Goal: Task Accomplishment & Management: Manage account settings

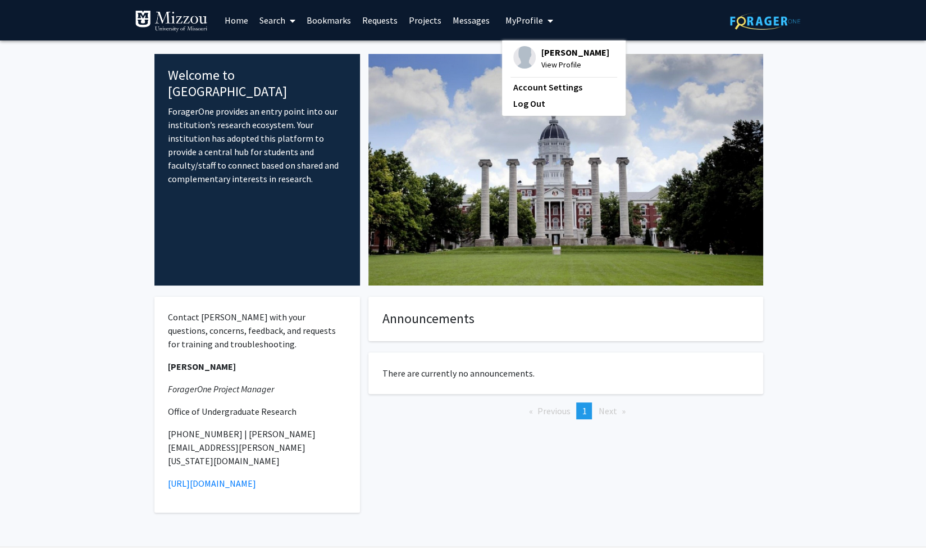
click at [556, 52] on span "[PERSON_NAME]" at bounding box center [576, 52] width 68 height 12
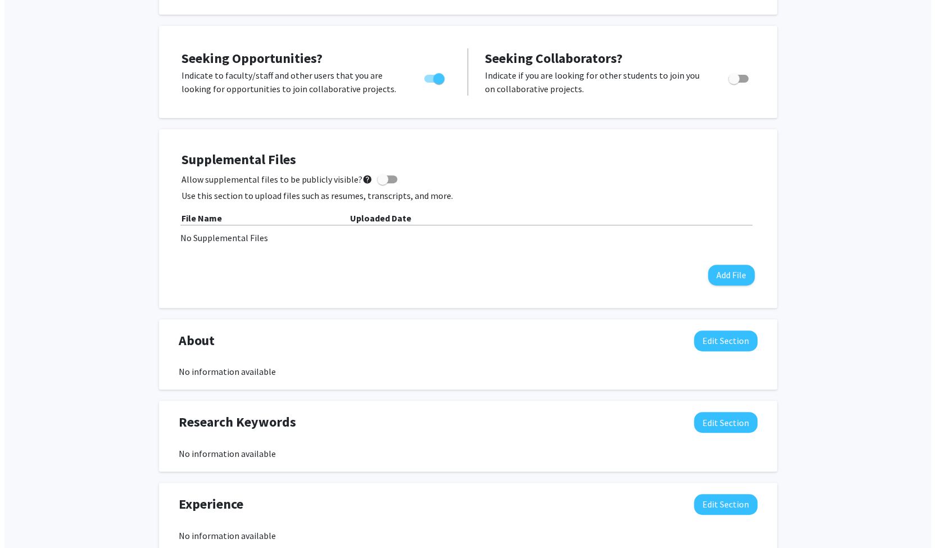
scroll to position [188, 0]
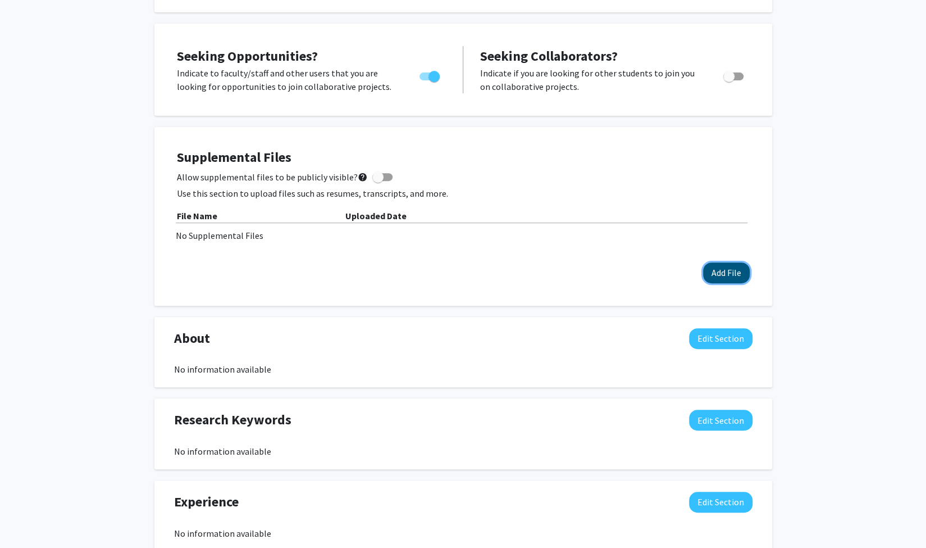
click at [713, 268] on button "Add File" at bounding box center [726, 272] width 47 height 21
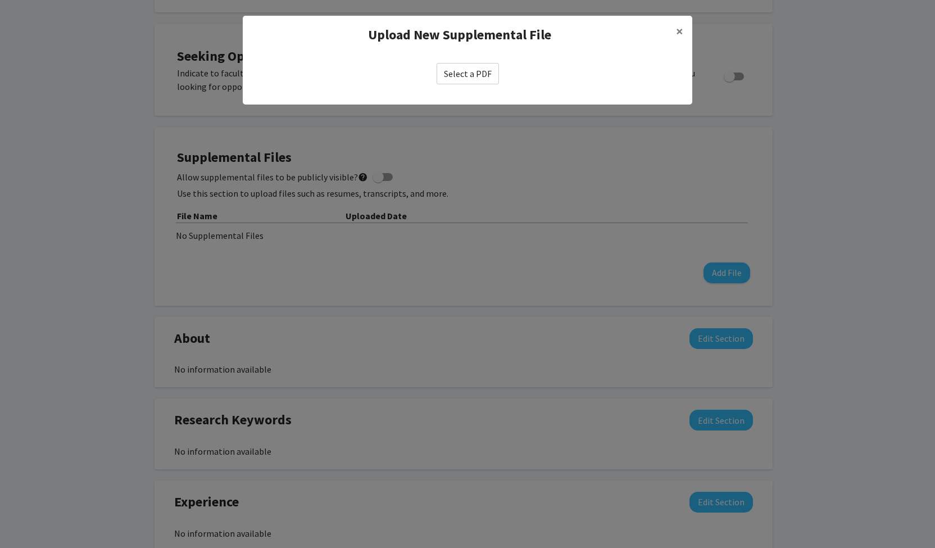
click at [486, 79] on label "Select a PDF" at bounding box center [467, 73] width 62 height 21
click at [0, 0] on input "Select a PDF" at bounding box center [0, 0] width 0 height 0
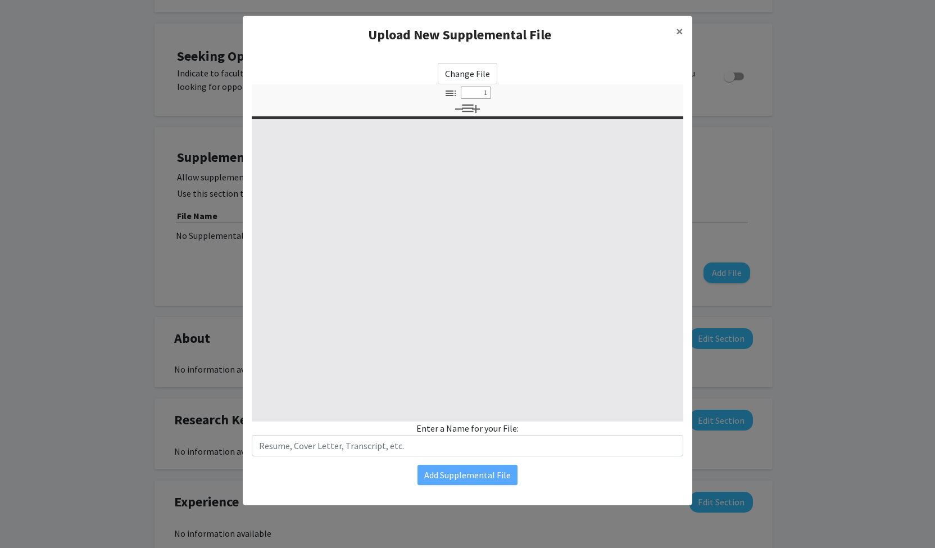
select select "custom"
type input "0"
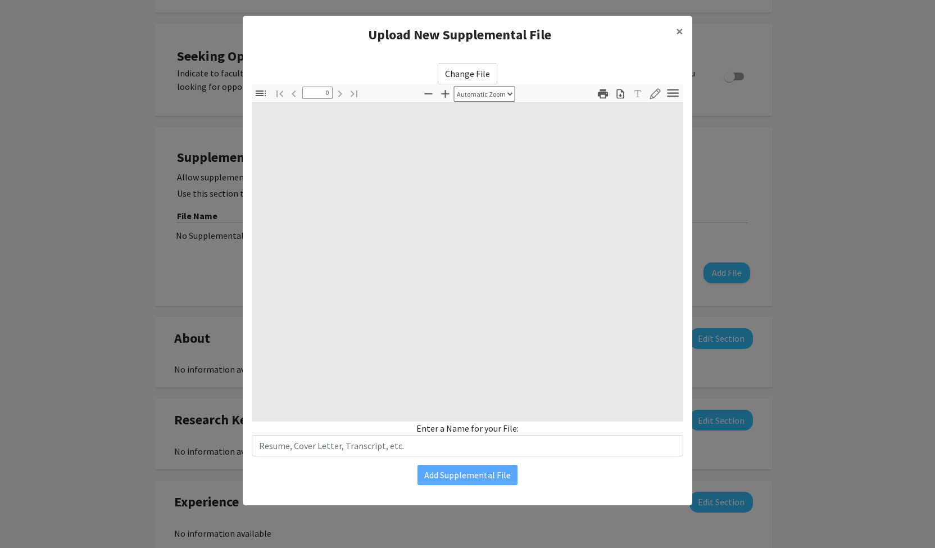
select select "custom"
type input "1"
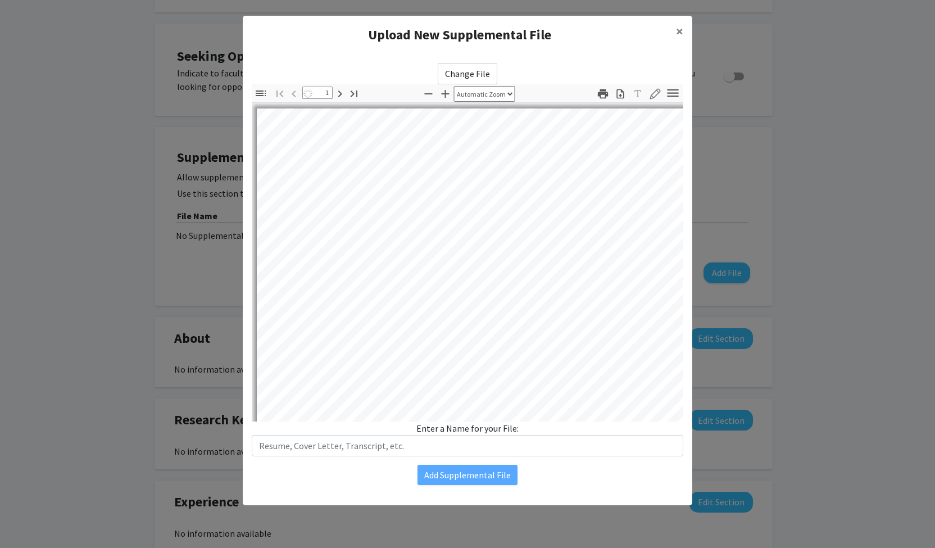
select select "auto"
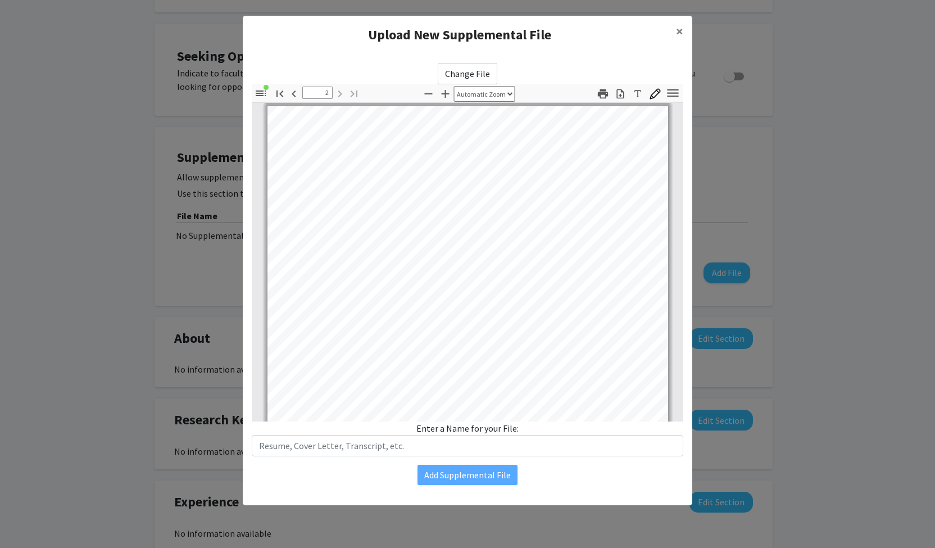
type input "1"
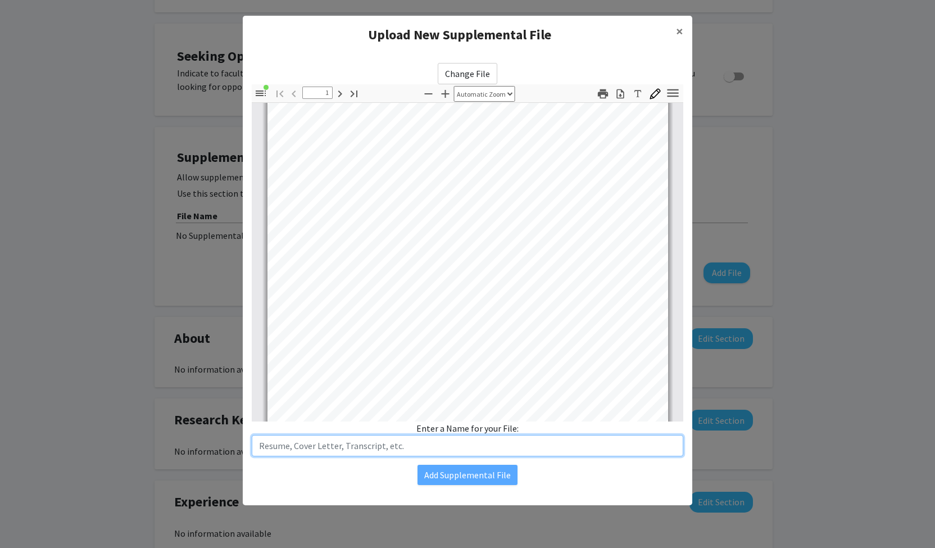
click at [395, 441] on input "text" at bounding box center [467, 445] width 431 height 21
type input "Resume"
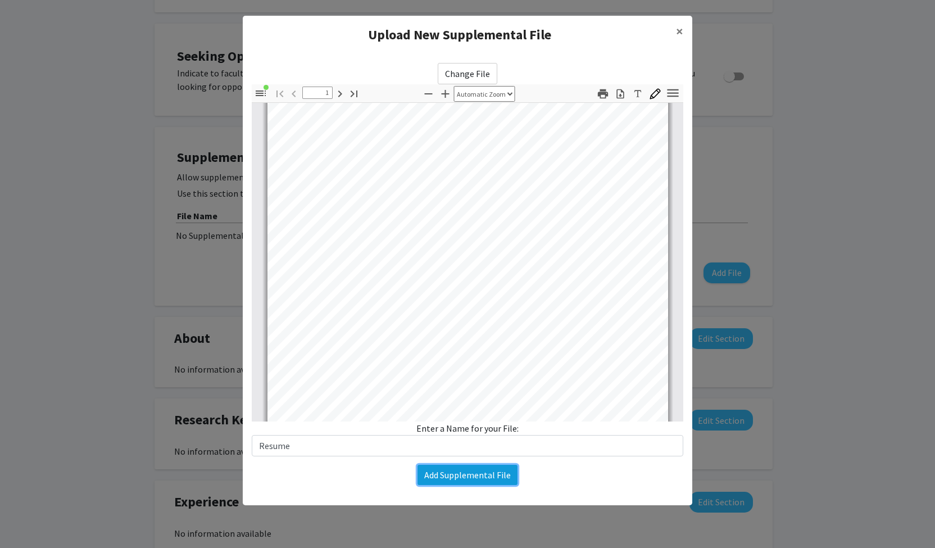
click at [439, 482] on button "Add Supplemental File" at bounding box center [467, 475] width 100 height 20
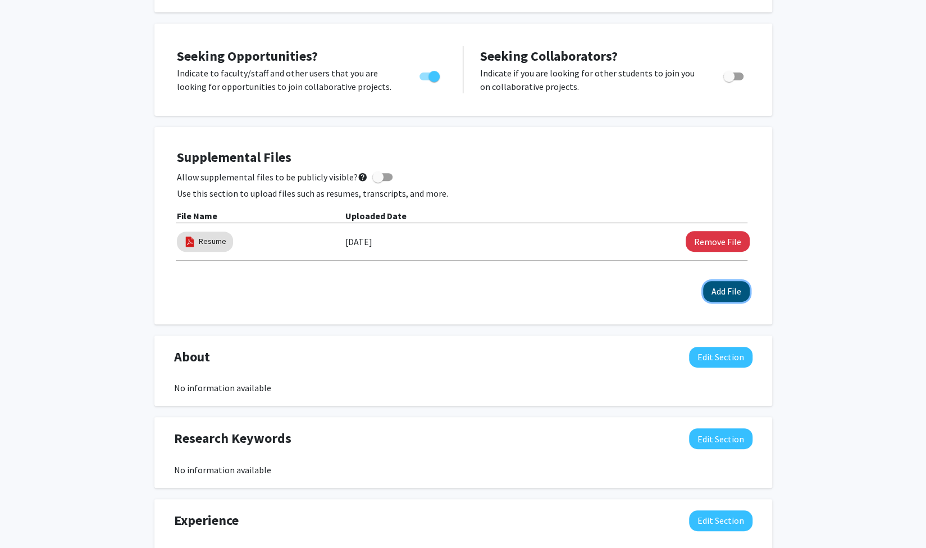
click at [713, 295] on button "Add File" at bounding box center [726, 291] width 47 height 21
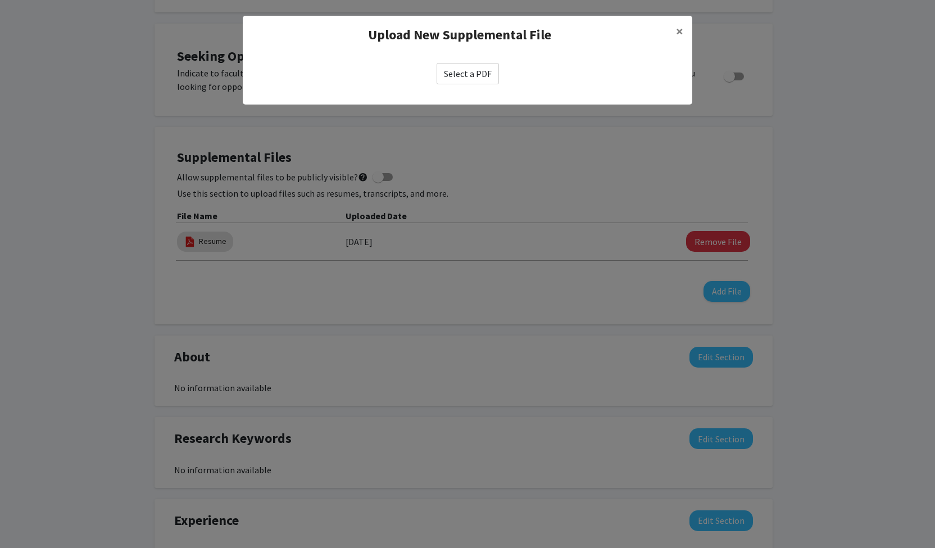
click at [476, 79] on label "Select a PDF" at bounding box center [467, 73] width 62 height 21
click at [0, 0] on input "Select a PDF" at bounding box center [0, 0] width 0 height 0
select select "custom"
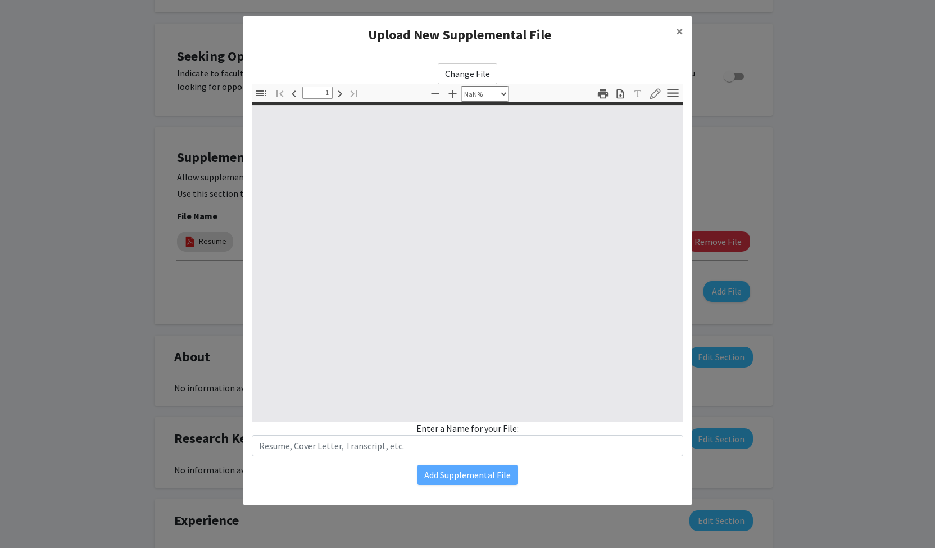
type input "0"
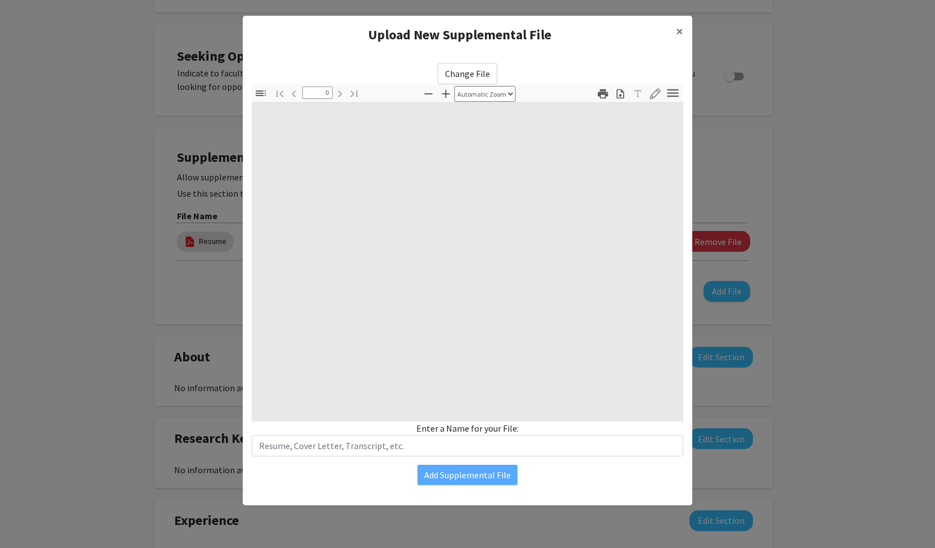
select select "custom"
type input "1"
select select "auto"
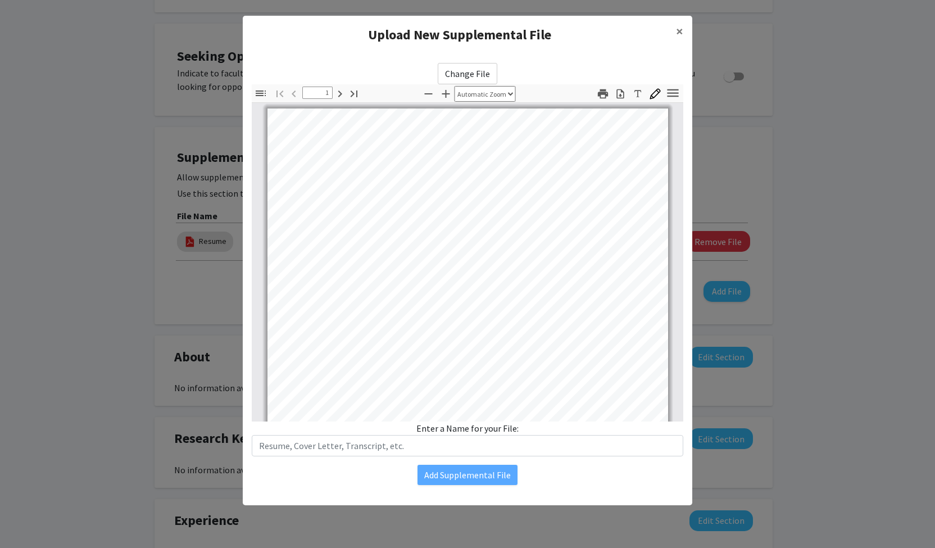
scroll to position [0, 0]
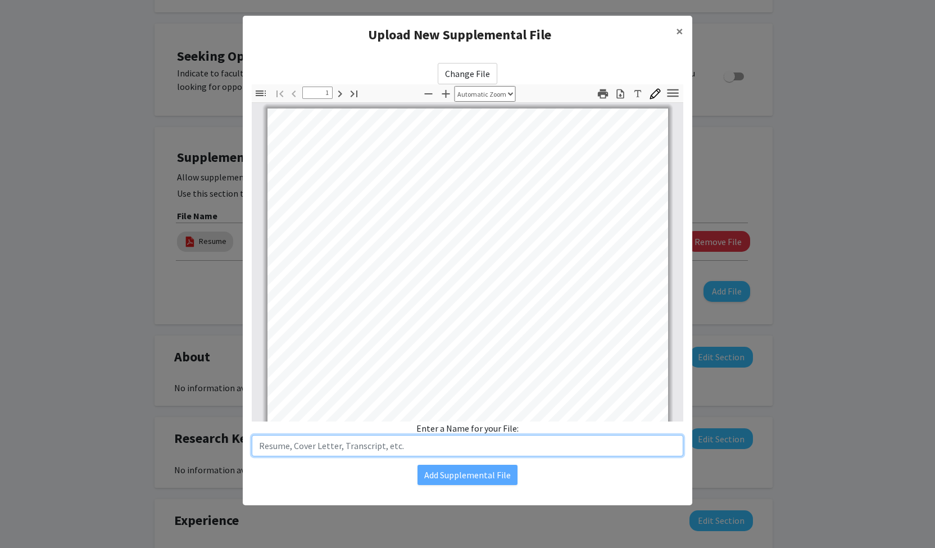
click at [337, 438] on input "text" at bounding box center [467, 445] width 431 height 21
type input "Student Academic Profile"
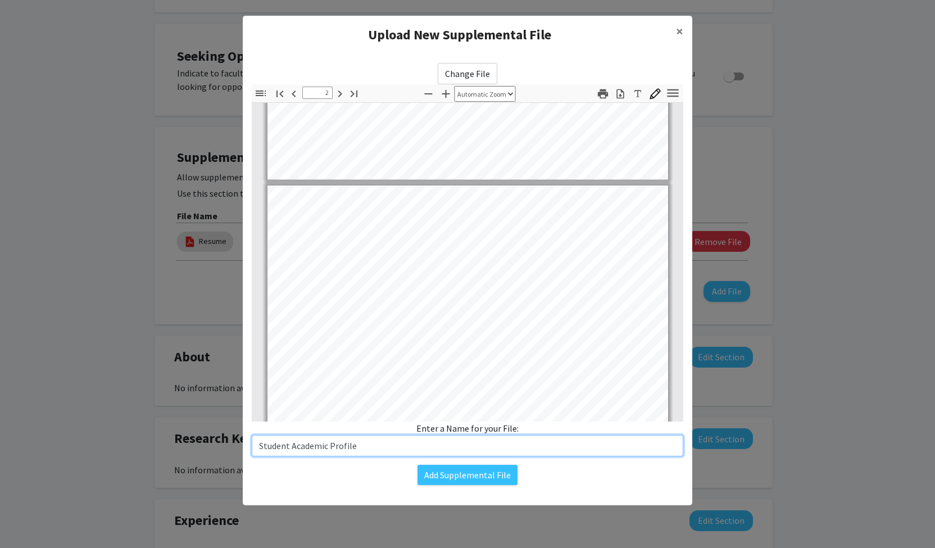
scroll to position [363, 0]
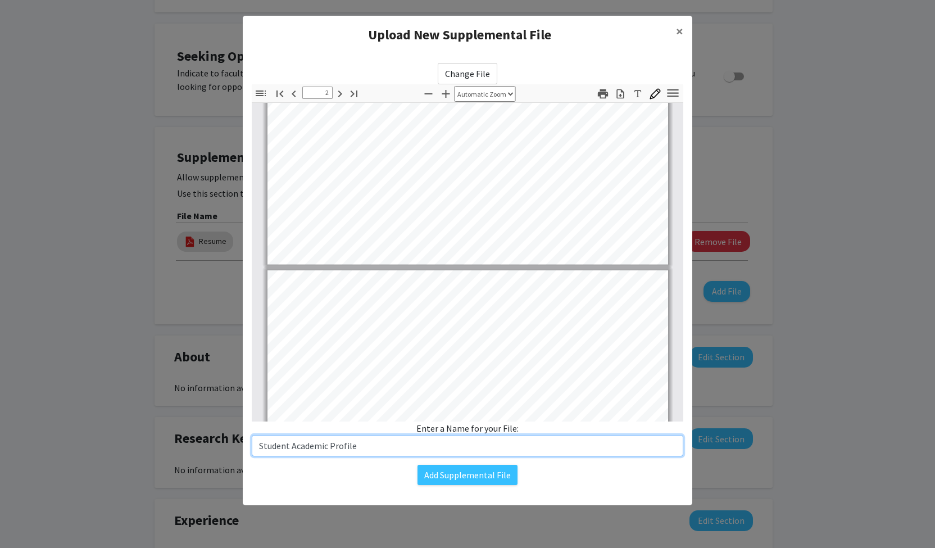
type input "1"
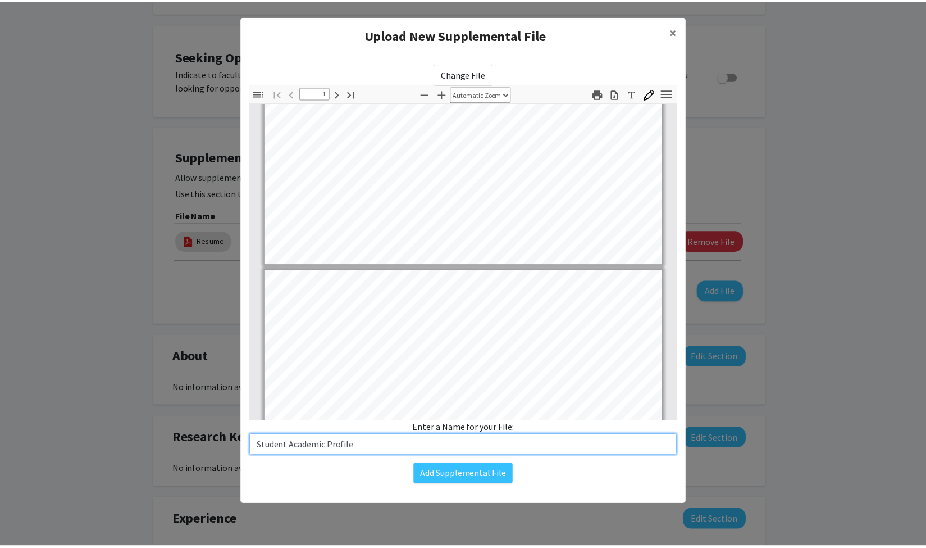
scroll to position [0, 0]
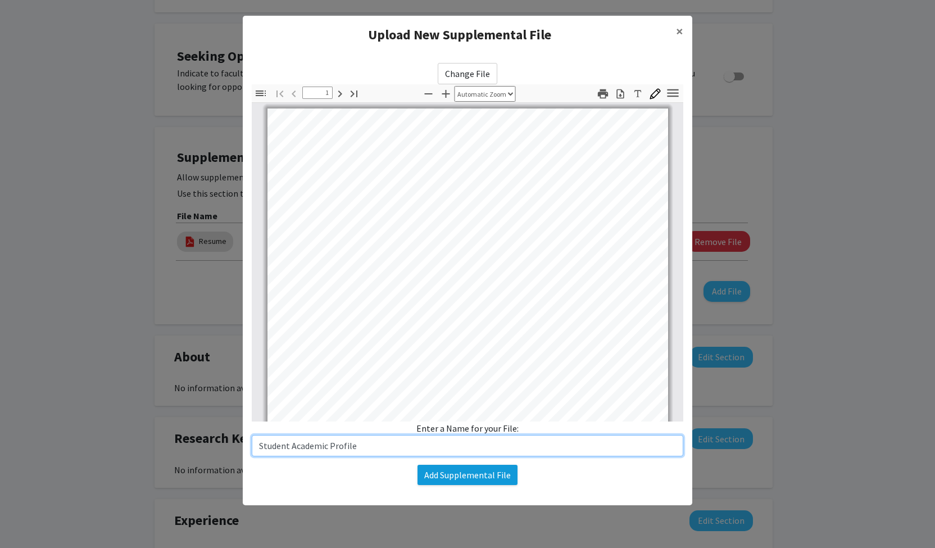
type input "Student Academic Profile"
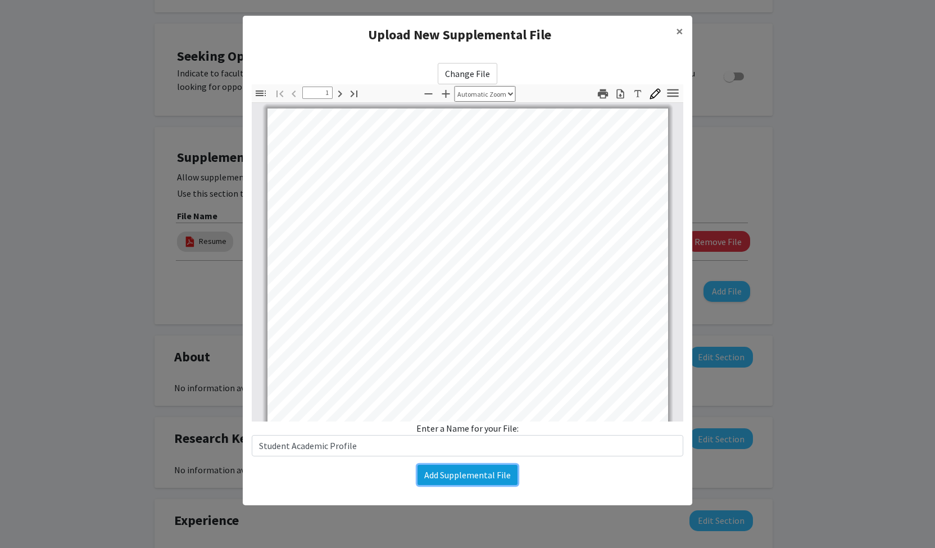
click at [478, 480] on button "Add Supplemental File" at bounding box center [467, 475] width 100 height 20
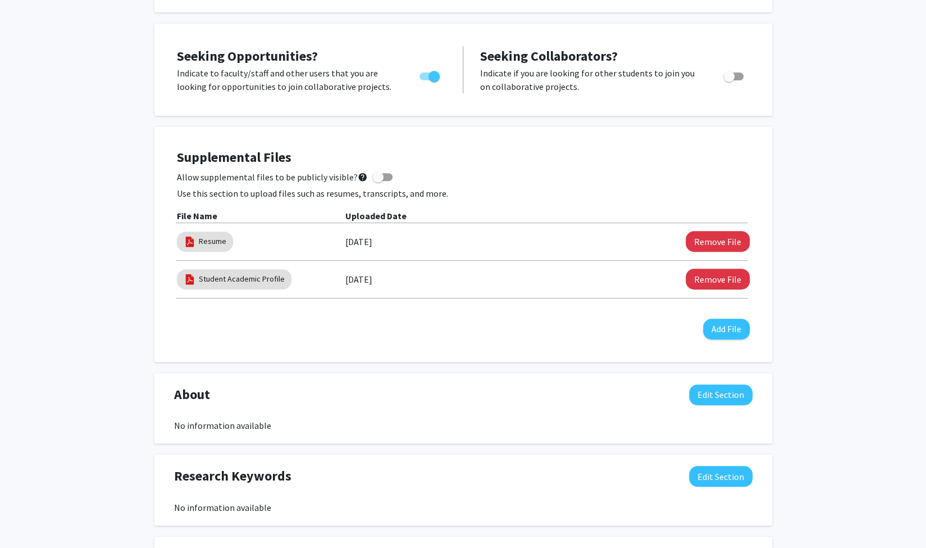
scroll to position [240, 0]
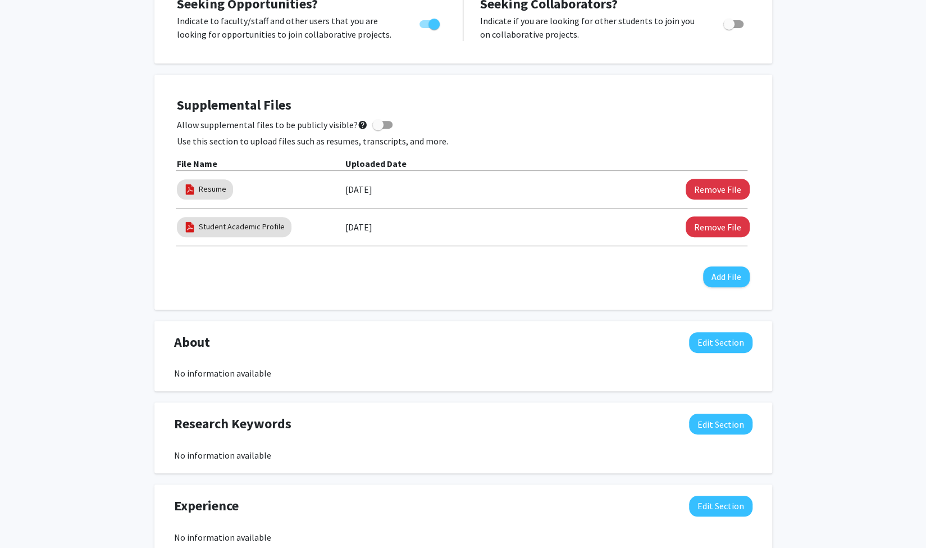
click at [371, 130] on label "Allow supplemental files to be publicly visible? help" at bounding box center [285, 124] width 216 height 13
click at [378, 129] on input "Allow supplemental files to be publicly visible? help" at bounding box center [378, 129] width 1 height 1
click at [360, 125] on mat-icon "help" at bounding box center [363, 124] width 10 height 13
click at [378, 129] on input "Allow supplemental files to be publicly visible? help" at bounding box center [378, 129] width 1 height 1
click at [360, 125] on mat-icon "help" at bounding box center [363, 124] width 10 height 13
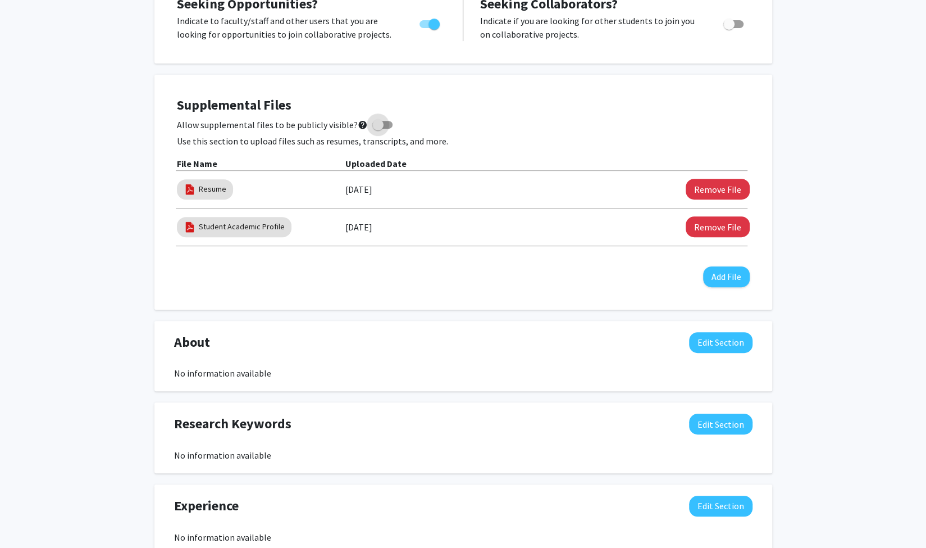
click at [378, 129] on input "Allow supplemental files to be publicly visible? help" at bounding box center [378, 129] width 1 height 1
checkbox input "true"
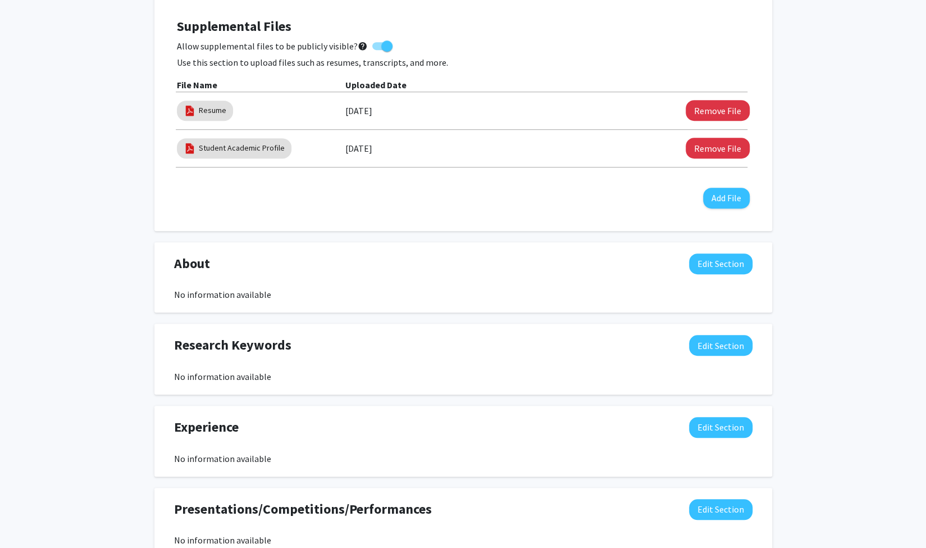
scroll to position [316, 0]
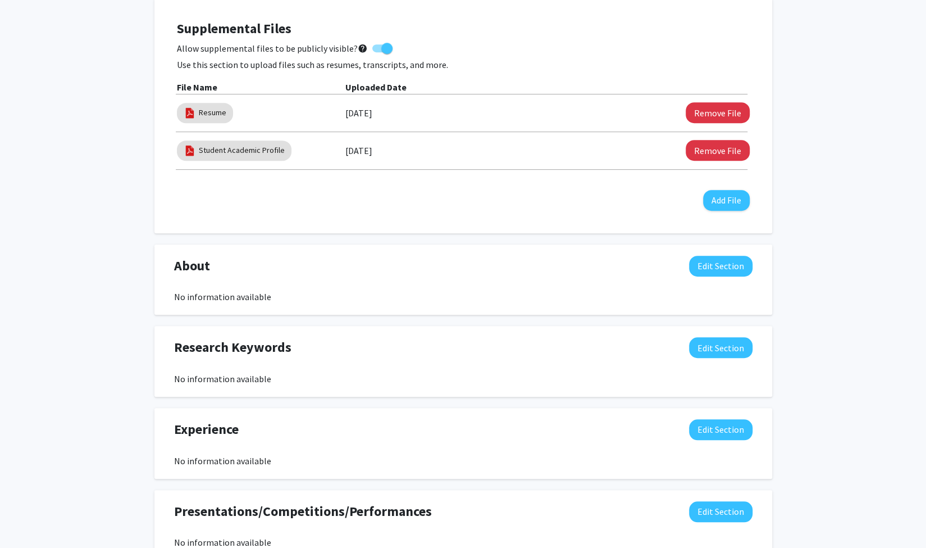
click at [244, 295] on div "No information available" at bounding box center [463, 296] width 579 height 13
click at [708, 261] on button "Edit Section" at bounding box center [720, 266] width 63 height 21
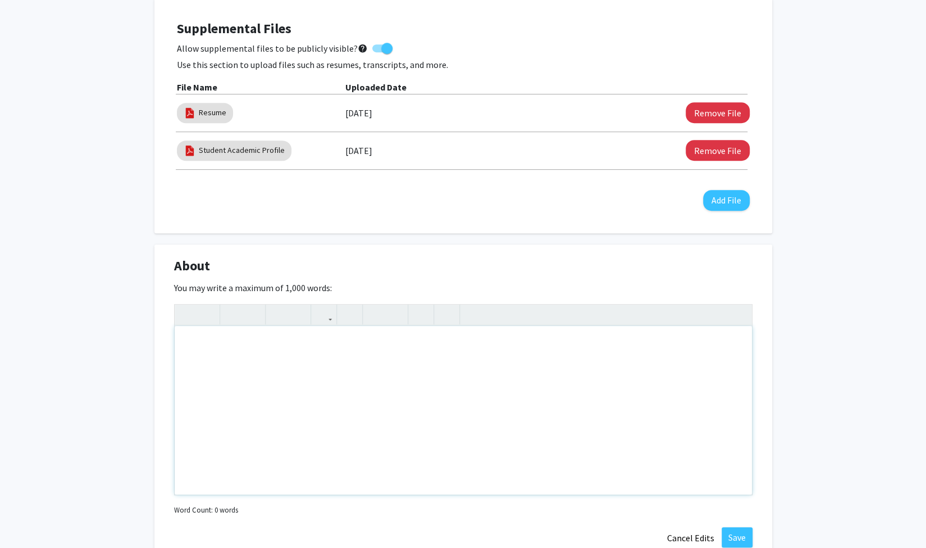
click at [262, 345] on div "Note to users with screen readers: Please deactivate our accessibility plugin f…" at bounding box center [463, 410] width 577 height 169
drag, startPoint x: 446, startPoint y: 344, endPoint x: 105, endPoint y: 367, distance: 341.8
click at [105, 367] on div "[PERSON_NAME] Edit Section See Public View help Degree Level: Undergraduate Stu…" at bounding box center [463, 364] width 926 height 1281
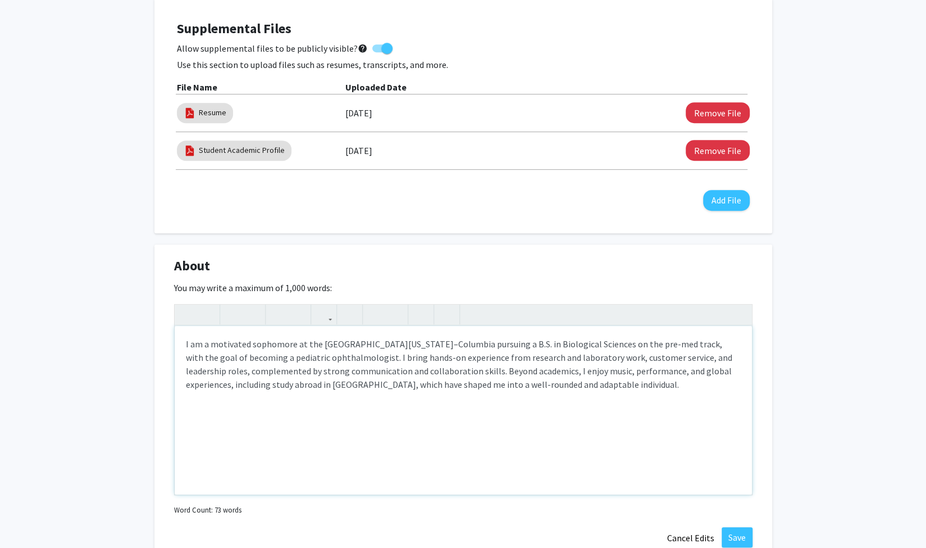
click at [338, 363] on p "I am a motivated sophomore at the [GEOGRAPHIC_DATA][US_STATE]–Columbia pursuing…" at bounding box center [463, 364] width 555 height 54
click at [403, 345] on p "I am a motivated sophomore at the [GEOGRAPHIC_DATA][US_STATE]–Columbia pursuing…" at bounding box center [463, 364] width 555 height 54
click at [458, 348] on p "I am a motivated sophomore at the [GEOGRAPHIC_DATA][US_STATE] pursuing a B.S. i…" at bounding box center [463, 364] width 555 height 54
click at [663, 348] on p "I am a motivated sophomore at the [GEOGRAPHIC_DATA][US_STATE] pursuing a B.S. i…" at bounding box center [463, 364] width 555 height 54
drag, startPoint x: 208, startPoint y: 342, endPoint x: 249, endPoint y: 346, distance: 40.6
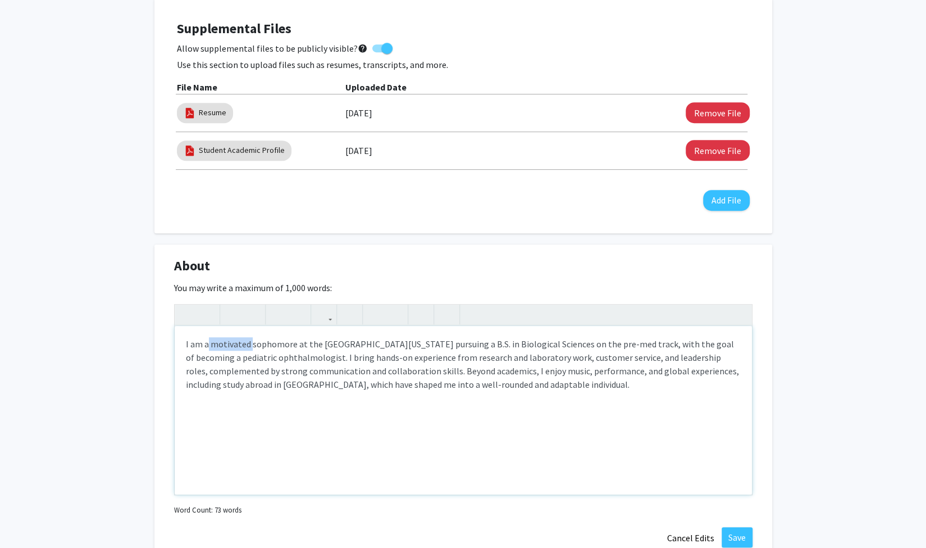
click at [249, 346] on p "I am a motivated sophomore at the [GEOGRAPHIC_DATA][US_STATE] pursuing a B.S. i…" at bounding box center [463, 364] width 555 height 54
click at [287, 361] on p "I am a sophomore at the [GEOGRAPHIC_DATA][US_STATE] pursuing a B.S. in Biologic…" at bounding box center [463, 364] width 555 height 54
click at [340, 357] on p "I am a sophomore at the [GEOGRAPHIC_DATA][US_STATE] pursuing a B.S. in Biologic…" at bounding box center [463, 364] width 555 height 54
click at [360, 369] on p "I am a sophomore at the [GEOGRAPHIC_DATA][US_STATE] pursuing a B.S. in Biologic…" at bounding box center [463, 364] width 555 height 54
click at [524, 360] on p "I am a sophomore at the [GEOGRAPHIC_DATA][US_STATE] pursuing a B.S. in Biologic…" at bounding box center [463, 364] width 555 height 54
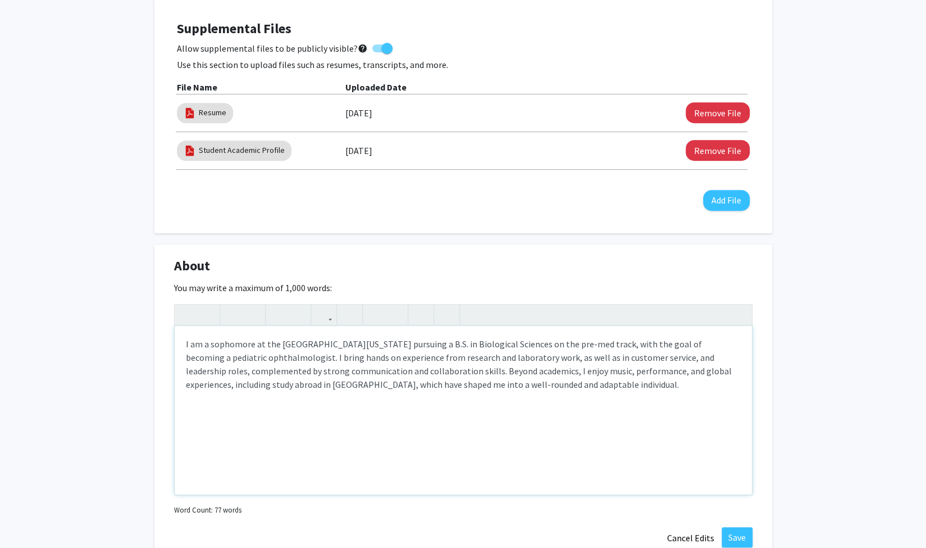
click at [656, 360] on p "I am a sophomore at the [GEOGRAPHIC_DATA][US_STATE] pursuing a B.S. in Biologic…" at bounding box center [463, 364] width 555 height 54
click at [744, 355] on div "I am a sophomore at the [GEOGRAPHIC_DATA][US_STATE] pursuing a B.S. in Biologic…" at bounding box center [463, 410] width 577 height 169
click at [569, 357] on p "I am a sophomore at the [GEOGRAPHIC_DATA][US_STATE] pursuing a B.S. in Biologic…" at bounding box center [463, 364] width 555 height 54
click at [627, 358] on p "I am a sophomore at the [GEOGRAPHIC_DATA][US_STATE] pursuing a B.S. in Biologic…" at bounding box center [463, 364] width 555 height 54
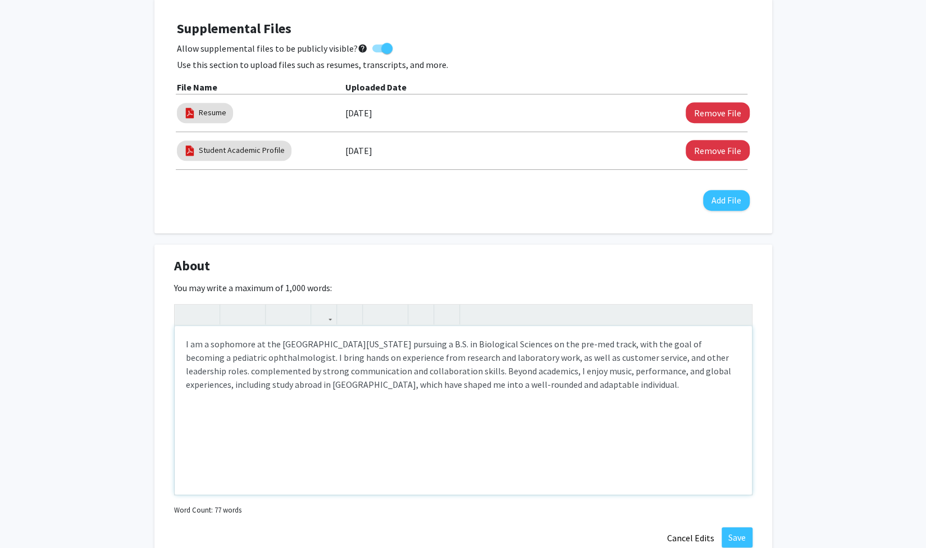
click at [188, 375] on p "I am a sophomore at the [GEOGRAPHIC_DATA][US_STATE] pursuing a B.S. in Biologic…" at bounding box center [463, 364] width 555 height 54
click at [182, 372] on div "I am a sophomore at the [GEOGRAPHIC_DATA][US_STATE] pursuing a B.S. in Biologic…" at bounding box center [463, 410] width 577 height 169
click at [212, 372] on p "I am a sophomore at the [GEOGRAPHIC_DATA][US_STATE] pursuing a B.S. in Biologic…" at bounding box center [463, 364] width 555 height 54
click at [219, 371] on p "I am a sophomore at the [GEOGRAPHIC_DATA][US_STATE] pursuing a B.S. in Biologic…" at bounding box center [463, 364] width 555 height 54
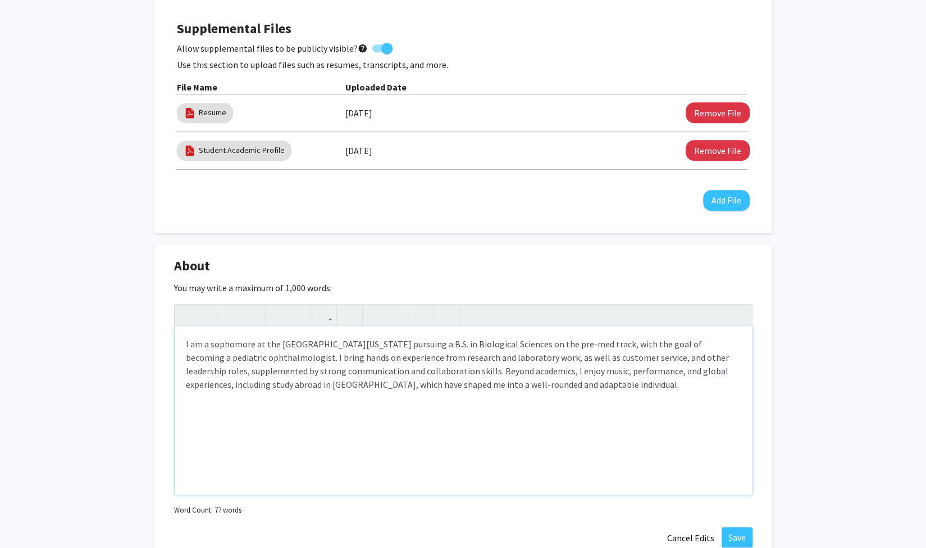
click at [271, 370] on p "I am a sophomore at the [GEOGRAPHIC_DATA][US_STATE] pursuing a B.S. in Biologic…" at bounding box center [463, 364] width 555 height 54
click at [301, 367] on p "I am a sophomore at the [GEOGRAPHIC_DATA][US_STATE] pursuing a B.S. in Biologic…" at bounding box center [463, 364] width 555 height 54
click at [220, 371] on p "I am a sophomore at the [GEOGRAPHIC_DATA][US_STATE] pursuing a B.S. in Biologic…" at bounding box center [463, 364] width 555 height 54
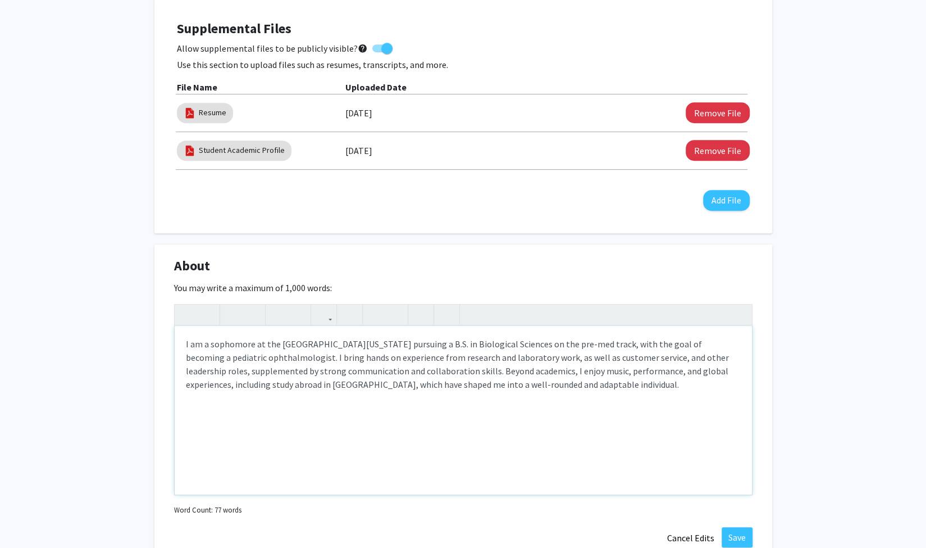
click at [246, 371] on p "I am a sophomore at the [GEOGRAPHIC_DATA][US_STATE] pursuing a B.S. in Biologic…" at bounding box center [463, 364] width 555 height 54
drag, startPoint x: 540, startPoint y: 372, endPoint x: 575, endPoint y: 376, distance: 35.1
click at [575, 376] on p "I am a sophomore at the [GEOGRAPHIC_DATA][US_STATE] pursuing a B.S. in Biologic…" at bounding box center [463, 364] width 555 height 54
click at [591, 370] on p "I am a sophomore at the [GEOGRAPHIC_DATA][US_STATE] pursuing a B.S. in Biologic…" at bounding box center [463, 364] width 555 height 54
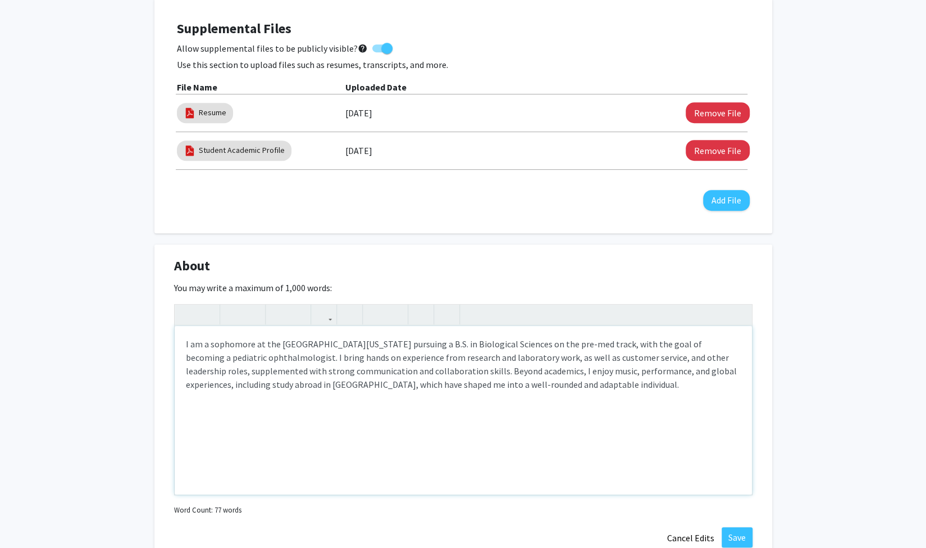
click at [591, 370] on p "I am a sophomore at the [GEOGRAPHIC_DATA][US_STATE] pursuing a B.S. in Biologic…" at bounding box center [463, 364] width 555 height 54
click at [699, 371] on p "I am a sophomore at the [GEOGRAPHIC_DATA][US_STATE] pursuing a B.S. in Biologic…" at bounding box center [463, 364] width 555 height 54
click at [442, 399] on div "I am a sophomore at the [GEOGRAPHIC_DATA][US_STATE] pursuing a B.S. in Biologic…" at bounding box center [463, 410] width 577 height 169
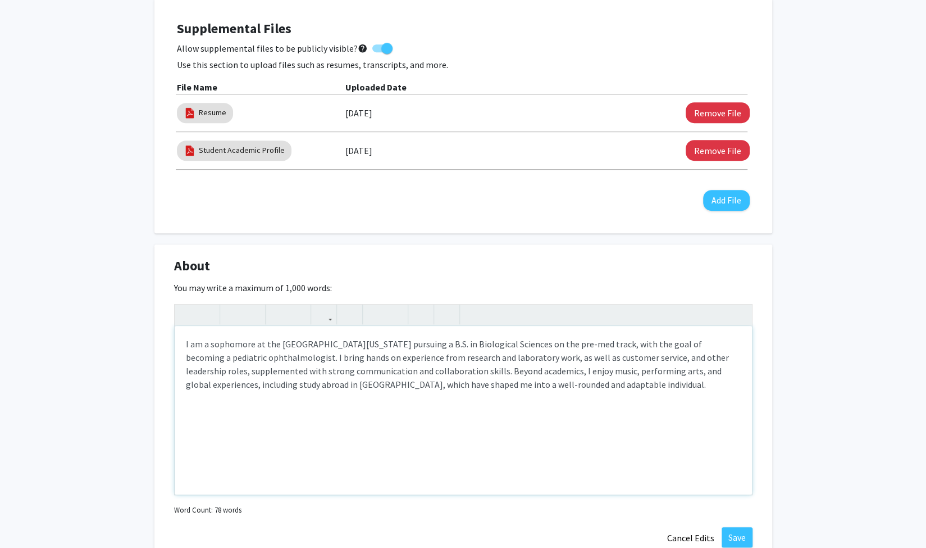
click at [403, 381] on p "I am a sophomore at the [GEOGRAPHIC_DATA][US_STATE] pursuing a B.S. in Biologic…" at bounding box center [463, 364] width 555 height 54
click at [313, 385] on p "I am a sophomore at the [GEOGRAPHIC_DATA][US_STATE] pursuing a B.S. in Biologic…" at bounding box center [463, 364] width 555 height 54
click at [395, 385] on p "I am a sophomore at the [GEOGRAPHIC_DATA][US_STATE] pursuing a B.S. in Biologic…" at bounding box center [463, 370] width 555 height 67
click at [394, 385] on p "I am a sophomore at the [GEOGRAPHIC_DATA][US_STATE] pursuing a B.S. in Biologic…" at bounding box center [463, 370] width 555 height 67
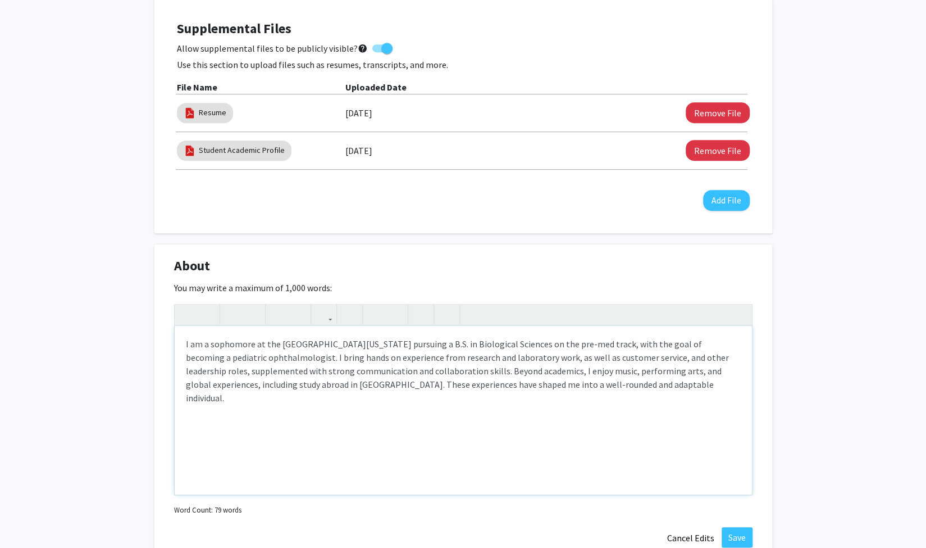
click at [556, 388] on p "I am a sophomore at the [GEOGRAPHIC_DATA][US_STATE] pursuing a B.S. in Biologic…" at bounding box center [463, 370] width 555 height 67
click at [492, 386] on p "I am a sophomore at the [GEOGRAPHIC_DATA][US_STATE] pursuing a B.S. in Biologic…" at bounding box center [463, 364] width 555 height 54
click at [573, 386] on p "I am a sophomore at the [GEOGRAPHIC_DATA][US_STATE] pursuing a B.S. in Biologic…" at bounding box center [463, 364] width 555 height 54
drag, startPoint x: 653, startPoint y: 386, endPoint x: 658, endPoint y: 396, distance: 11.6
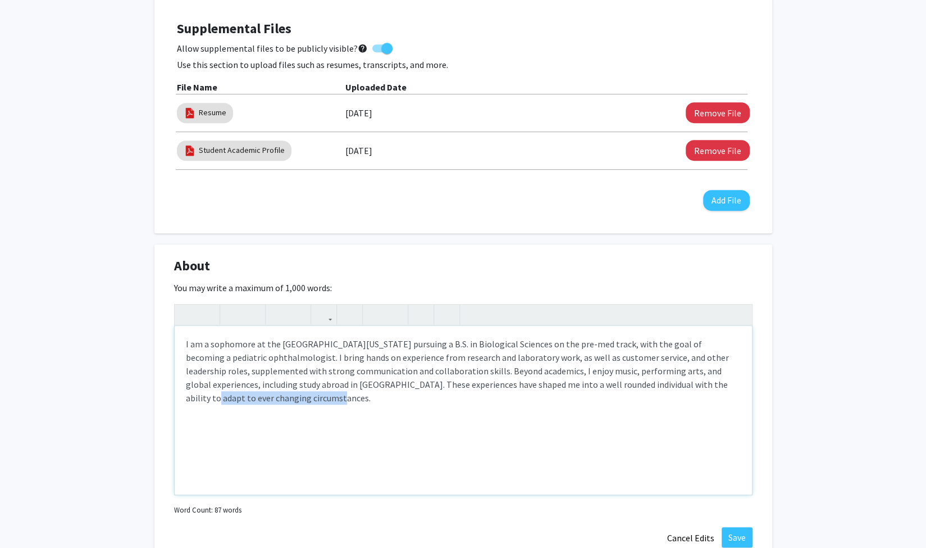
click at [658, 396] on p "I am a sophomore at the [GEOGRAPHIC_DATA][US_STATE] pursuing a B.S. in Biologic…" at bounding box center [463, 370] width 555 height 67
click at [517, 386] on p "I am a sophomore at the [GEOGRAPHIC_DATA][US_STATE] pursuing a B.S. in Biologic…" at bounding box center [463, 364] width 555 height 54
click at [524, 388] on p "I am a sophomore at the [GEOGRAPHIC_DATA][US_STATE] pursuing a B.S. in Biologic…" at bounding box center [463, 364] width 555 height 54
click at [204, 370] on p "I am a sophomore at the [GEOGRAPHIC_DATA][US_STATE] pursuing a B.S. in Biologic…" at bounding box center [463, 370] width 555 height 67
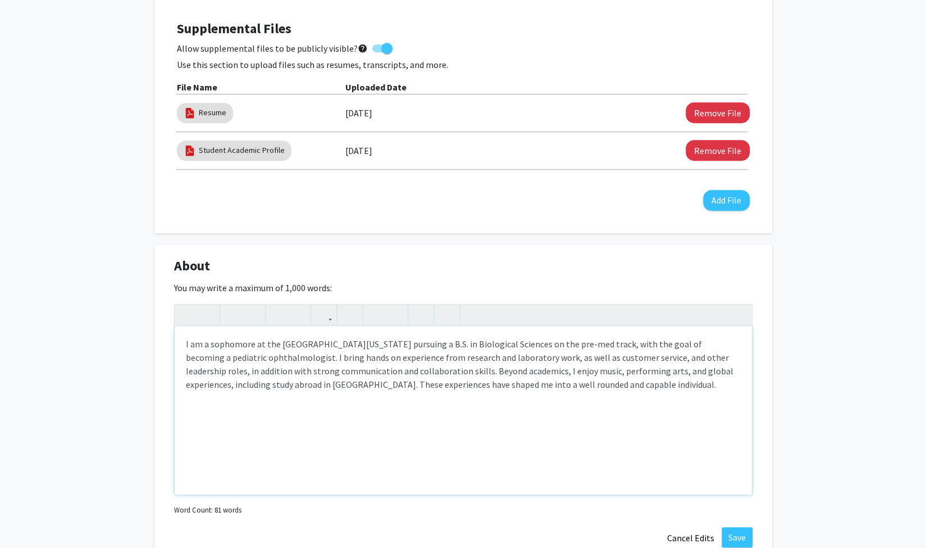
click at [230, 372] on p "I am a sophomore at the [GEOGRAPHIC_DATA][US_STATE] pursuing a B.S. in Biologic…" at bounding box center [463, 364] width 555 height 54
type textarea "<p>I am a sophomore at the [GEOGRAPHIC_DATA][US_STATE] pursuing a B.S. in Biolo…"
click at [730, 362] on p "I am a sophomore at the [GEOGRAPHIC_DATA][US_STATE] pursuing a B.S. in Biologic…" at bounding box center [463, 364] width 555 height 54
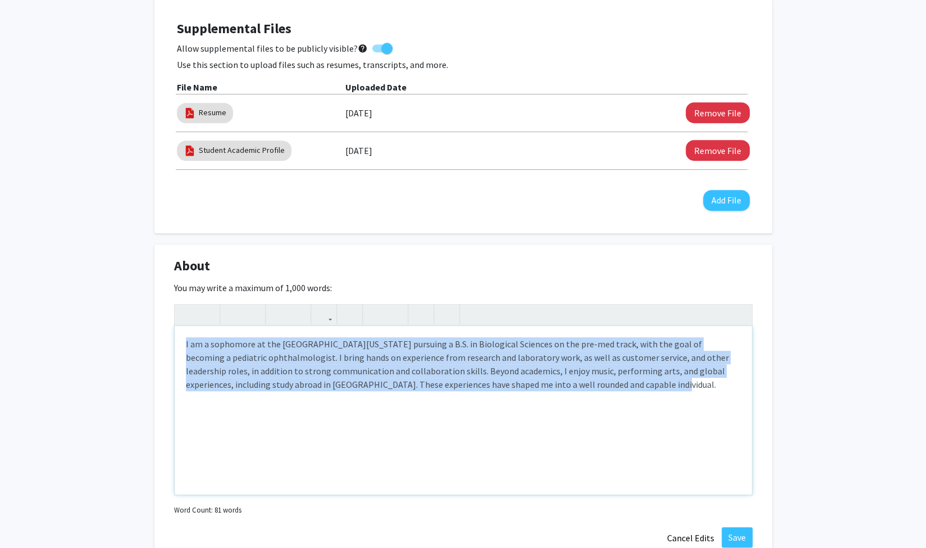
drag, startPoint x: 582, startPoint y: 389, endPoint x: 53, endPoint y: 247, distance: 548.1
click at [53, 247] on div "[PERSON_NAME] Edit Section See Public View help Degree Level: Undergraduate Stu…" at bounding box center [463, 364] width 926 height 1281
copy p "I am a sophomore at the [GEOGRAPHIC_DATA][US_STATE] pursuing a B.S. in Biologic…"
click at [588, 444] on div "I am a sophomore at the [GEOGRAPHIC_DATA][US_STATE] pursuing a B.S. in Biologic…" at bounding box center [463, 410] width 577 height 169
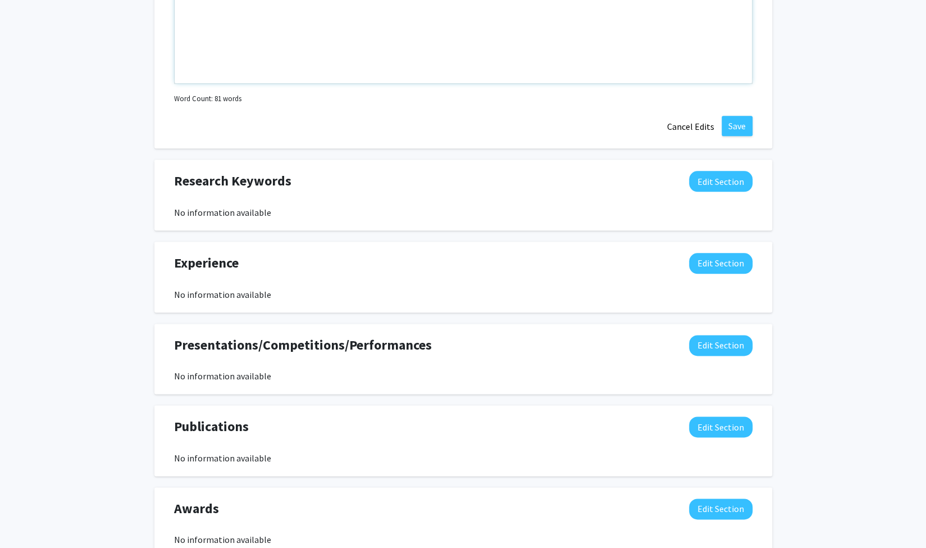
scroll to position [729, 0]
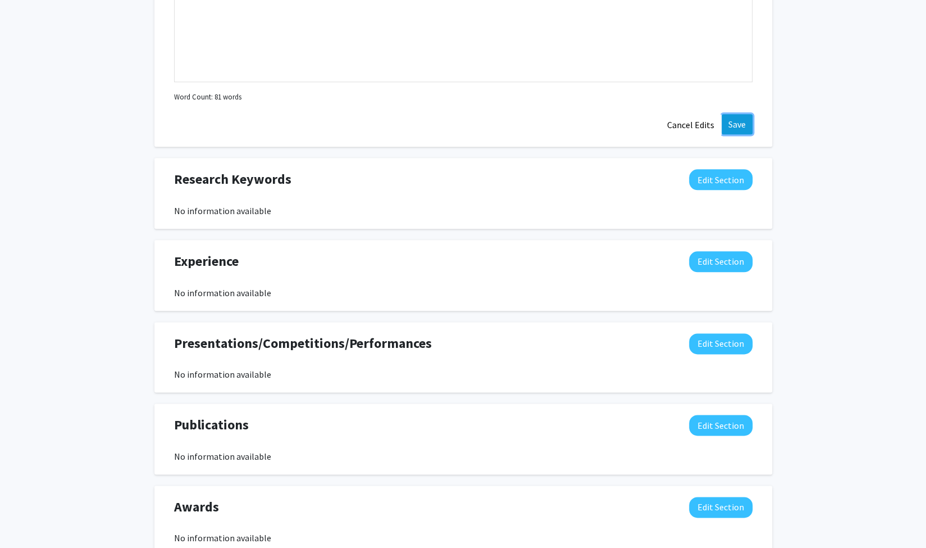
click at [742, 117] on button "Save" at bounding box center [737, 124] width 31 height 20
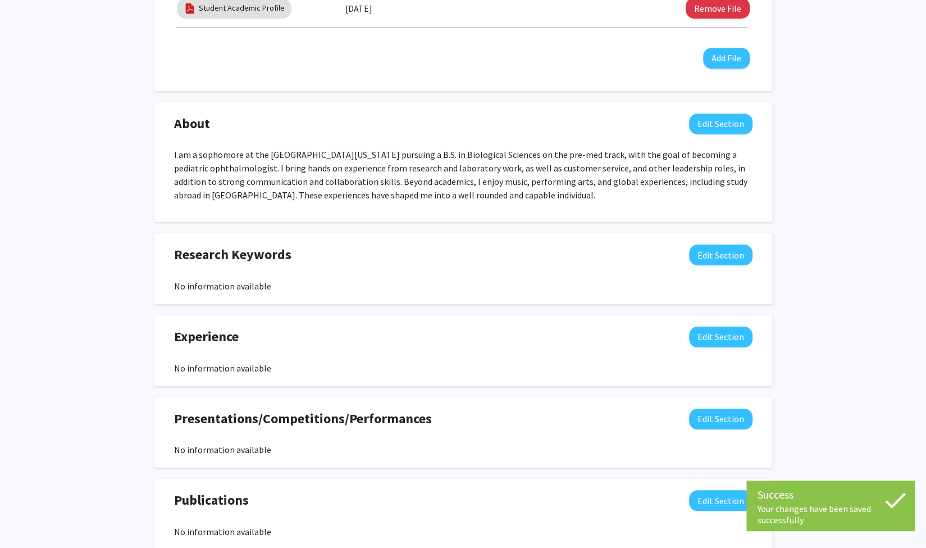
scroll to position [504, 0]
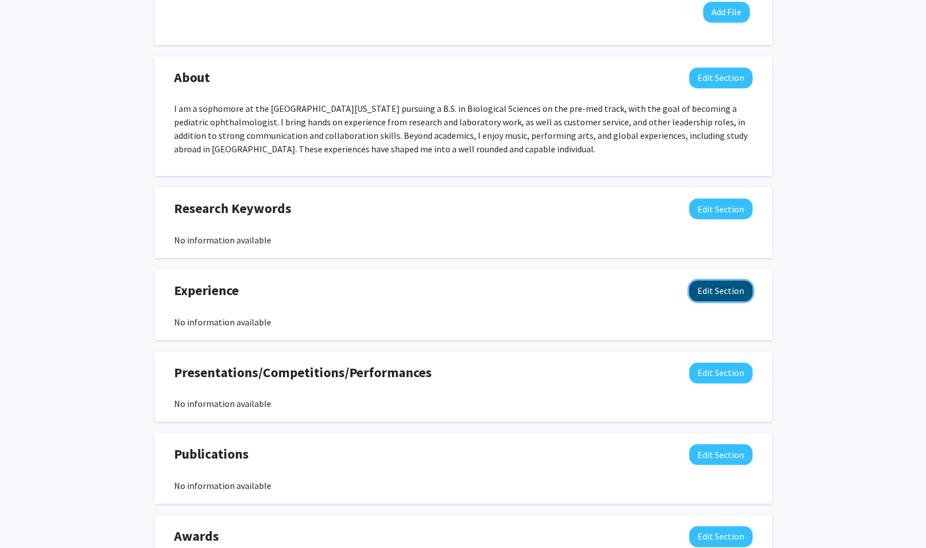
click at [742, 295] on button "Edit Section" at bounding box center [720, 290] width 63 height 21
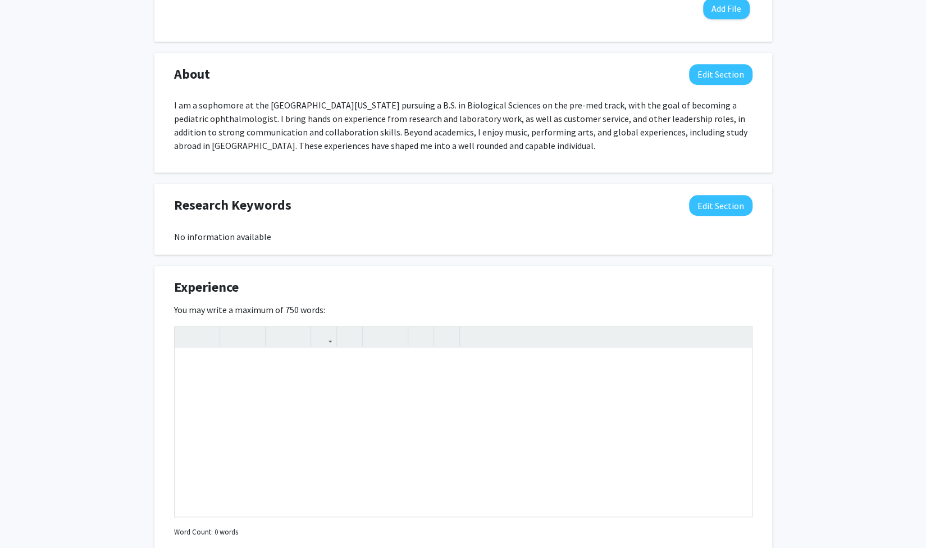
scroll to position [529, 0]
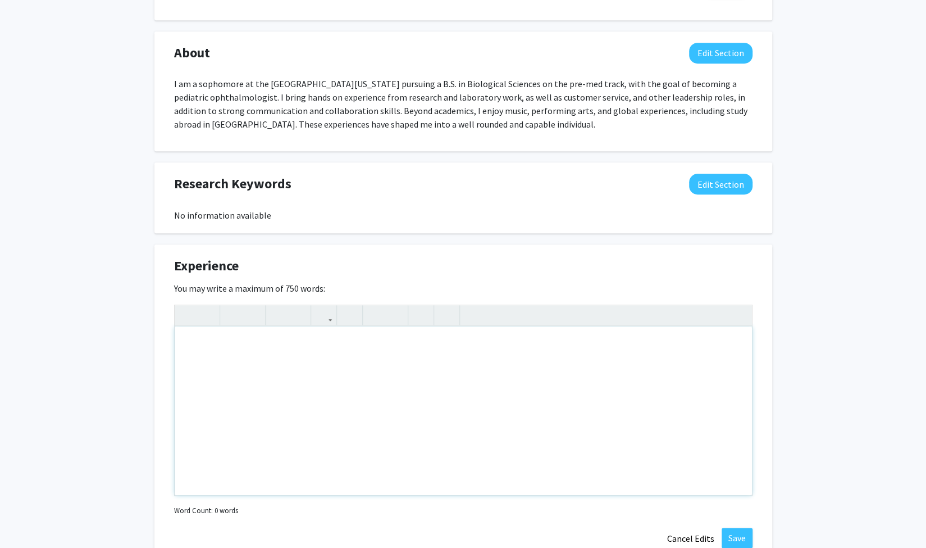
click at [422, 362] on div "Note to users with screen readers: Please deactivate our accessibility plugin f…" at bounding box center [463, 410] width 577 height 169
paste div "Note to users with screen readers: Please deactivate our accessibility plugin f…"
type textarea "<lo><i>Dolors Ametc 839 Adipisci Elitsed Doeiusmod </t><i>Utlaboree 8715 – Dolo…"
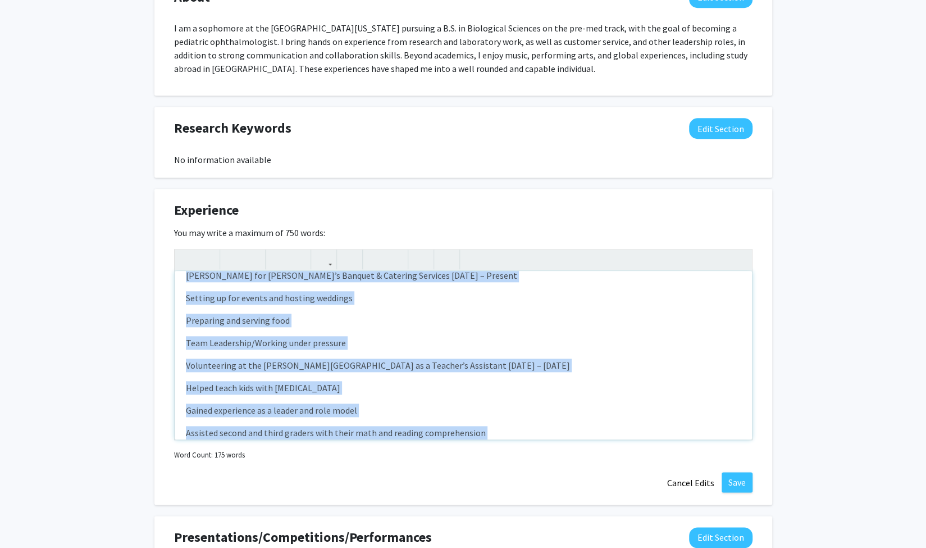
scroll to position [0, 0]
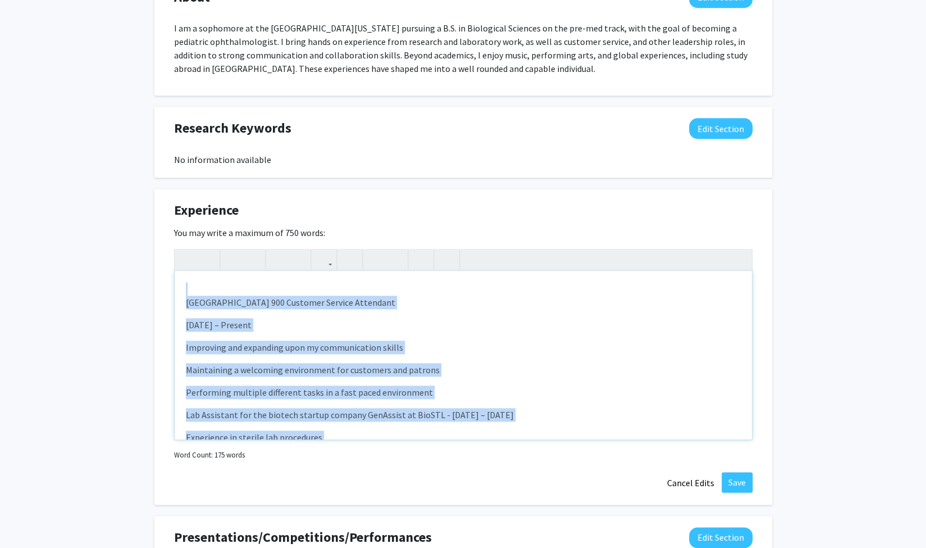
drag, startPoint x: 452, startPoint y: 403, endPoint x: 137, endPoint y: 246, distance: 351.5
click at [137, 246] on div "[PERSON_NAME] Edit Section See Public View help Degree Level: Undergraduate Stu…" at bounding box center [463, 121] width 926 height 1330
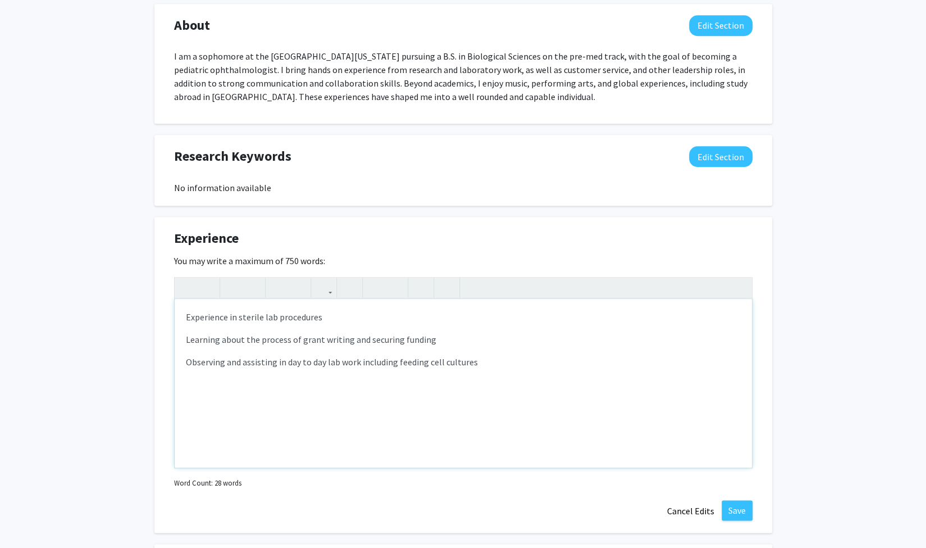
scroll to position [553, 0]
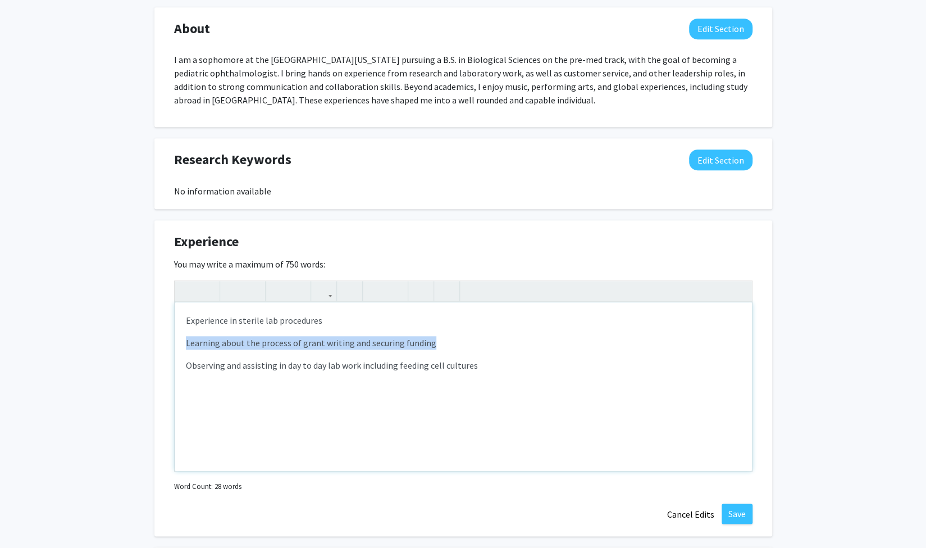
drag, startPoint x: 440, startPoint y: 339, endPoint x: 180, endPoint y: 333, distance: 260.2
click at [180, 333] on div "Experience in sterile lab procedures Learning about the process of grant writin…" at bounding box center [463, 386] width 577 height 169
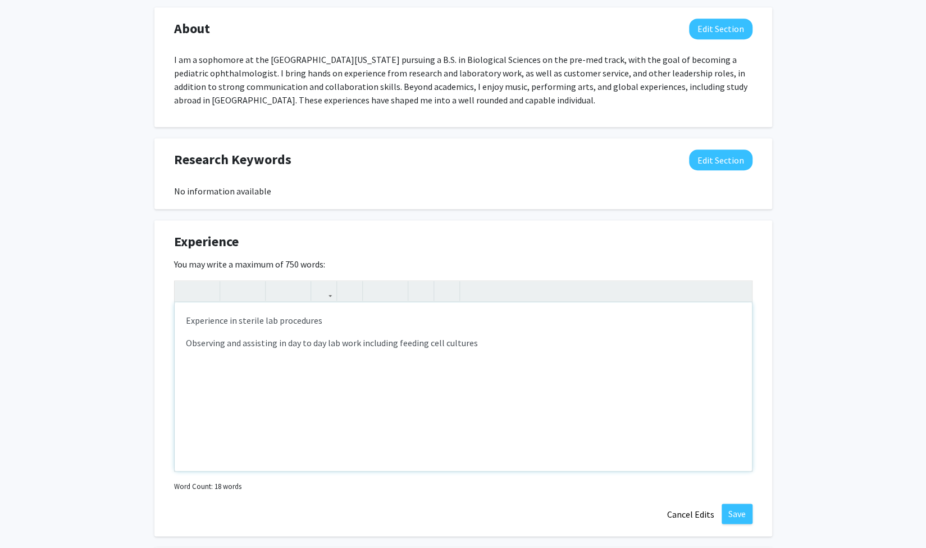
click at [176, 320] on div "Experience in sterile lab procedures Observing and assisting in day to day lab …" at bounding box center [463, 386] width 577 height 169
click at [187, 347] on p "Observing and assisting in day to day lab work including feeding cell cultures" at bounding box center [463, 342] width 555 height 13
click at [187, 320] on p "-Experience in sterile lab procedures" at bounding box center [463, 319] width 555 height 13
type textarea "<p>Experience in sterile lab procedures</p><p>Observing and assisting in day to…"
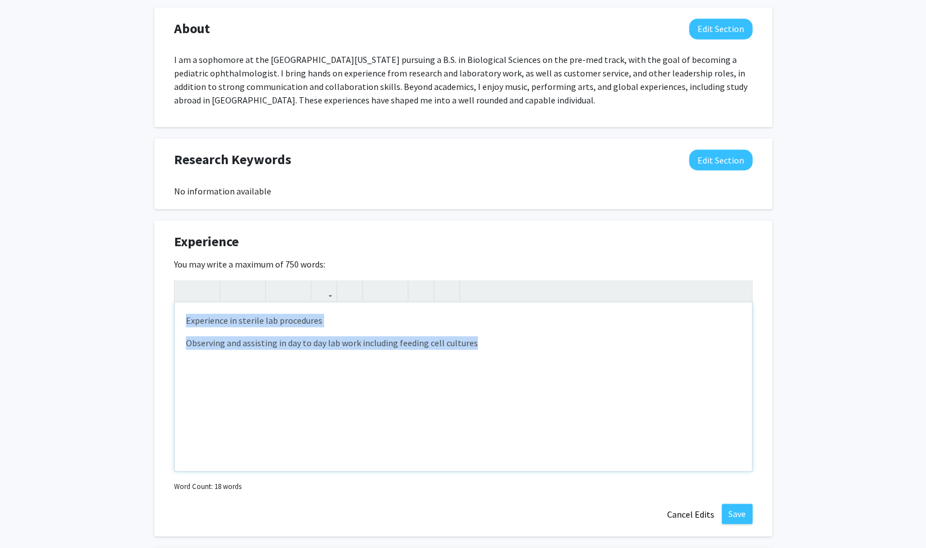
drag, startPoint x: 500, startPoint y: 335, endPoint x: 65, endPoint y: 260, distance: 441.3
click at [65, 260] on div "[PERSON_NAME] Edit Section See Public View help Degree Level: Undergraduate Stu…" at bounding box center [463, 152] width 926 height 1330
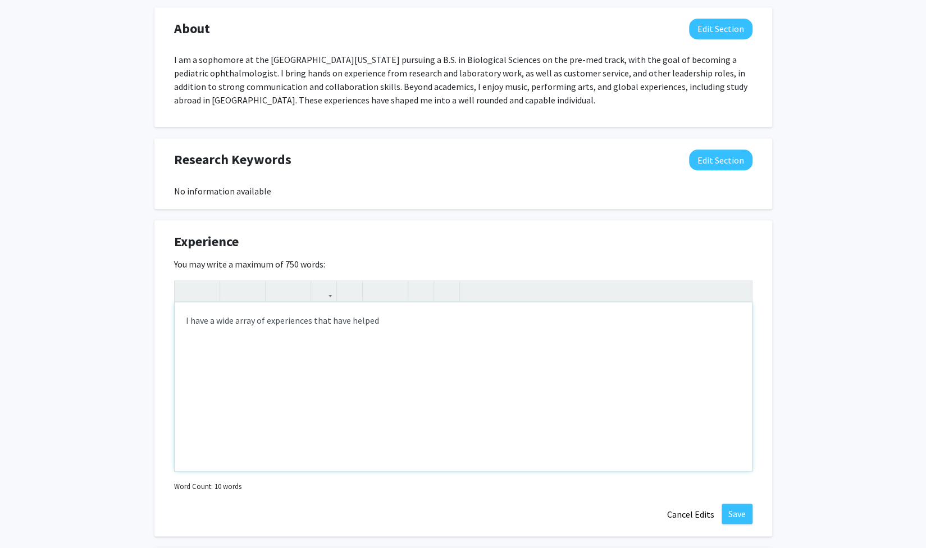
type textarea "<p>I have a wide array of experiences that have helped</p><p><br><br> </p>"
drag, startPoint x: 451, startPoint y: 312, endPoint x: 0, endPoint y: 258, distance: 453.8
click at [0, 258] on div "[PERSON_NAME] Edit Section See Public View help Degree Level: Undergraduate Stu…" at bounding box center [463, 152] width 926 height 1330
type textarea "<p>M</p><p><br><br> </p>"
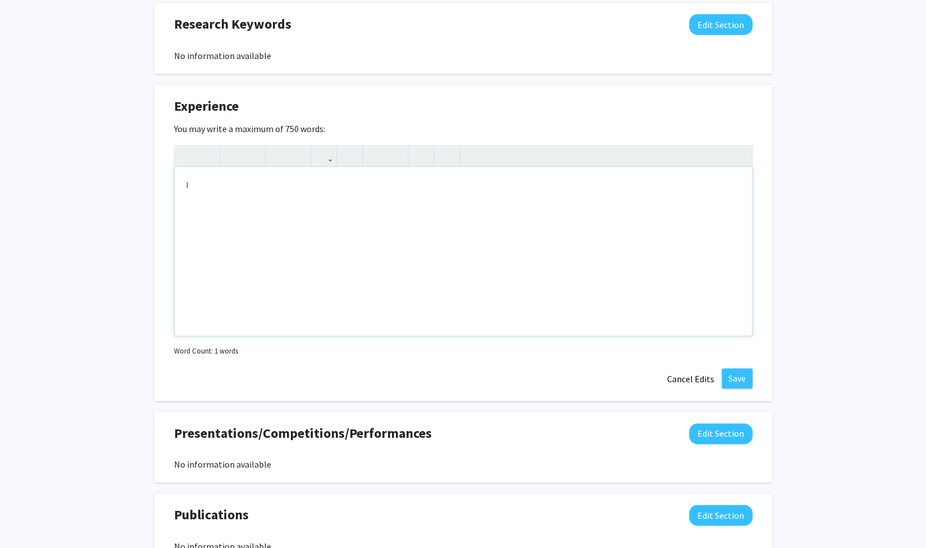
scroll to position [693, 0]
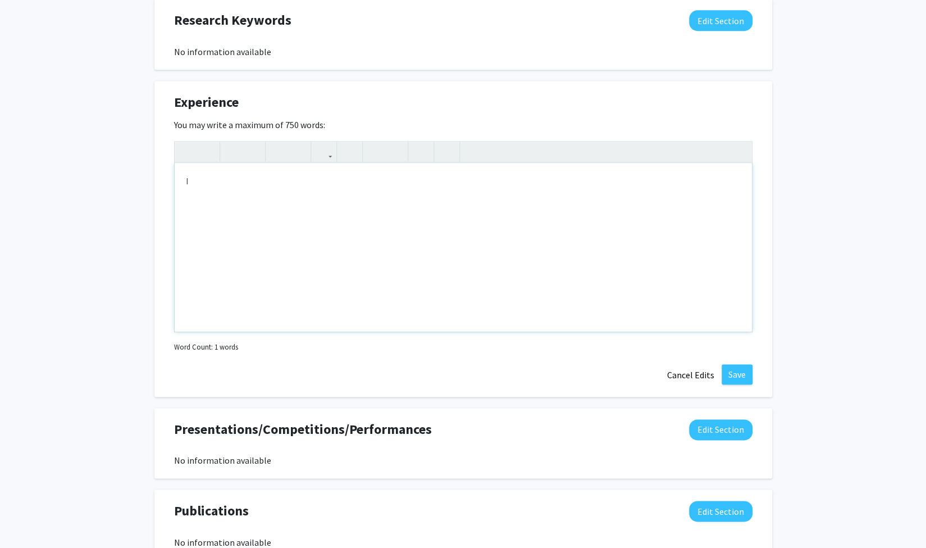
type textarea "<p>I</p><p><br><br> </p>"
type textarea "<p>Lab Assistant for the biotech startup company GenAssist at BioSTL:</p><p><br…"
click button "Save" at bounding box center [737, 374] width 31 height 20
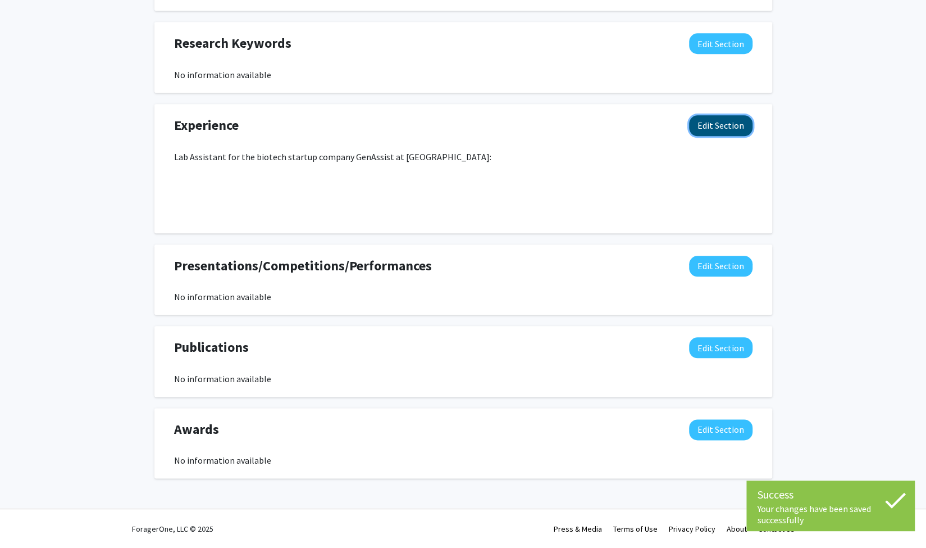
click at [735, 129] on button "Edit Section" at bounding box center [720, 125] width 63 height 21
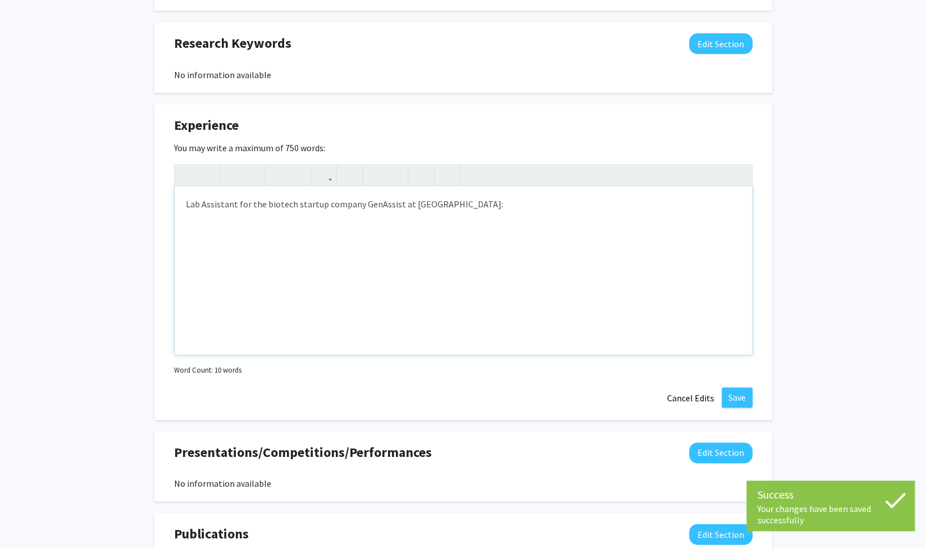
click at [466, 207] on p "Lab Assistant for the biotech startup company GenAssist at [GEOGRAPHIC_DATA]:" at bounding box center [463, 203] width 555 height 13
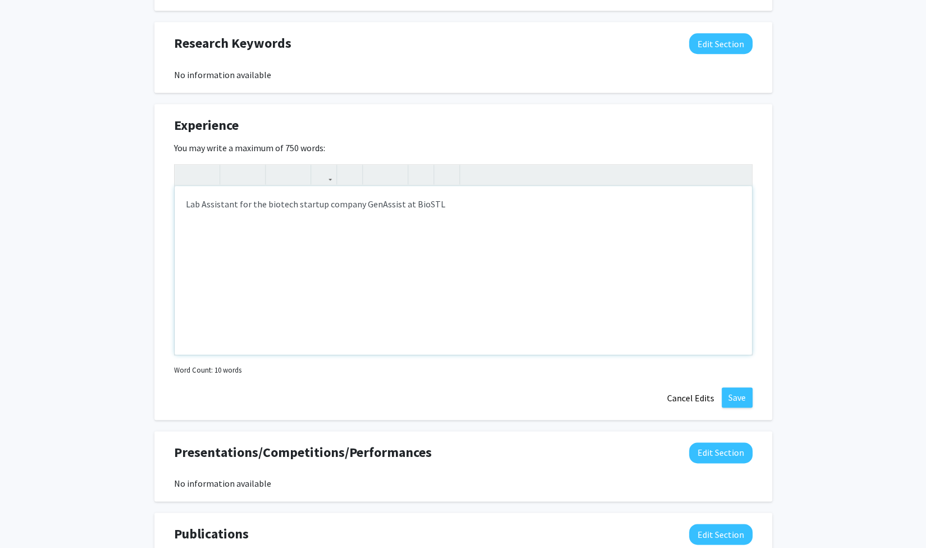
click at [183, 204] on div "Lab Assistant for the biotech startup company GenAssist at BioSTL" at bounding box center [463, 270] width 577 height 169
type textarea "<p>I have experince as an intern Lab Assistant for the biotech startup company …"
click at [299, 204] on p "I have experience as an intern Lab Assistant for the biotech startup company Ge…" at bounding box center [463, 203] width 555 height 13
drag, startPoint x: 174, startPoint y: 203, endPoint x: 587, endPoint y: 196, distance: 413.0
click at [587, 196] on div "I have experience as an intern Lab Assistant for the biotech startup company Ge…" at bounding box center [463, 270] width 577 height 169
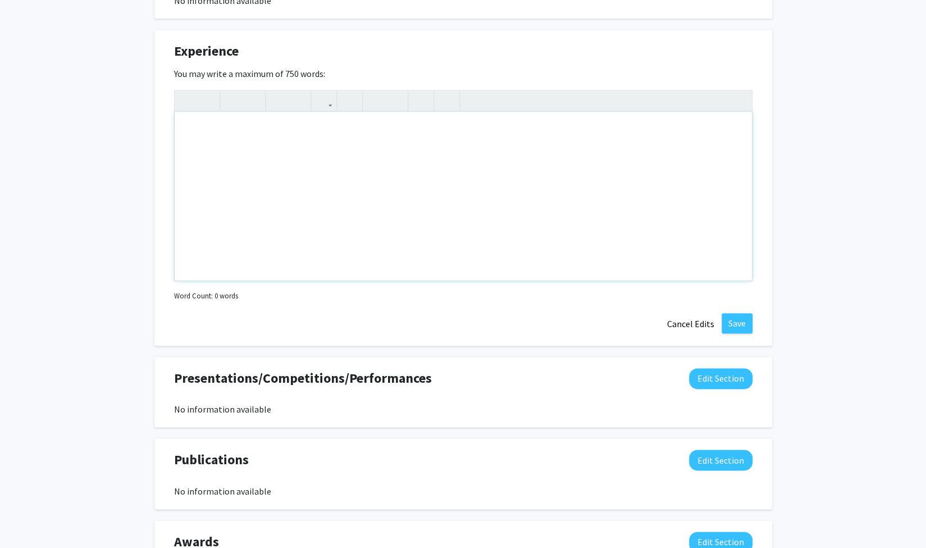
scroll to position [742, 0]
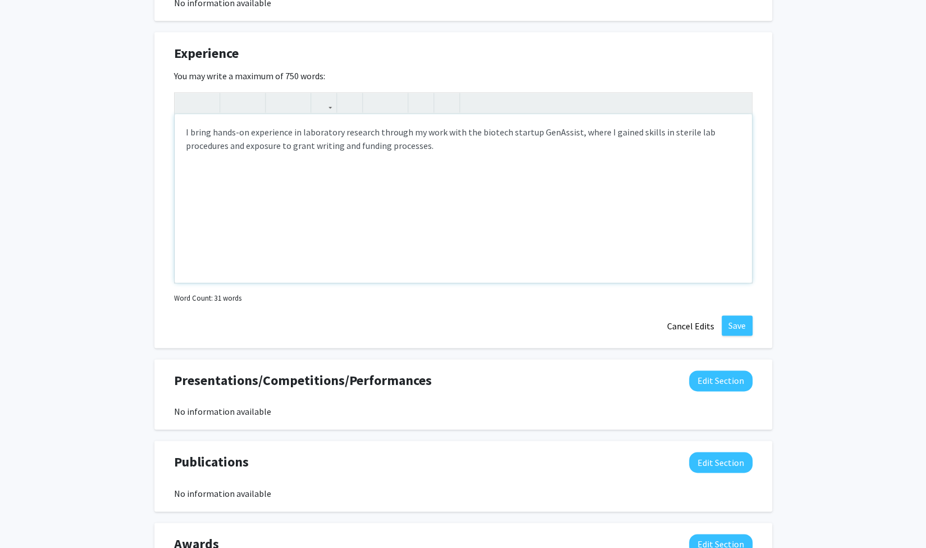
click at [246, 144] on p "I bring hands-on experience in laboratory research through my work with the bio…" at bounding box center [463, 138] width 555 height 27
click at [193, 133] on p "I bring hands-on experience in laboratory research through my work with the bio…" at bounding box center [463, 138] width 555 height 27
click at [247, 134] on p "I bring hands-on experience in laboratory research through my work with the bio…" at bounding box center [463, 138] width 555 height 27
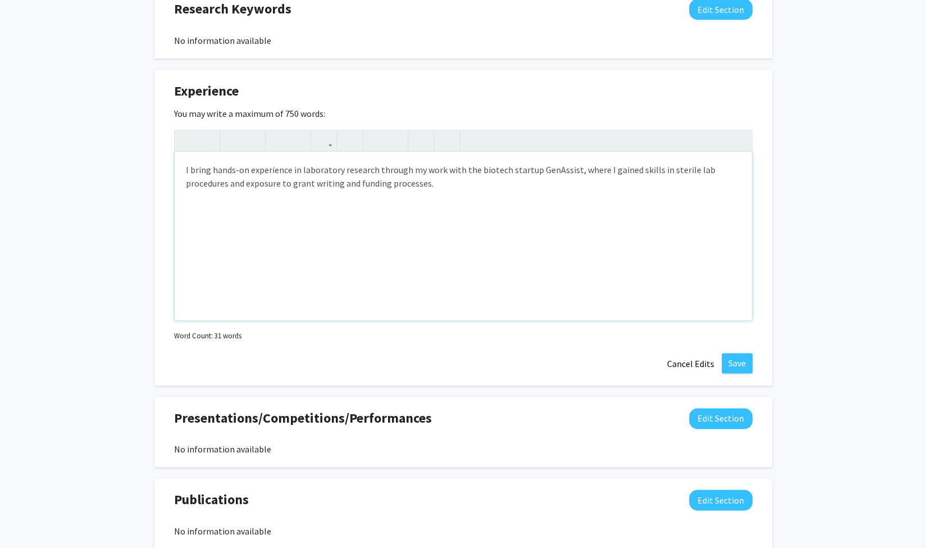
scroll to position [712, 0]
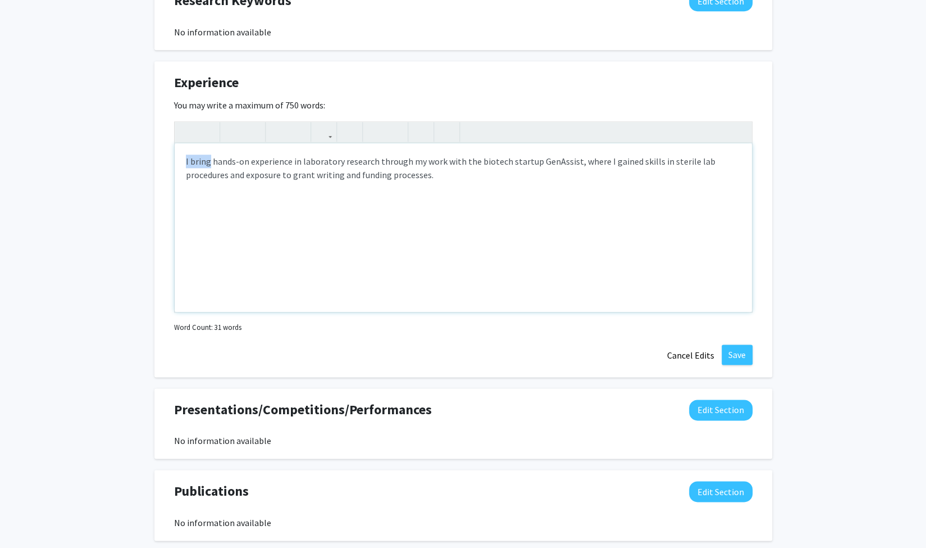
drag, startPoint x: 183, startPoint y: 159, endPoint x: 208, endPoint y: 165, distance: 25.3
click at [208, 165] on div "I bring hands-on experience in laboratory research through my work with the bio…" at bounding box center [463, 227] width 577 height 169
click at [443, 162] on p "I have hands-on experience in laboratory research through my work with the biot…" at bounding box center [463, 167] width 555 height 27
click at [440, 165] on p "I have hands-on experience in laboratory research through my work with the biot…" at bounding box center [463, 167] width 555 height 27
click at [533, 165] on p "I have hands-on experience in laboratory research through my work as an unpaid …" at bounding box center [463, 167] width 555 height 27
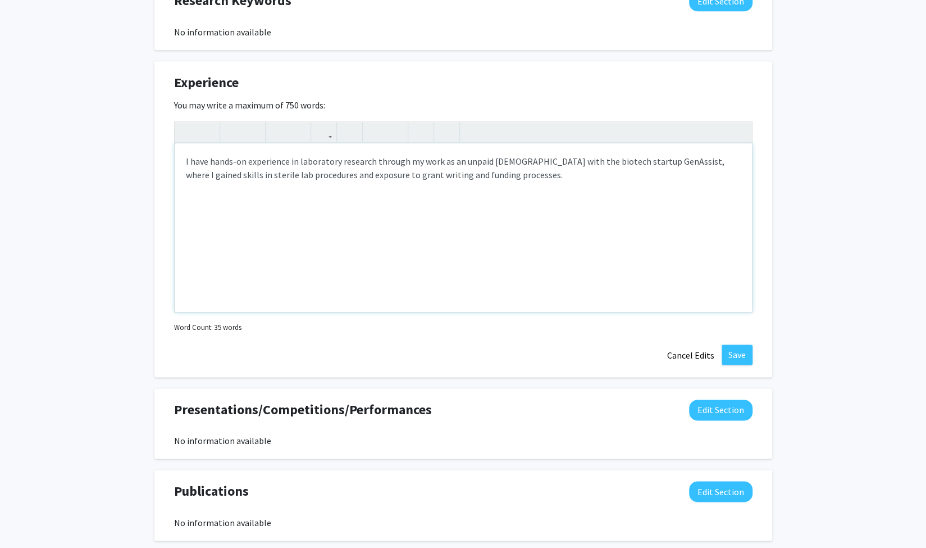
click at [518, 161] on p "I have hands-on experience in laboratory research through my work as an unpaid …" at bounding box center [463, 167] width 555 height 27
click at [592, 162] on p "I have hands-on experience in laboratory research through my work as an unpaid …" at bounding box center [463, 167] width 555 height 27
click at [574, 186] on div "I have hands-on experience in laboratory research through my work as an unpaid …" at bounding box center [463, 227] width 577 height 169
click at [570, 179] on p "I have hands-on experience in laboratory research through my work as an unpaid …" at bounding box center [463, 167] width 555 height 27
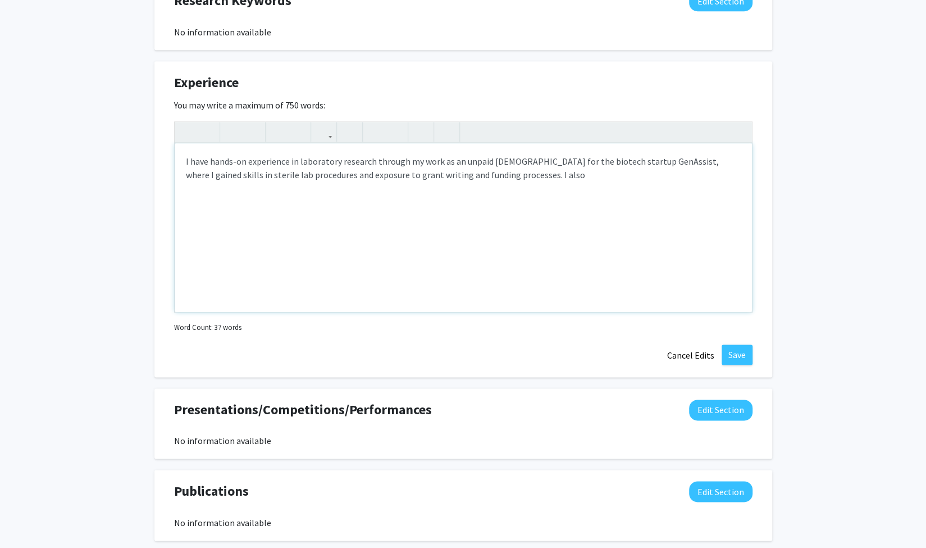
click at [475, 181] on div "I have hands-on experience in laboratory research through my work as an unpaid …" at bounding box center [463, 227] width 577 height 169
click at [478, 175] on p "I have hands-on experience in laboratory research through my work as an unpaid …" at bounding box center [463, 167] width 555 height 27
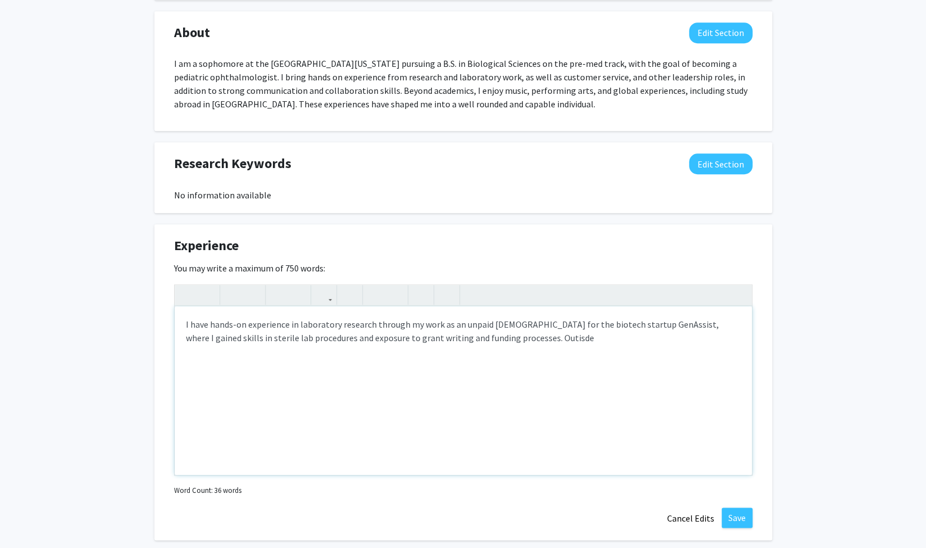
scroll to position [550, 0]
click at [484, 334] on p "I have hands-on experience in laboratory research through my work as an unpaid …" at bounding box center [463, 330] width 555 height 27
click at [667, 339] on p "I have hands-on experience in laboratory research through my work as an unpaid …" at bounding box center [463, 337] width 555 height 40
click at [665, 339] on p "I have hands-on experience in laboratory research through my work as an unpaid …" at bounding box center [463, 337] width 555 height 40
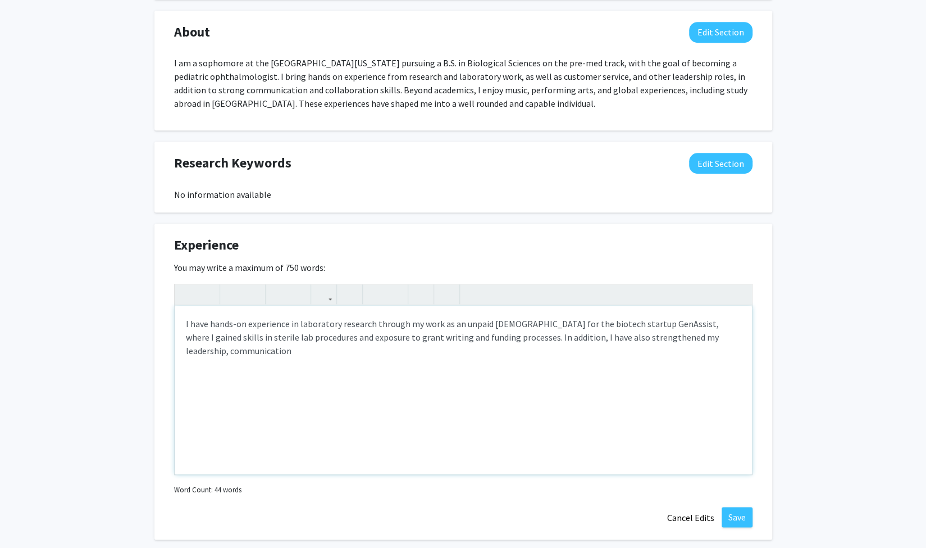
click at [725, 336] on p "I have hands-on experience in laboratory research through my work as an unpaid …" at bounding box center [463, 337] width 555 height 40
drag, startPoint x: 572, startPoint y: 351, endPoint x: 513, endPoint y: 340, distance: 60.0
click at [513, 340] on p "I have hands-on experience in laboratory research through my work as an unpaid …" at bounding box center [463, 337] width 555 height 40
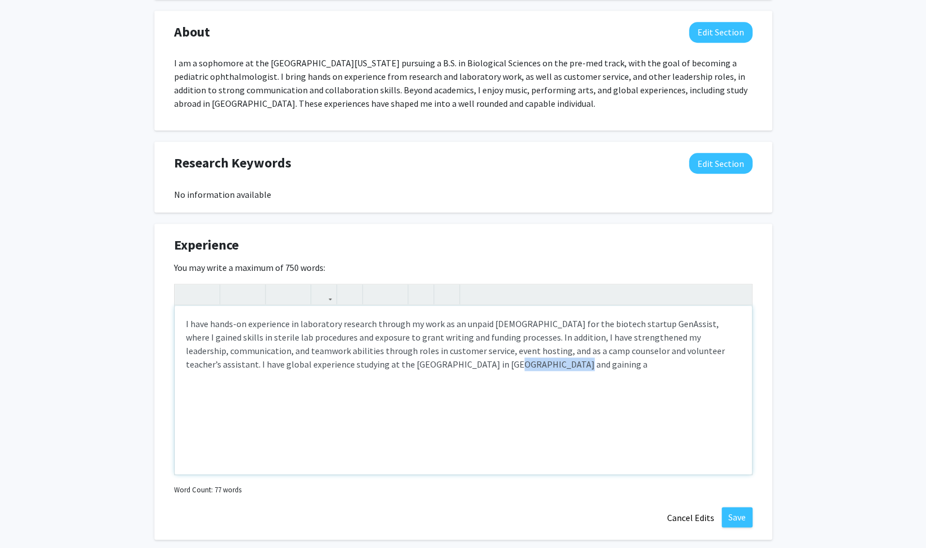
drag, startPoint x: 507, startPoint y: 366, endPoint x: 422, endPoint y: 362, distance: 85.5
click at [422, 362] on p "I have hands-on experience in laboratory research through my work as an unpaid …" at bounding box center [463, 344] width 555 height 54
click at [511, 380] on div "I have hands-on experience in laboratory research through my work as an unpaid …" at bounding box center [463, 390] width 577 height 169
click at [497, 358] on p "I have hands-on experience in laboratory research through my work as an unpaid …" at bounding box center [463, 350] width 555 height 67
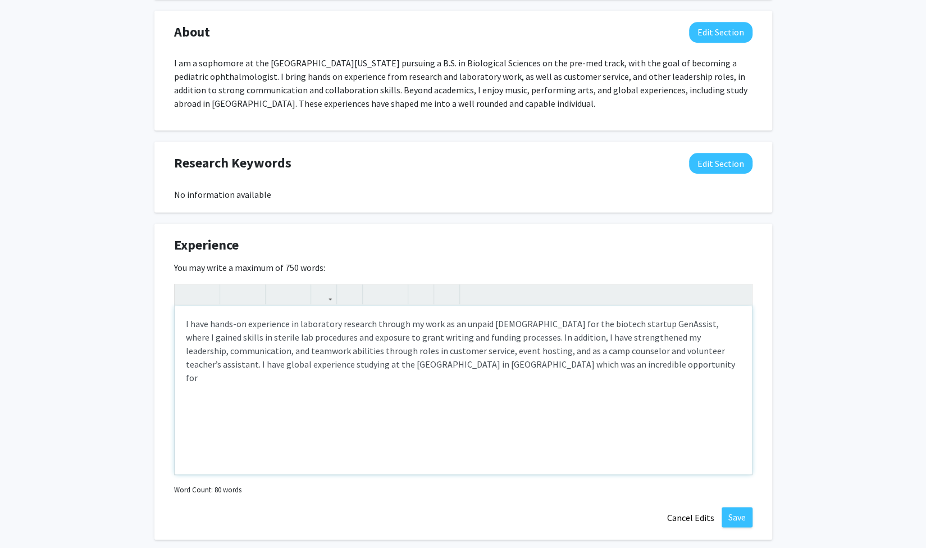
click at [530, 366] on p "I have hands-on experience in laboratory research through my work as an unpaid …" at bounding box center [463, 350] width 555 height 67
click at [576, 363] on p "I have hands-on experience in laboratory research through my work as an unpaid …" at bounding box center [463, 350] width 555 height 67
drag, startPoint x: 622, startPoint y: 368, endPoint x: 562, endPoint y: 367, distance: 60.7
click at [562, 367] on p "I have hands-on experience in laboratory research through my work as an unpaid …" at bounding box center [463, 350] width 555 height 67
click at [688, 354] on p "I have hands-on experience in laboratory research through my work as an unpaid …" at bounding box center [463, 350] width 555 height 67
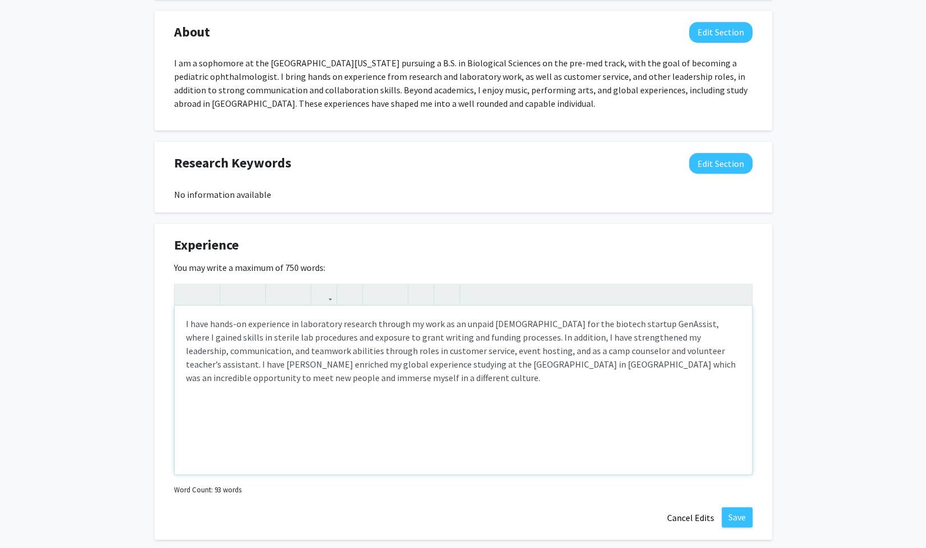
click at [301, 363] on p "I have hands-on experience in laboratory research through my work as an unpaid …" at bounding box center [463, 350] width 555 height 67
click at [504, 372] on p "I have hands-on experience in laboratory research through my work as an unpaid …" at bounding box center [463, 350] width 555 height 67
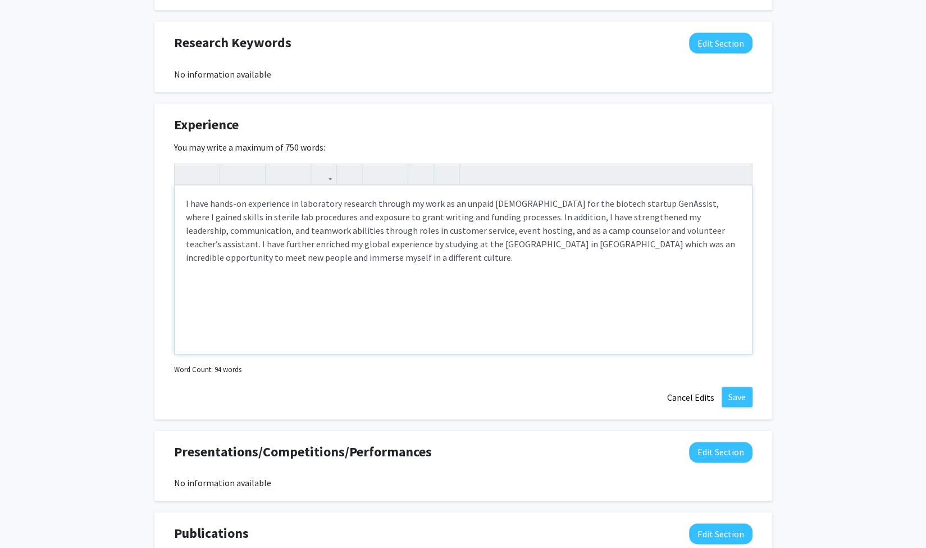
click at [589, 273] on div "I have hands-on experience in laboratory research through my work as an unpaid …" at bounding box center [463, 269] width 577 height 169
click at [595, 266] on div "I have hands-on experience in laboratory research through my work as an unpaid …" at bounding box center [463, 269] width 577 height 169
click at [353, 254] on p "I have hands-on experience in laboratory research through my work as an unpaid …" at bounding box center [463, 230] width 555 height 67
drag, startPoint x: 617, startPoint y: 263, endPoint x: 557, endPoint y: 256, distance: 59.9
click at [557, 256] on div "I have hands-on experience in laboratory research through my work as an unpaid …" at bounding box center [463, 269] width 577 height 169
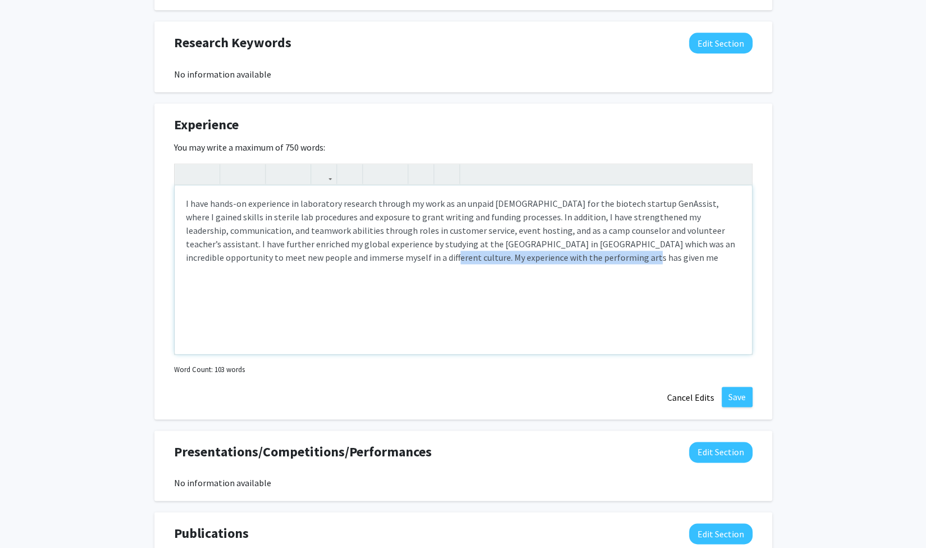
drag, startPoint x: 535, startPoint y: 257, endPoint x: 329, endPoint y: 258, distance: 206.2
click at [329, 258] on p "I have hands-on experience in laboratory research through my work as an unpaid …" at bounding box center [463, 230] width 555 height 67
click at [663, 234] on p "I have hands-on experience in laboratory research through my work as an unpaid …" at bounding box center [463, 230] width 555 height 67
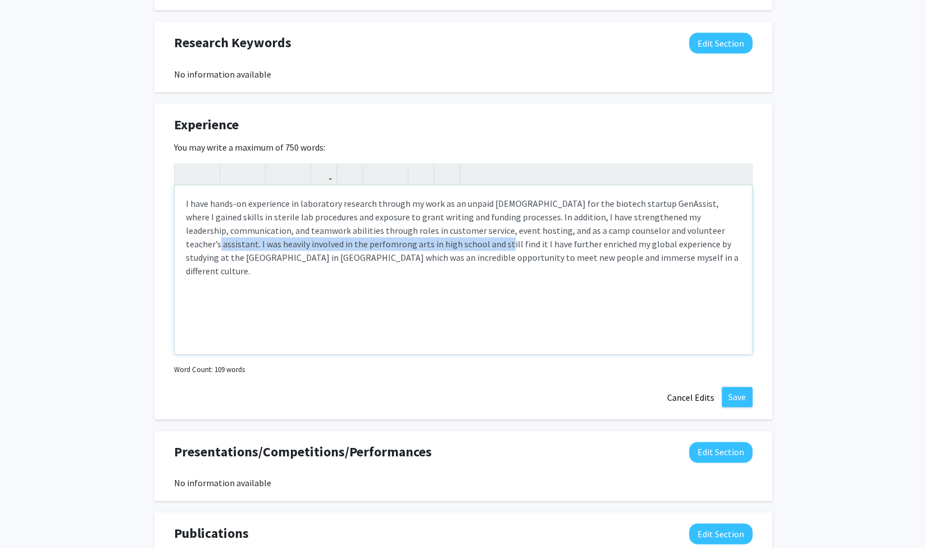
drag, startPoint x: 661, startPoint y: 231, endPoint x: 414, endPoint y: 240, distance: 247.3
click at [414, 240] on p "I have hands-on experience in laboratory research through my work as an unpaid …" at bounding box center [463, 237] width 555 height 81
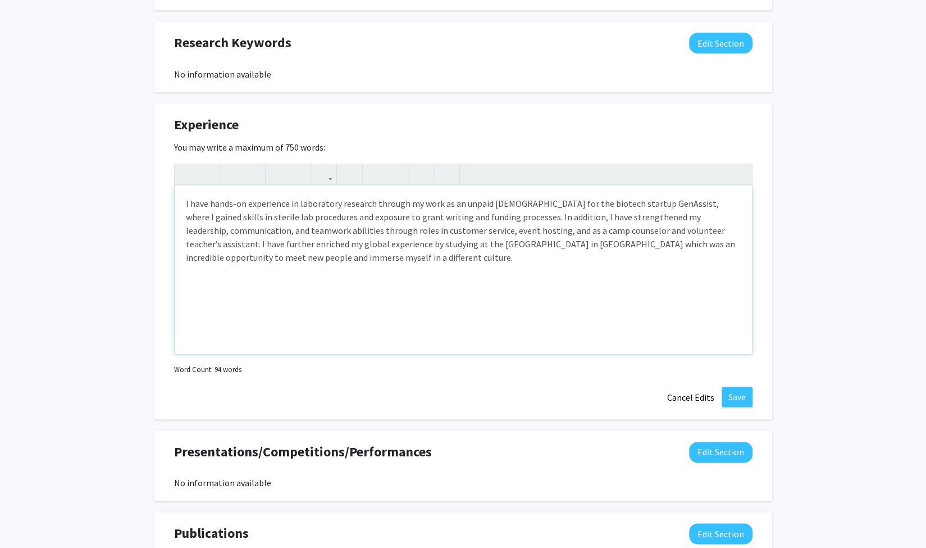
click at [428, 256] on p "I have hands-on experience in laboratory research through my work as an unpaid …" at bounding box center [463, 230] width 555 height 67
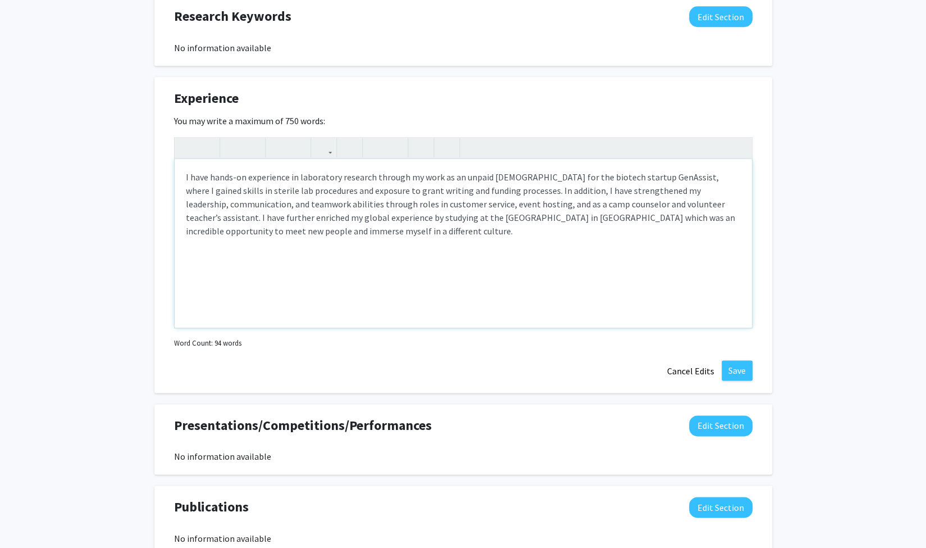
scroll to position [711, 0]
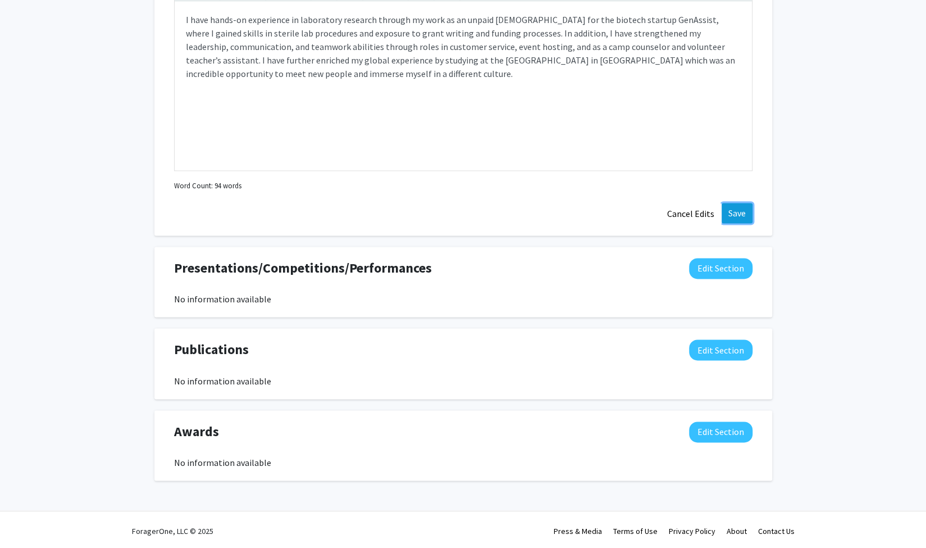
click at [747, 215] on button "Save" at bounding box center [737, 213] width 31 height 20
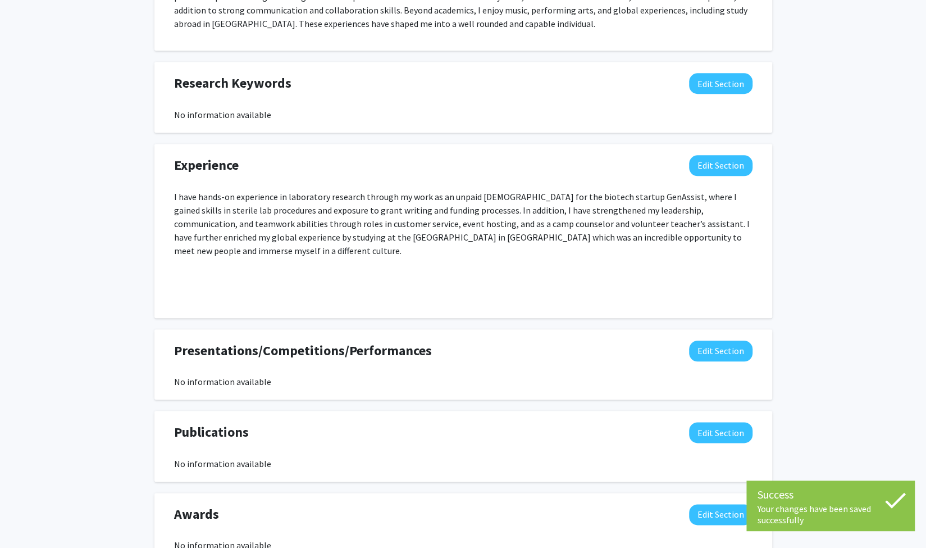
scroll to position [701, 0]
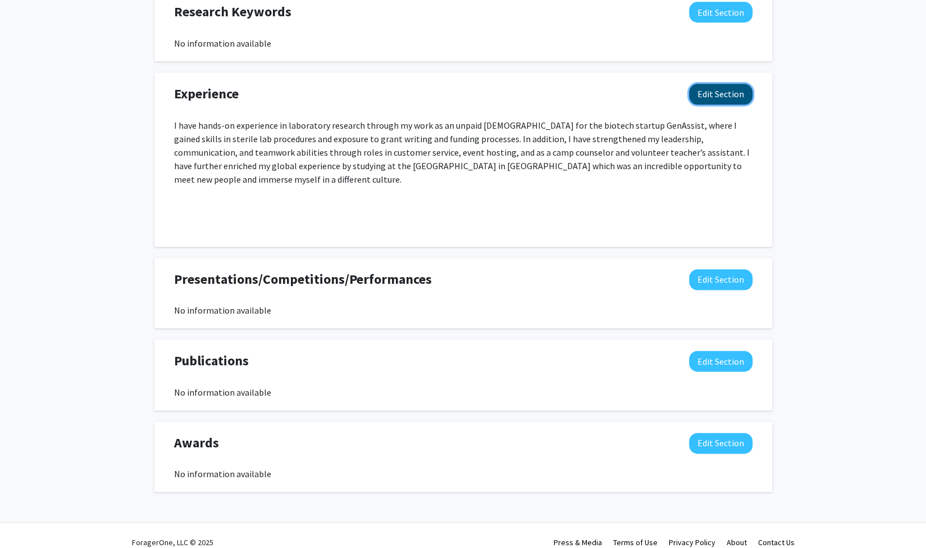
click at [744, 98] on button "Edit Section" at bounding box center [720, 94] width 63 height 21
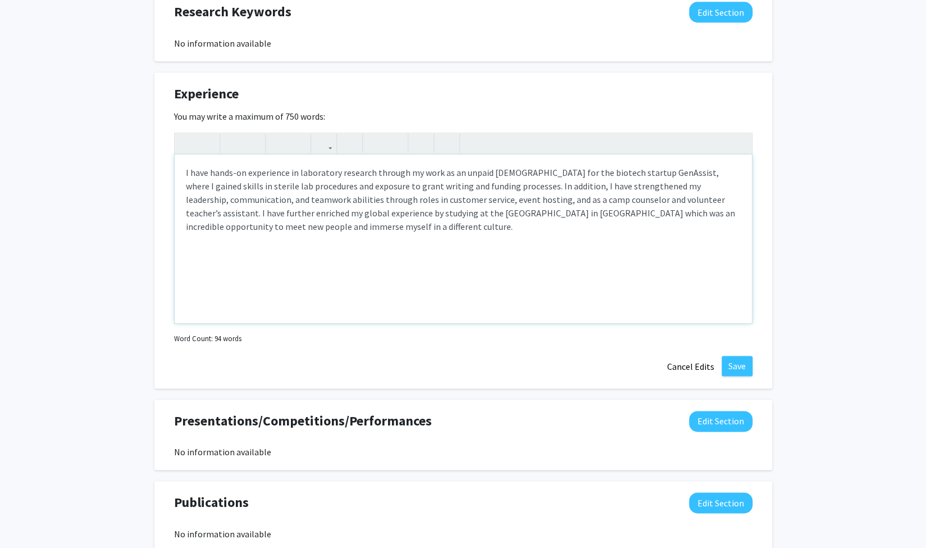
click at [646, 244] on div "I have hands-on experience in laboratory research through my work as an unpaid …" at bounding box center [463, 238] width 577 height 169
click at [633, 237] on div "I have hands-on experience in laboratory research through my work as an unpaid …" at bounding box center [463, 238] width 577 height 169
click at [509, 229] on p "I have hands-on experience in laboratory research through my work as an unpaid …" at bounding box center [463, 199] width 555 height 67
drag, startPoint x: 330, startPoint y: 252, endPoint x: 182, endPoint y: 249, distance: 148.3
click at [182, 249] on div "I have hands-on experience in laboratory research through my work as an unpaid …" at bounding box center [463, 238] width 577 height 169
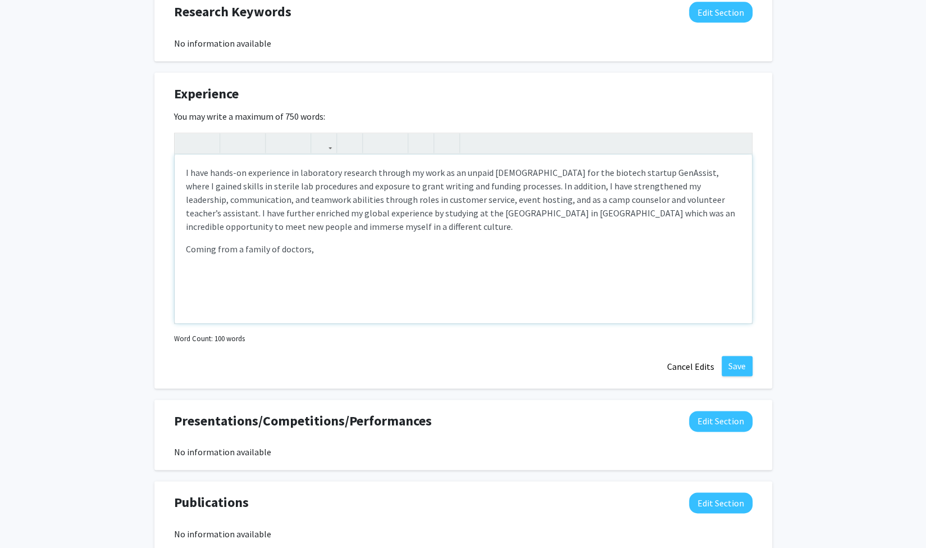
type textarea "<p>I have hands-on experience in laboratory research through my work as an unpa…"
click at [747, 366] on button "Save" at bounding box center [737, 366] width 31 height 20
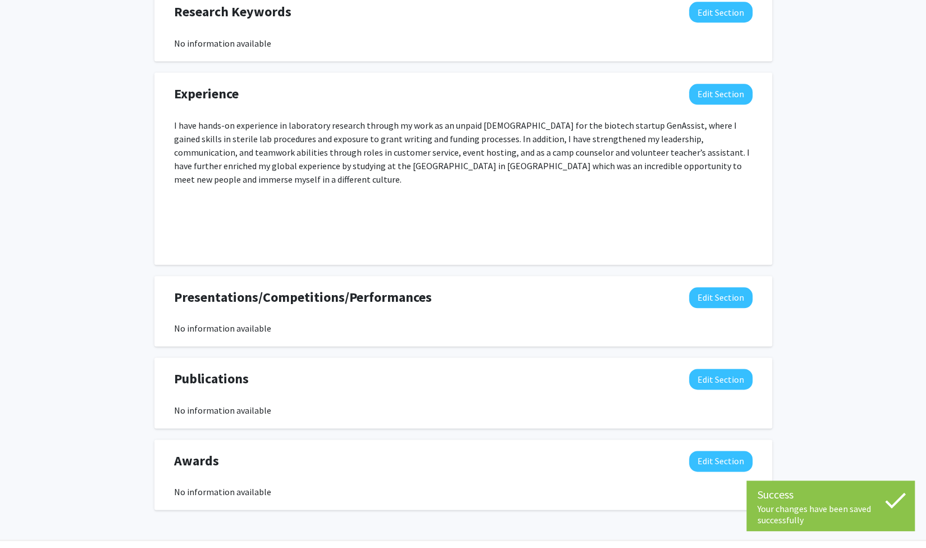
scroll to position [724, 0]
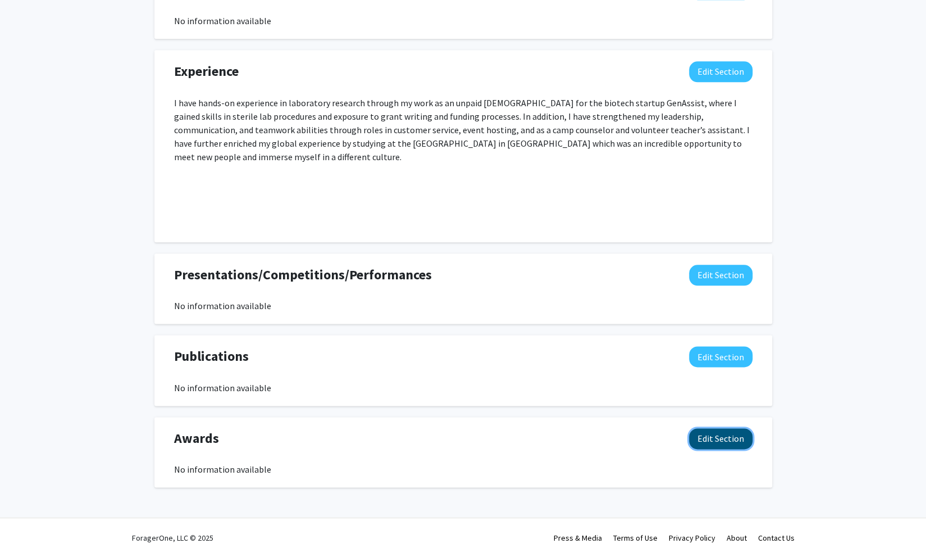
click at [717, 428] on button "Edit Section" at bounding box center [720, 438] width 63 height 21
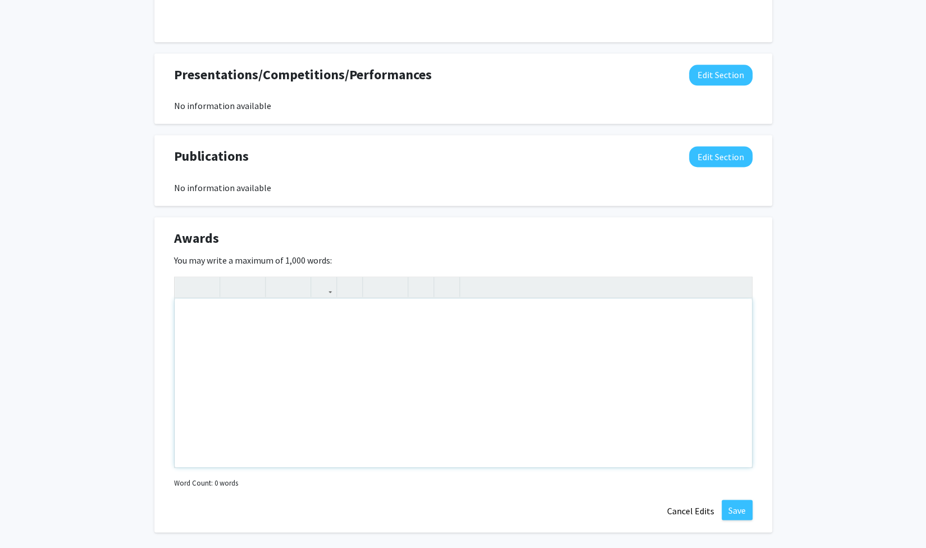
scroll to position [928, 0]
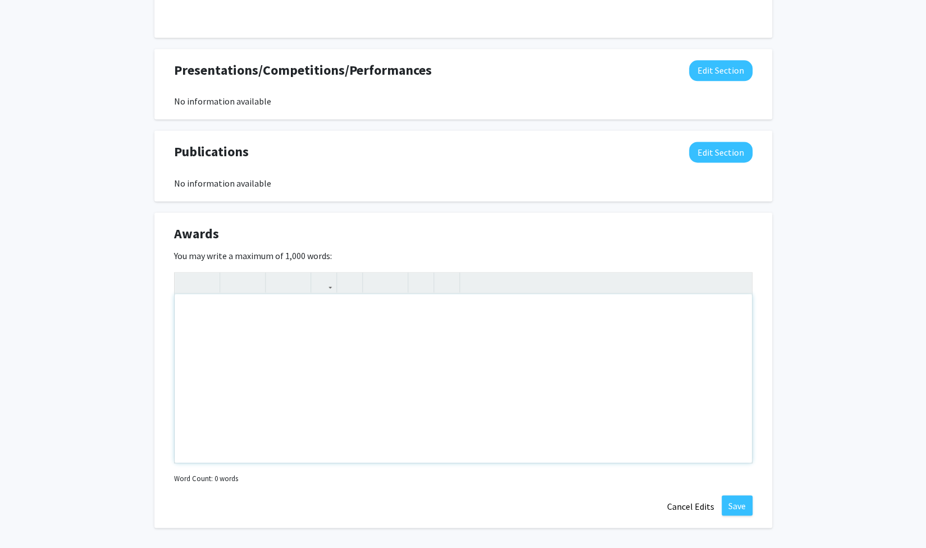
click at [282, 370] on div "Note to users with screen readers: Please deactivate our accessibility plugin f…" at bounding box center [463, 378] width 577 height 169
paste div "Note to users with screen readers: Please deactivate our accessibility plugin f…"
type textarea "<p>PADI Open Water Diver </p><p>Taekwondo - KUKKIWON Black Belt Certification <…"
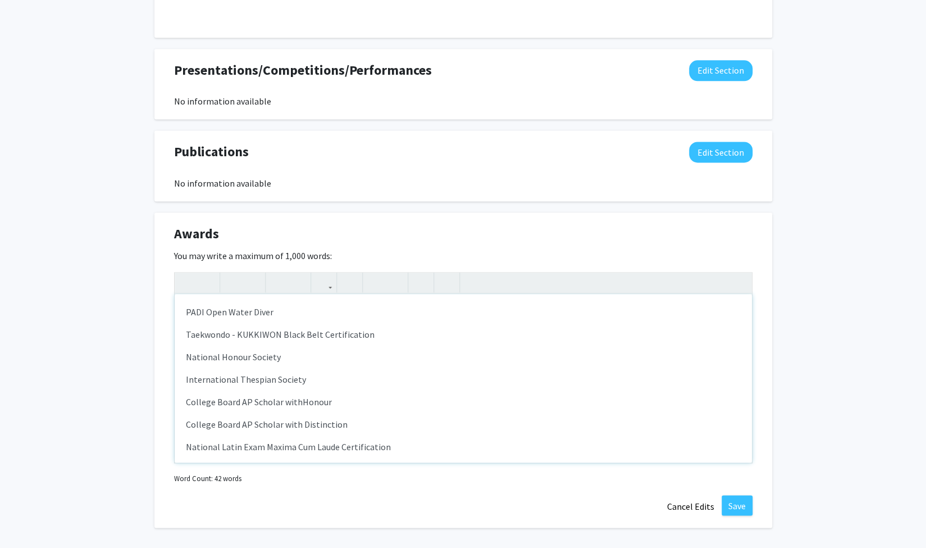
scroll to position [4, 0]
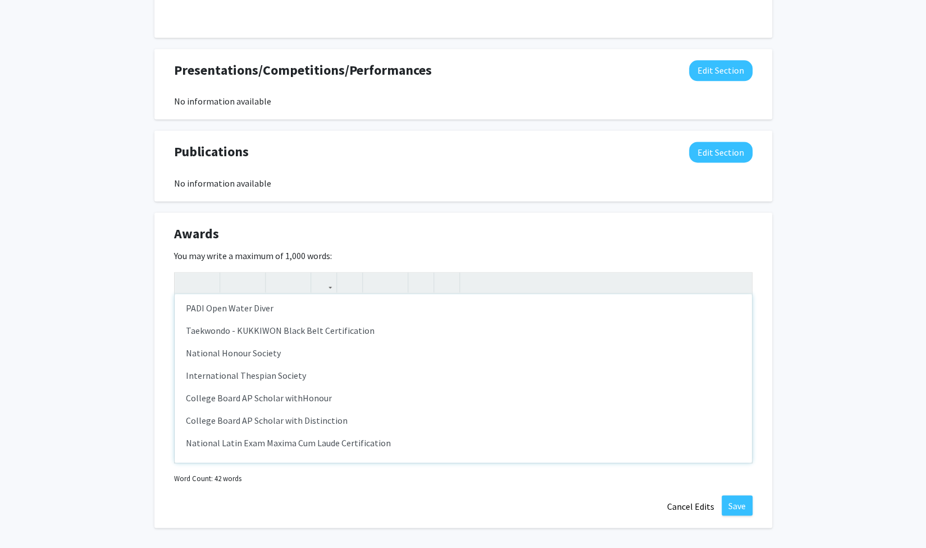
click at [175, 298] on div "PADI Open Water Diver Taekwondo - KUKKIWON Black Belt Certification  National…" at bounding box center [463, 378] width 577 height 169
click at [186, 326] on p "Taekwondo - KUKKIWON Black Belt Certification" at bounding box center [463, 330] width 555 height 13
click at [184, 345] on div "- PADI Open Water Diver - Taekwondo - KUKKIWON Black Belt Certification  Nati…" at bounding box center [463, 378] width 577 height 169
click at [188, 371] on p "International Thespian Society" at bounding box center [463, 375] width 555 height 13
click at [181, 391] on div "- PADI Open Water Diver - Taekwondo - KUKKIWON Black Belt Certification  - Na…" at bounding box center [463, 378] width 577 height 169
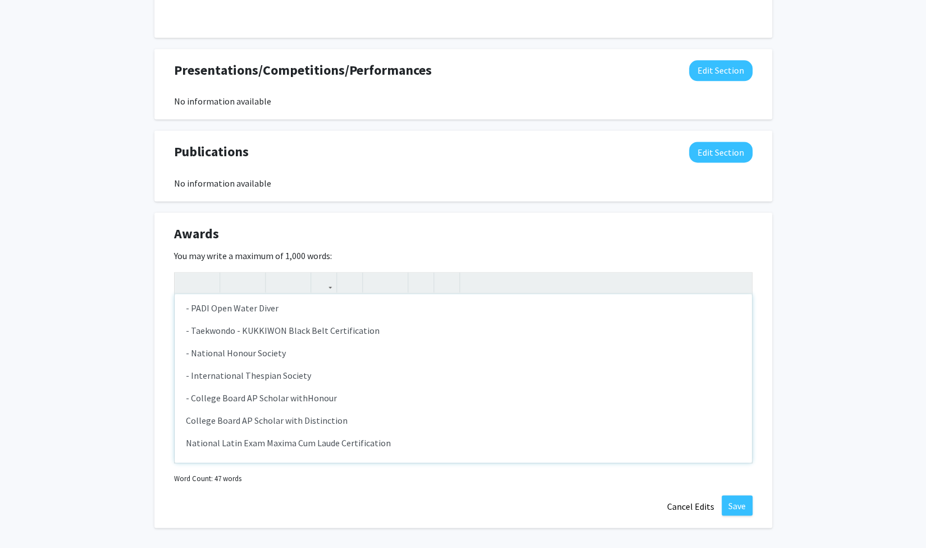
click at [184, 412] on div "- PADI Open Water Diver - Taekwondo - KUKKIWON Black Belt Certification  - Na…" at bounding box center [463, 378] width 577 height 169
click at [305, 391] on p "- College Board AP Scholar withHonour" at bounding box center [463, 397] width 555 height 13
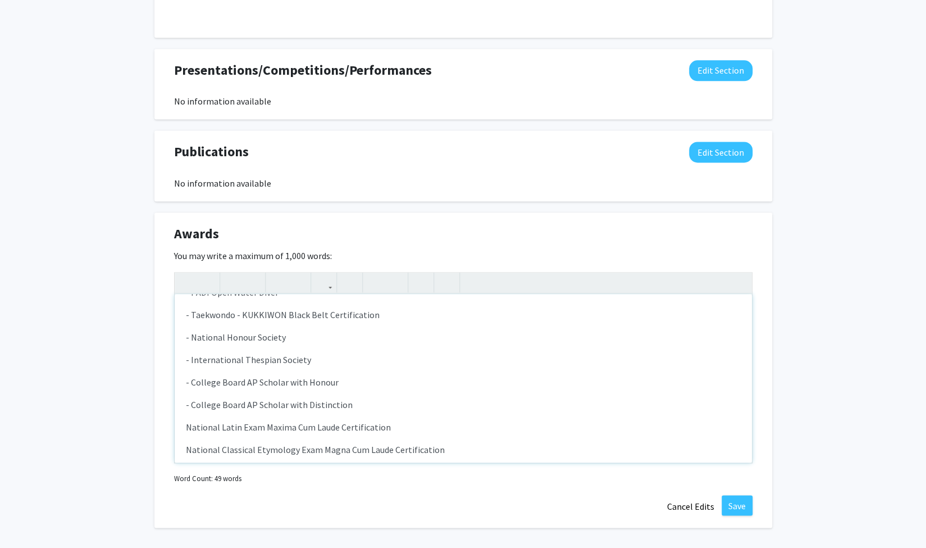
scroll to position [21, 0]
click at [187, 419] on p "National Latin Exam Maxima Cum Laude Certification" at bounding box center [463, 425] width 555 height 13
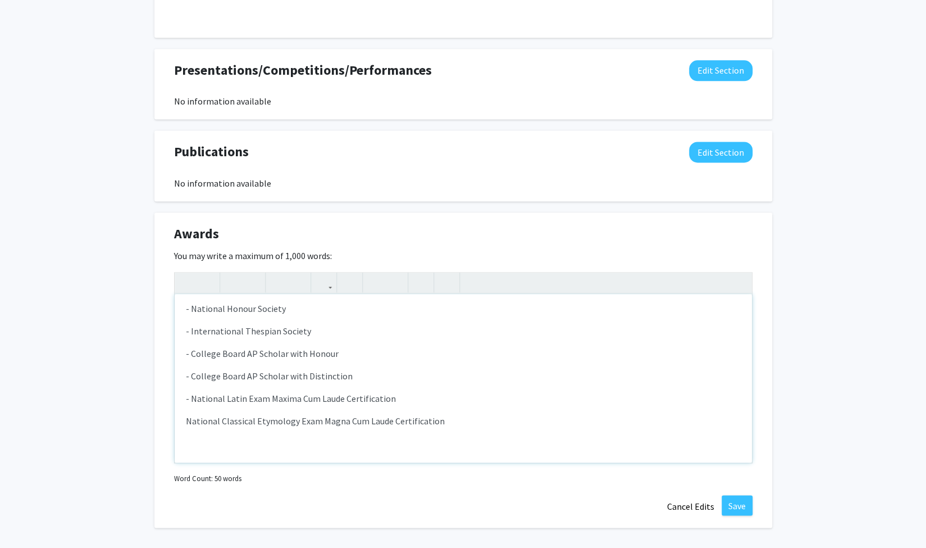
scroll to position [47, 0]
click at [182, 414] on div "- PADI Open Water Diver - Taekwondo - KUKKIWON Black Belt Certification  - Na…" at bounding box center [463, 378] width 577 height 169
drag, startPoint x: 322, startPoint y: 342, endPoint x: 381, endPoint y: 383, distance: 71.5
click at [381, 383] on div "- PADI Open Water Diver - Taekwondo - KUKKIWON Black Belt Certification  - Na…" at bounding box center [463, 378] width 577 height 169
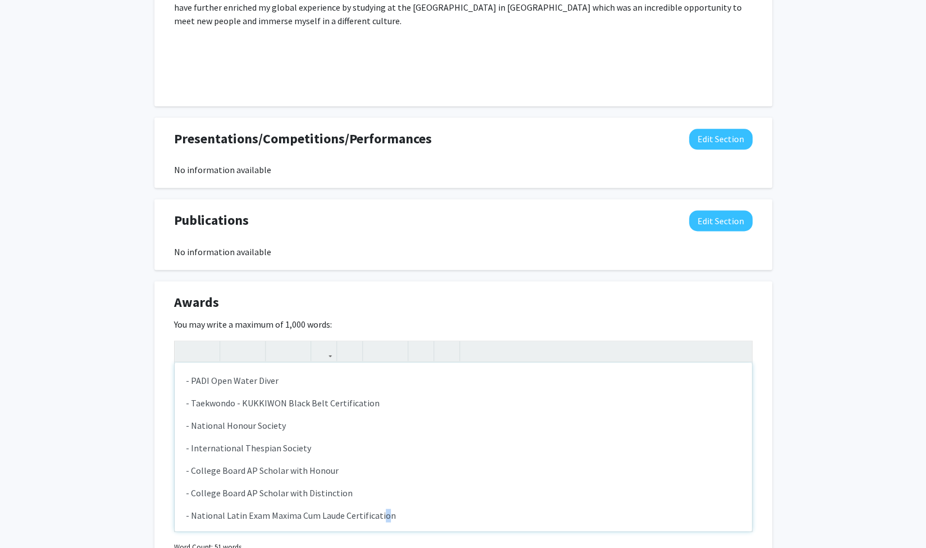
scroll to position [56, 0]
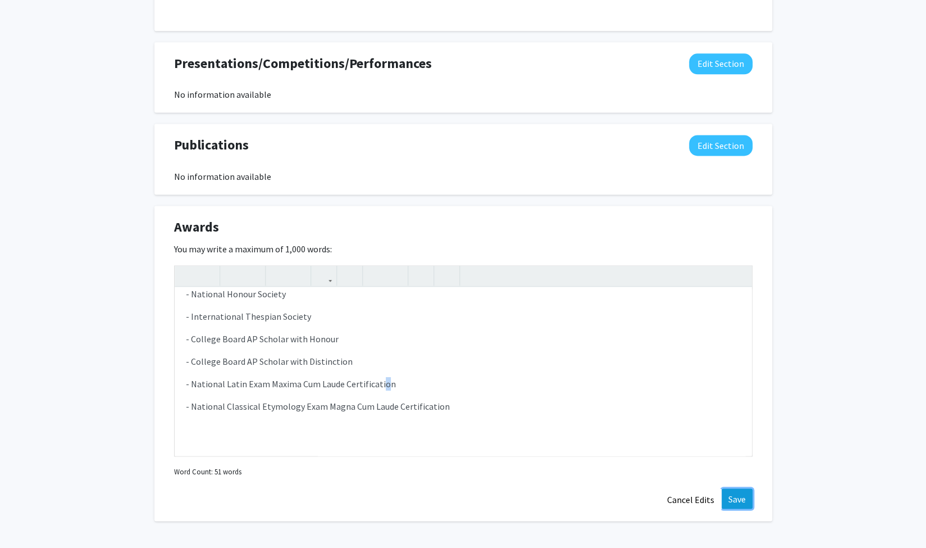
click at [740, 488] on button "Save" at bounding box center [737, 498] width 31 height 20
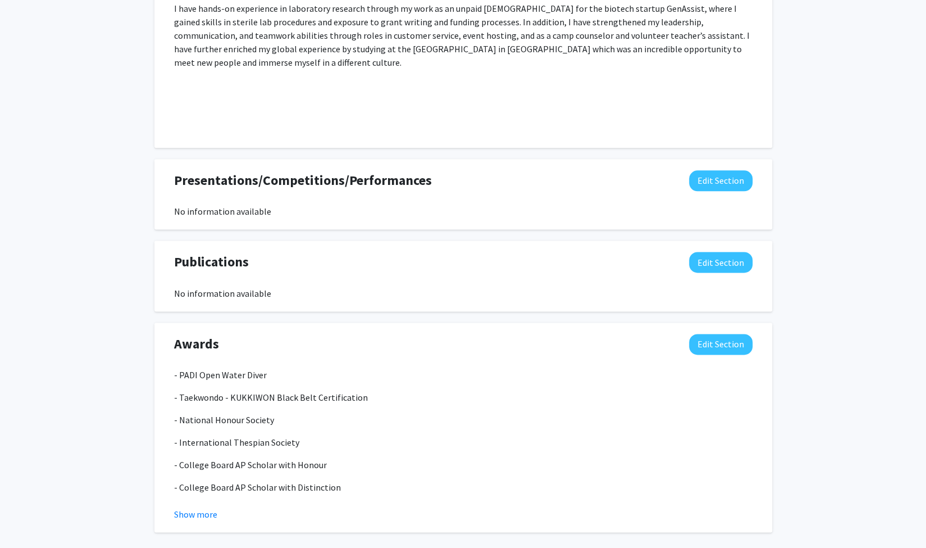
scroll to position [863, 0]
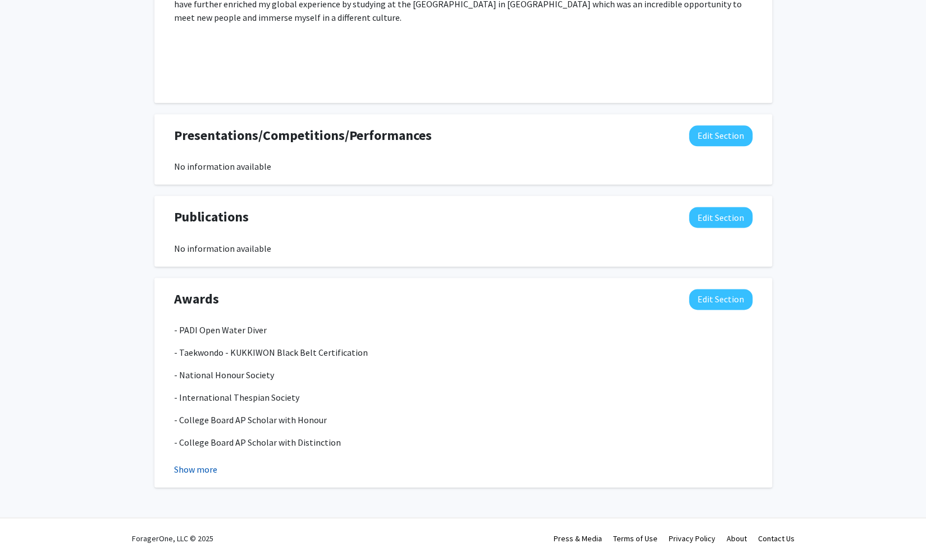
click at [205, 465] on button "Show more" at bounding box center [195, 468] width 43 height 13
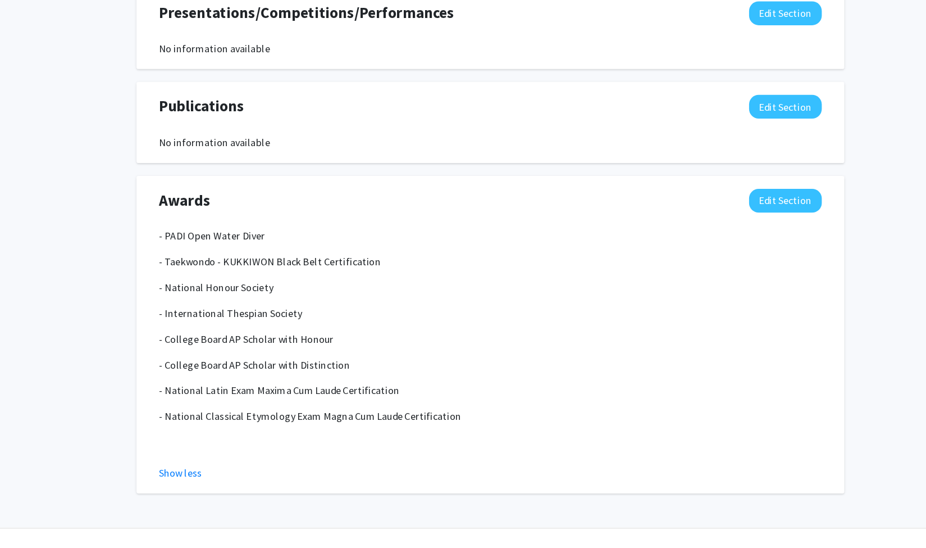
scroll to position [930, 0]
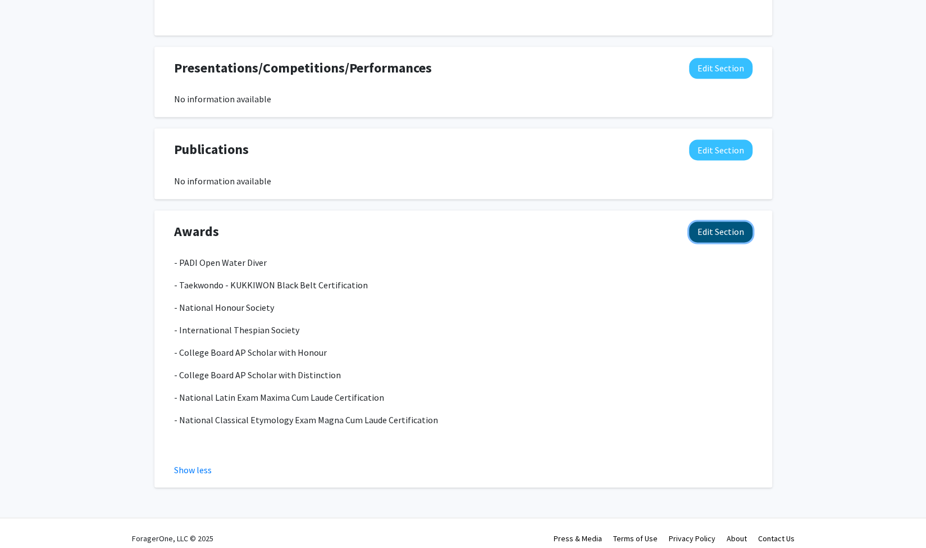
click at [699, 221] on button "Edit Section" at bounding box center [720, 231] width 63 height 21
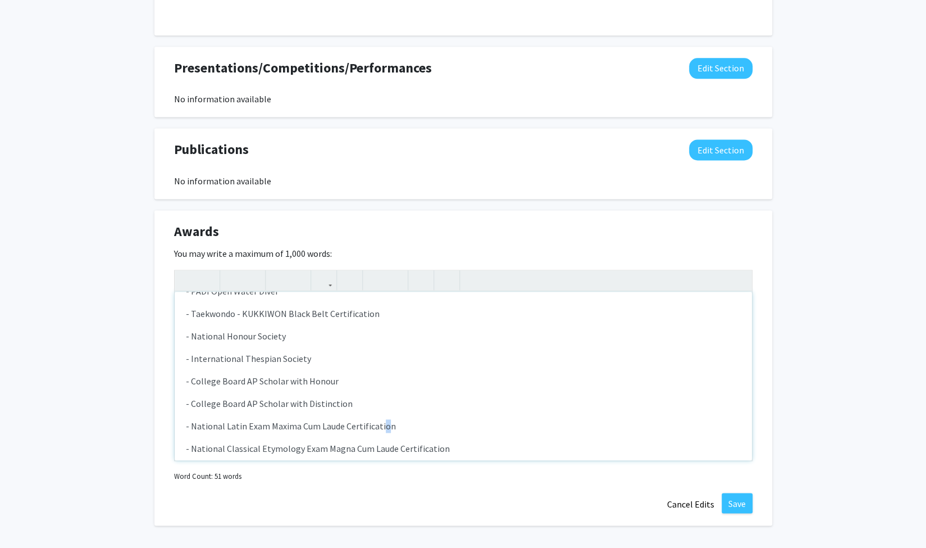
scroll to position [18, 0]
click at [385, 307] on p "- Taekwondo - KUKKIWON Black Belt Certification" at bounding box center [463, 313] width 555 height 13
click at [736, 499] on button "Save" at bounding box center [737, 503] width 31 height 20
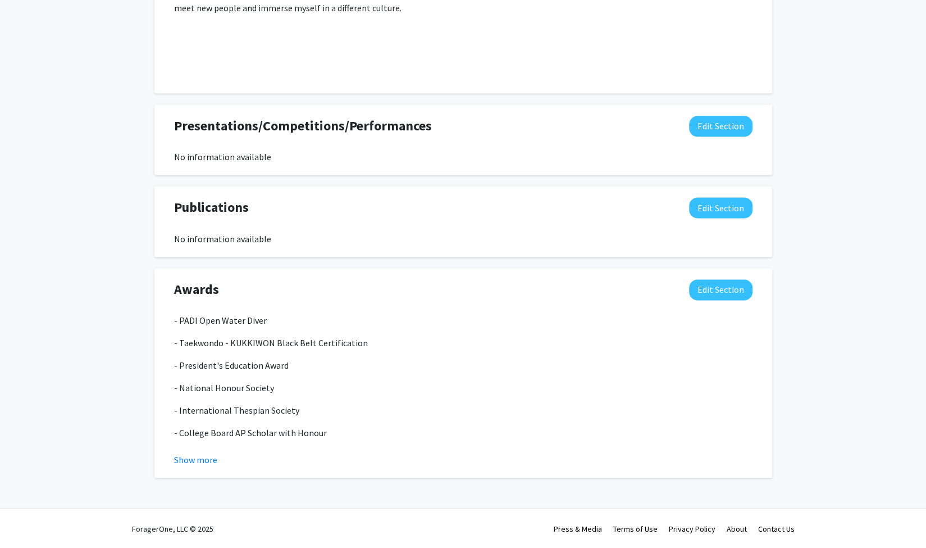
scroll to position [863, 0]
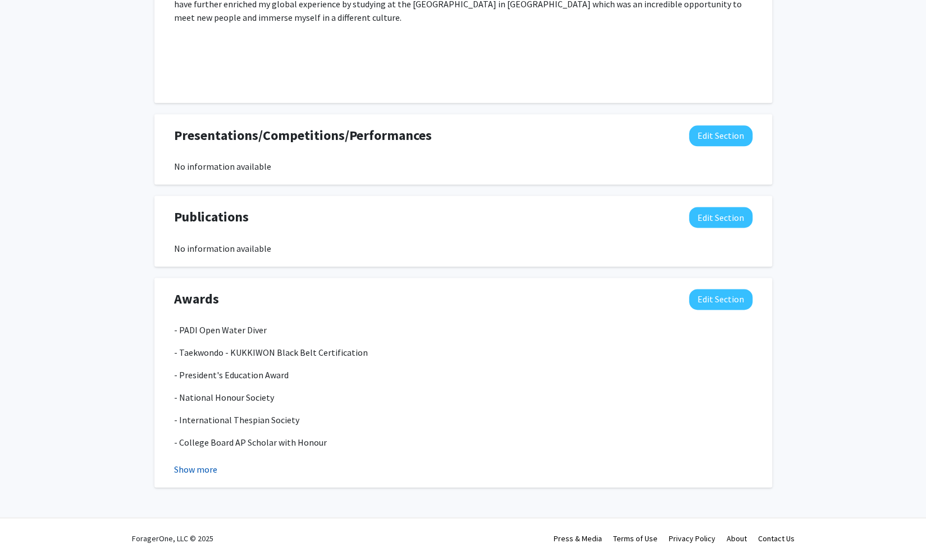
click at [202, 462] on button "Show more" at bounding box center [195, 468] width 43 height 13
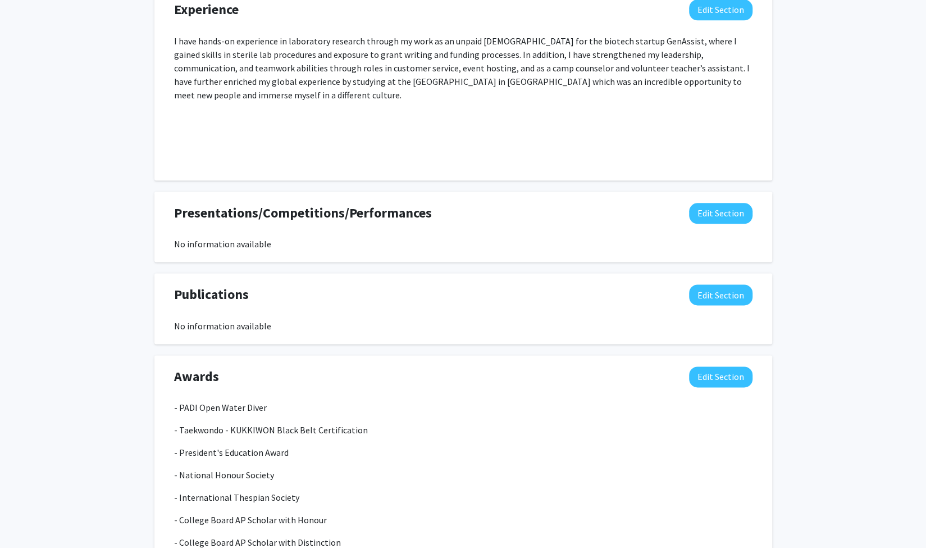
scroll to position [944, 0]
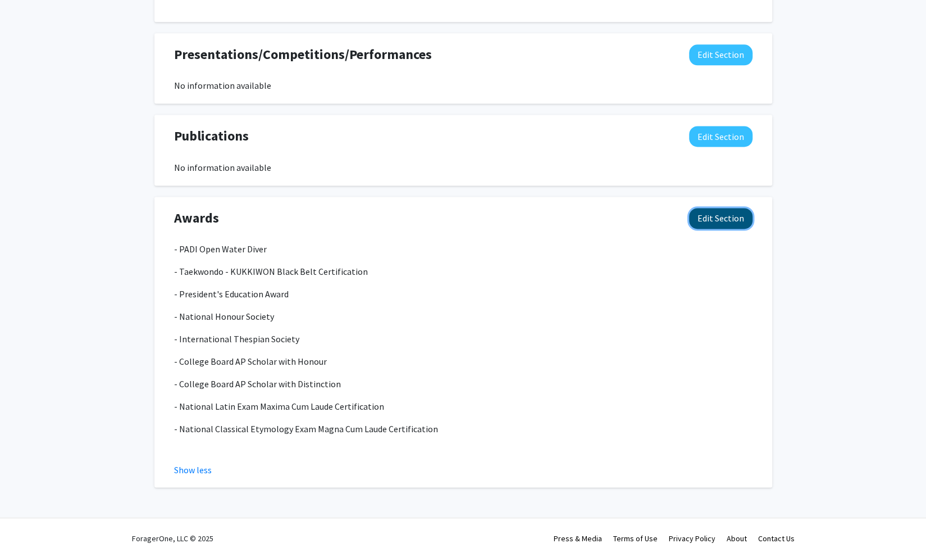
click at [752, 209] on button "Edit Section" at bounding box center [720, 218] width 63 height 21
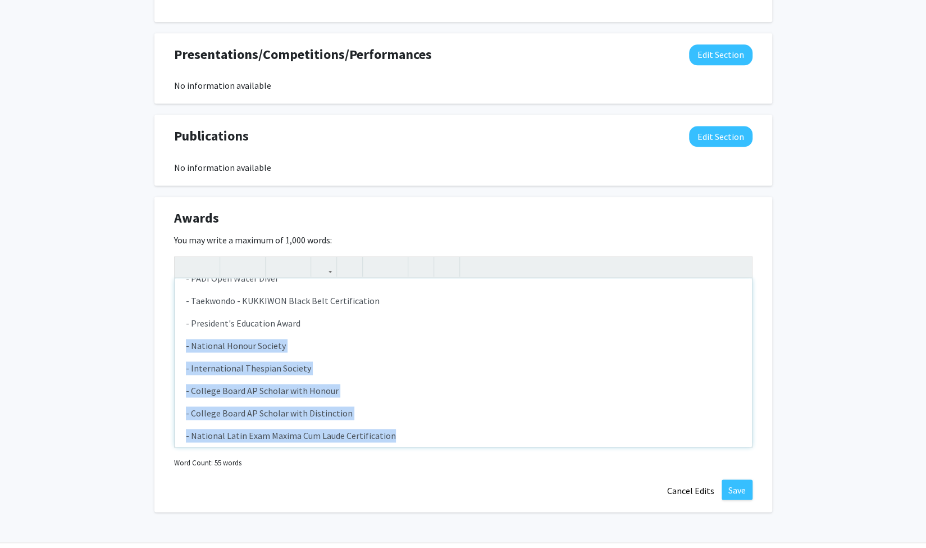
drag, startPoint x: 401, startPoint y: 425, endPoint x: 175, endPoint y: 336, distance: 242.6
click at [175, 336] on div "- PADI Open Water Diver - Taekwondo - KUKKIWON Black Belt Certification  - Pr…" at bounding box center [463, 362] width 577 height 169
click at [423, 415] on div "- PADI Open Water Diver - Taekwondo - KUKKIWON Black Belt Certification  - Pr…" at bounding box center [463, 362] width 577 height 169
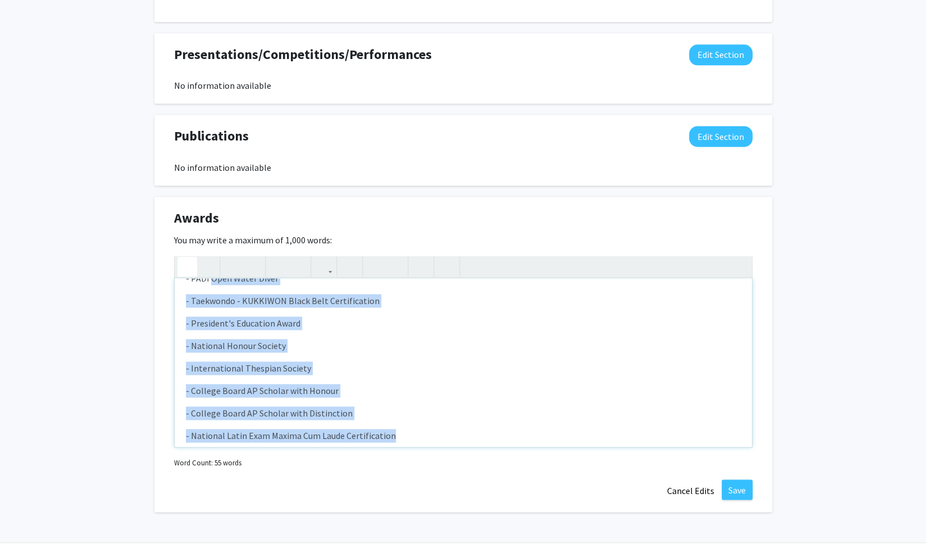
scroll to position [0, 0]
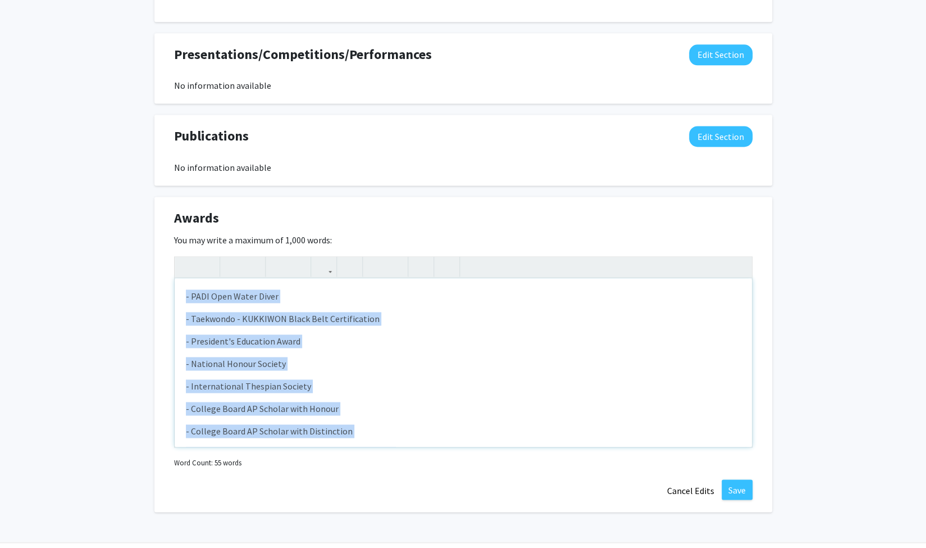
drag, startPoint x: 411, startPoint y: 425, endPoint x: 165, endPoint y: 254, distance: 299.2
click at [165, 254] on div "Awards Edit Section You may write a maximum of 1,000 words: <p>- PADI Open Wate…" at bounding box center [463, 355] width 618 height 316
copy div "- PADI Open Water Diver - Taekwondo - KUKKIWON Black Belt Certification  - Pr…"
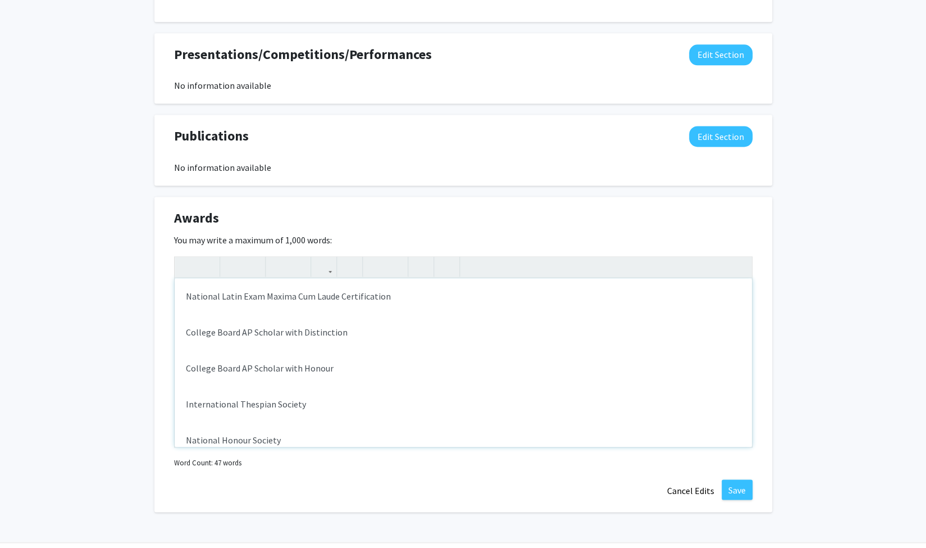
scroll to position [164, 0]
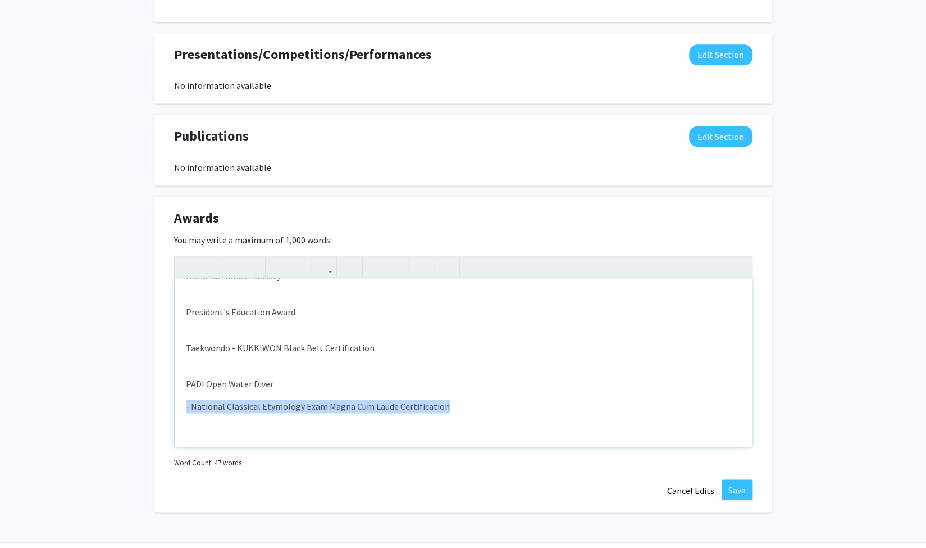
drag, startPoint x: 465, startPoint y: 399, endPoint x: 175, endPoint y: 390, distance: 290.0
click at [175, 390] on div "National Latin Exam Maxima Cum Laude Certification College Board AP Scholar wit…" at bounding box center [463, 362] width 577 height 169
copy p "- National Classical Etymology Exam Magna Cum Laude Certification"
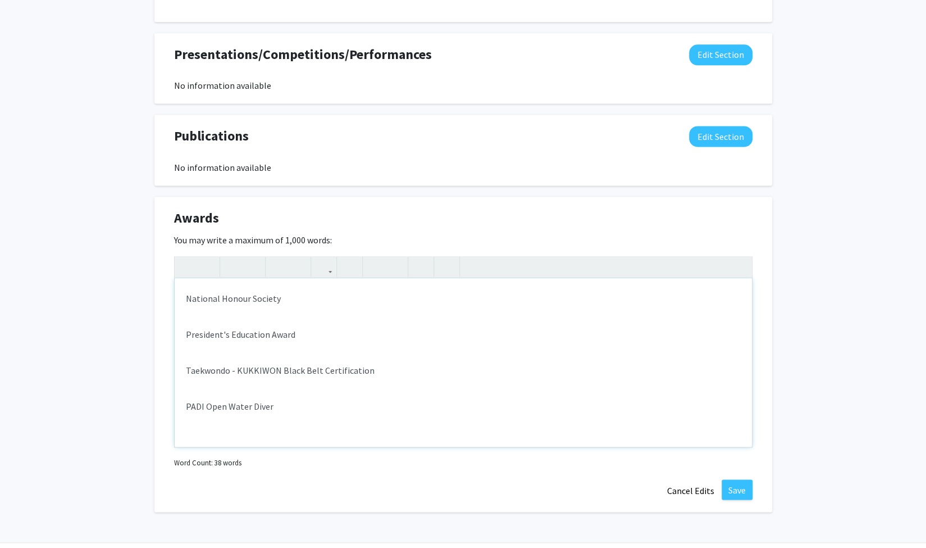
scroll to position [0, 0]
click at [399, 289] on p "National Latin Exam Maxima Cum Laude Certification" at bounding box center [463, 295] width 555 height 13
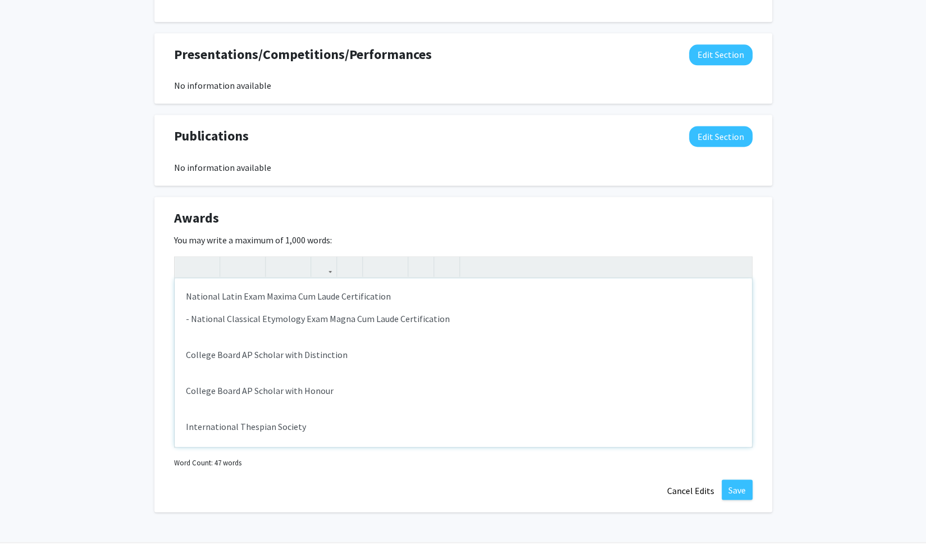
click at [401, 289] on p "National Latin Exam Maxima Cum Laude Certification" at bounding box center [463, 295] width 555 height 13
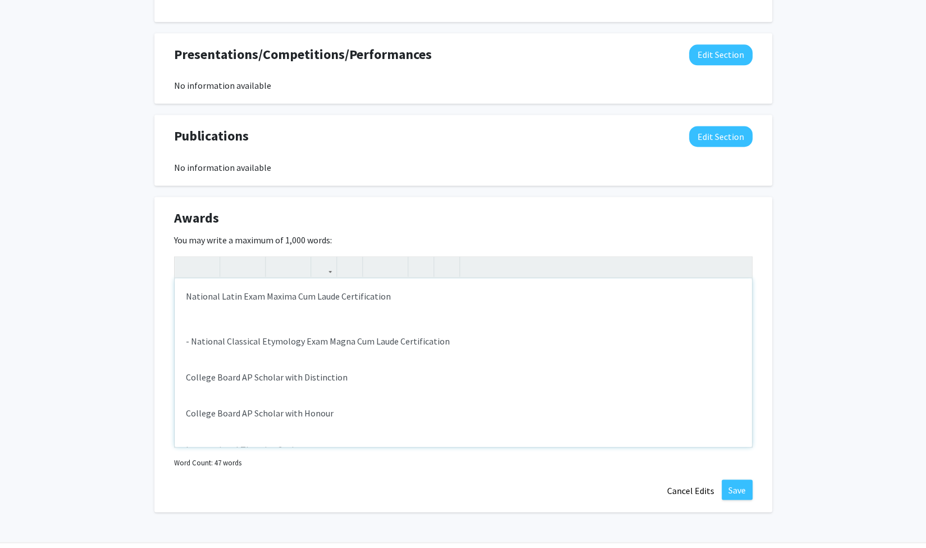
click at [179, 287] on div "National Latin Exam Maxima Cum Laude Certification - National Classical Etymolo…" at bounding box center [463, 362] width 577 height 169
click at [212, 312] on p "Note to users with screen readers: Please deactivate our accessibility plugin f…" at bounding box center [463, 318] width 555 height 13
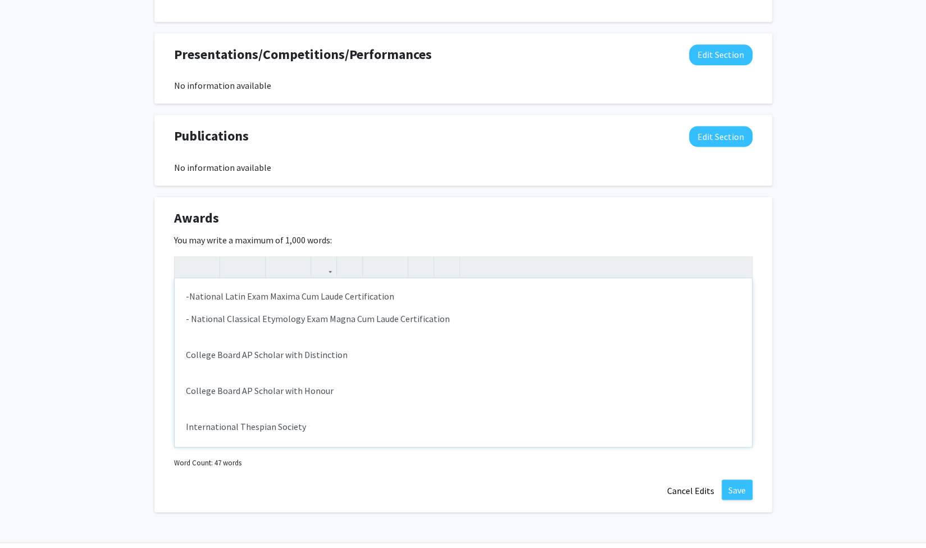
click at [211, 326] on div "-National Latin Exam Maxima Cum Laude Certification - National Classical Etymol…" at bounding box center [463, 362] width 577 height 169
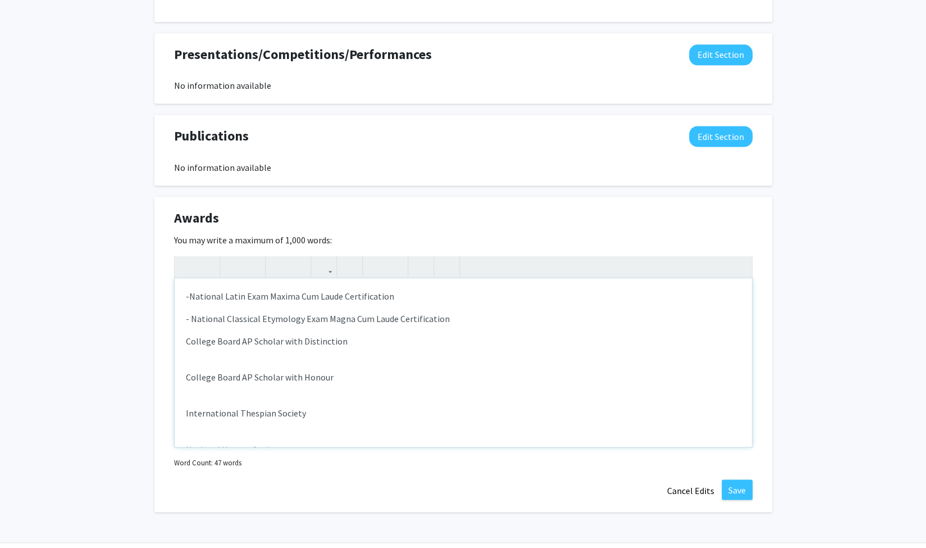
click at [183, 330] on div "-National Latin Exam Maxima Cum Laude Certification - National Classical Etymol…" at bounding box center [463, 362] width 577 height 169
click at [190, 312] on p "- National Classical Etymology Exam Magna Cum Laude Certification" at bounding box center [463, 318] width 555 height 13
click at [188, 289] on p "-National Latin Exam Maxima Cum Laude Certification" at bounding box center [463, 295] width 555 height 13
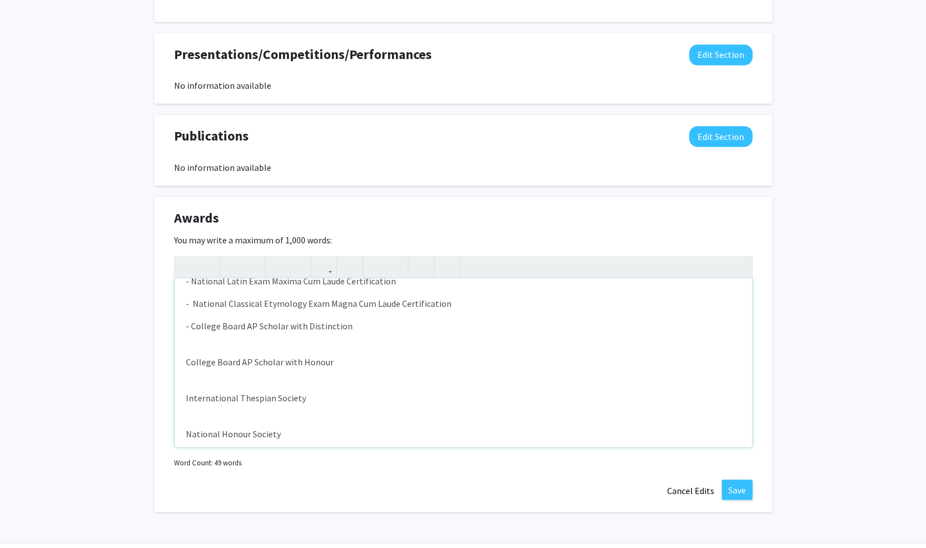
click at [182, 353] on div "- National Latin Exam Maxima Cum Laude Certification - National Classical Etymo…" at bounding box center [463, 362] width 577 height 169
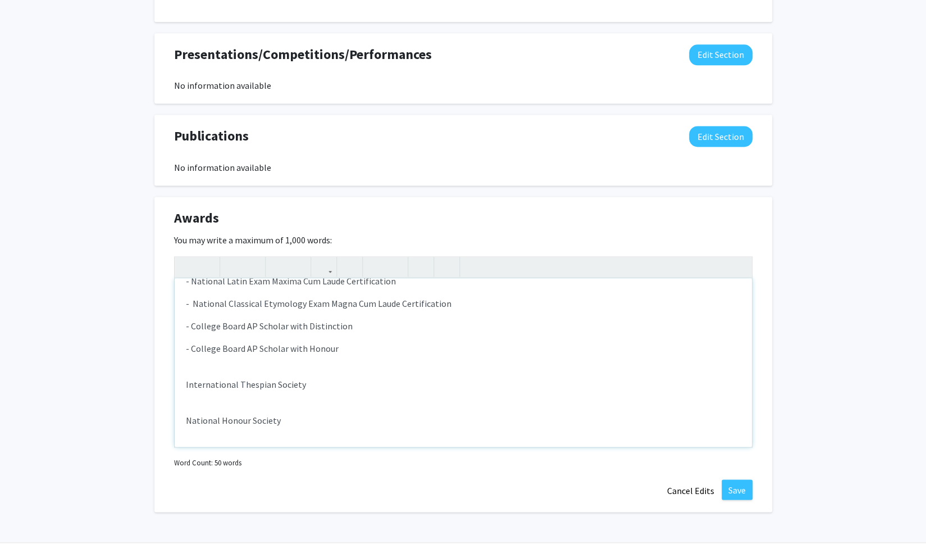
click at [179, 376] on div "- National Latin Exam Maxima Cum Laude Certification - National Classical Etymo…" at bounding box center [463, 362] width 577 height 169
click at [179, 398] on div "- National Latin Exam Maxima Cum Laude Certification - National Classical Etymo…" at bounding box center [463, 362] width 577 height 169
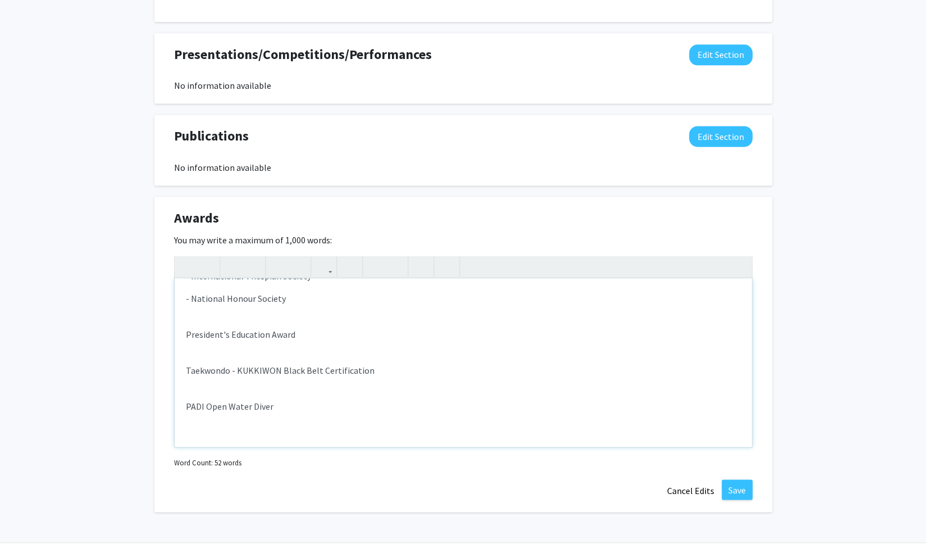
click at [181, 328] on div "- National Latin Exam Maxima Cum Laude Certification - National Classical Etymo…" at bounding box center [463, 362] width 577 height 169
click at [180, 360] on div "- National Latin Exam Maxima Cum Laude Certification - National Classical Etymo…" at bounding box center [463, 362] width 577 height 169
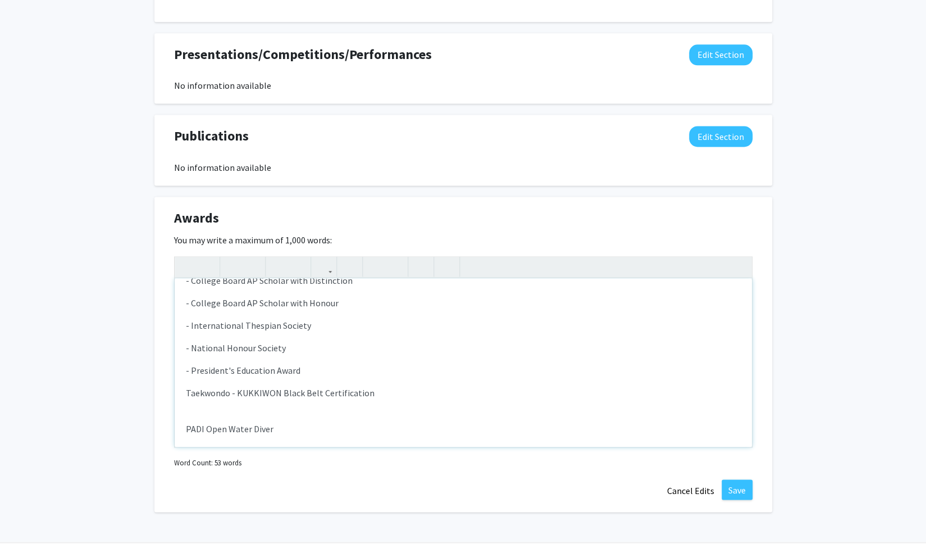
scroll to position [83, 0]
click at [181, 397] on div "- National Latin Exam Maxima Cum Laude Certification - National Classical Etymo…" at bounding box center [463, 362] width 577 height 169
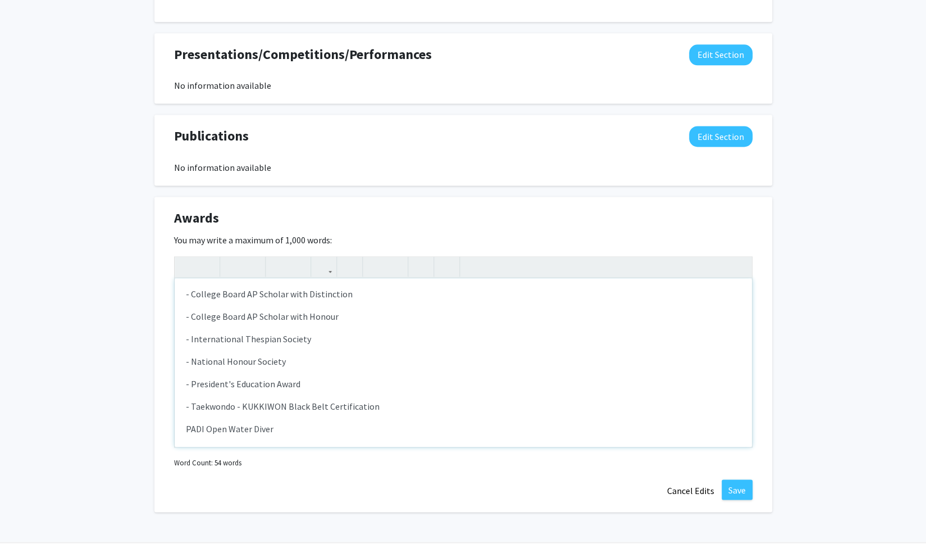
scroll to position [70, 0]
type textarea "<p>- National Latin Exam Maxima Cum Laude Certification</p><p>-&nbsp; National …"
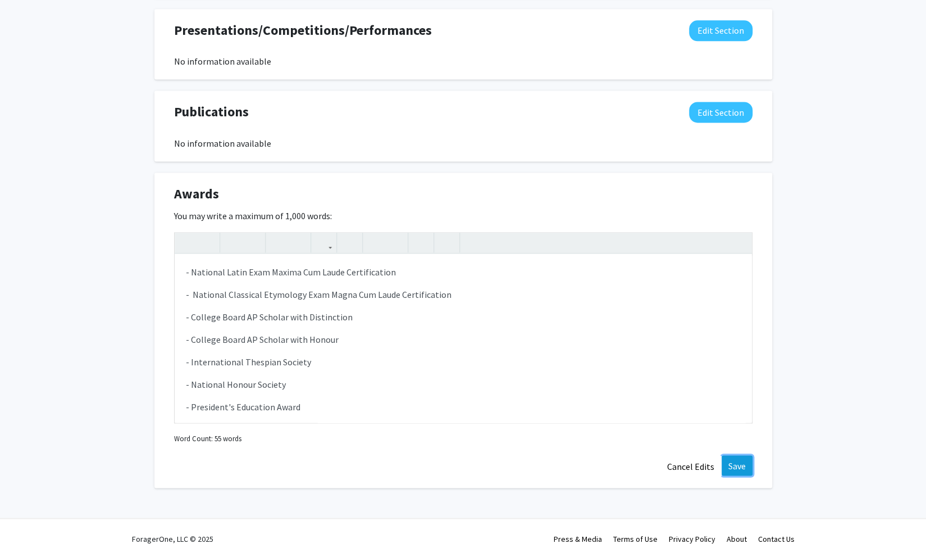
click at [731, 460] on button "Save" at bounding box center [737, 465] width 31 height 20
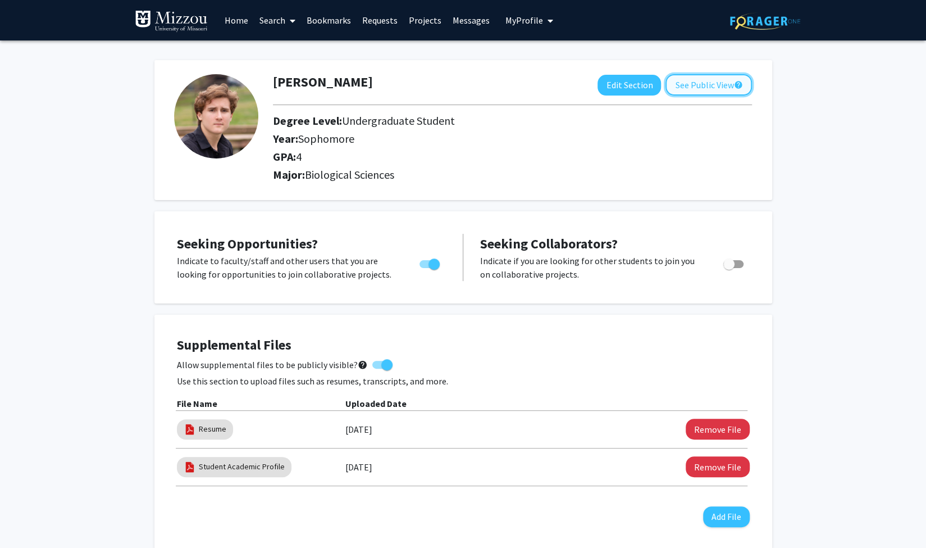
click at [715, 82] on button "See Public View help" at bounding box center [709, 84] width 87 height 21
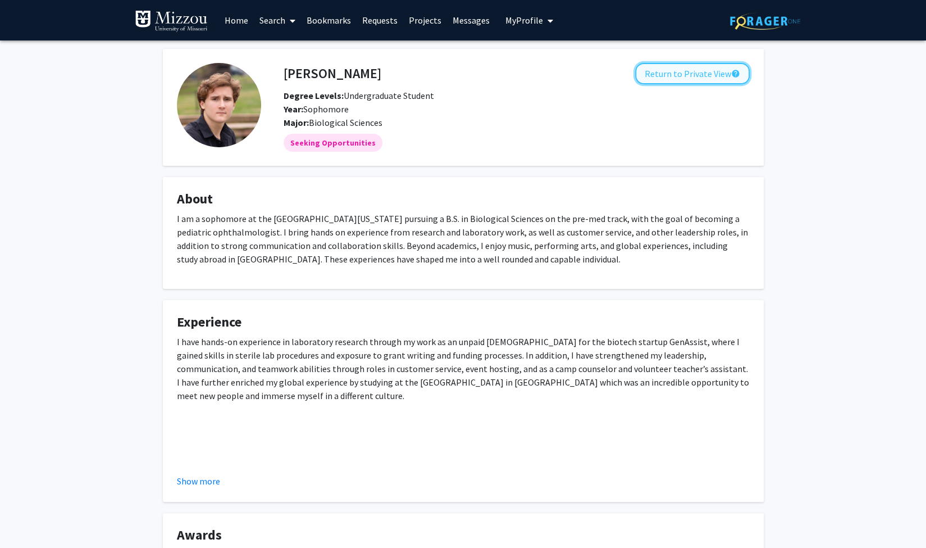
click at [682, 83] on button "Return to Private View help" at bounding box center [692, 73] width 115 height 21
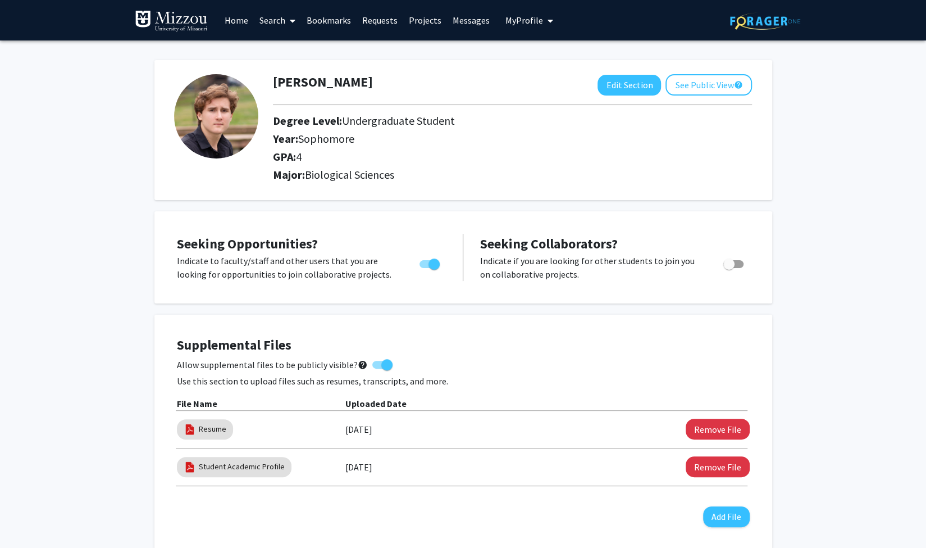
click at [248, 21] on link "Home" at bounding box center [236, 20] width 35 height 39
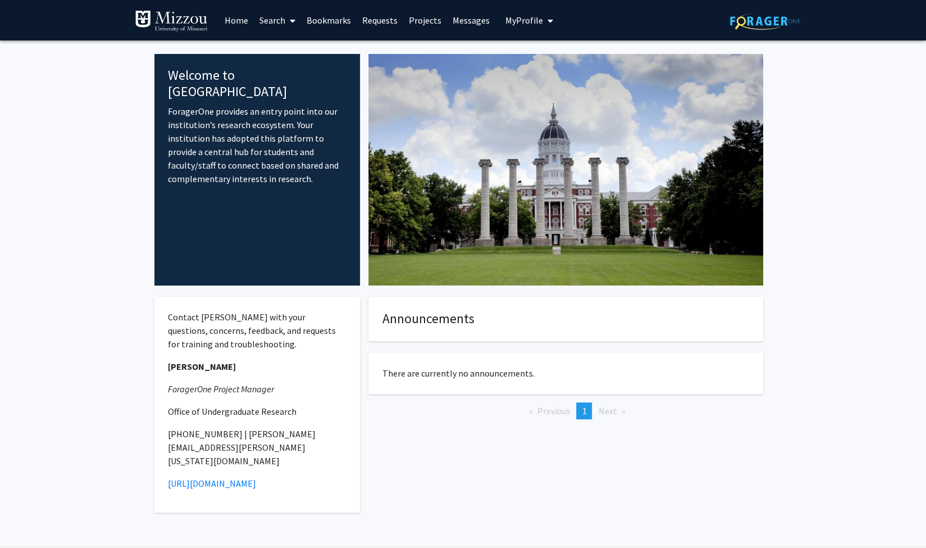
scroll to position [11, 0]
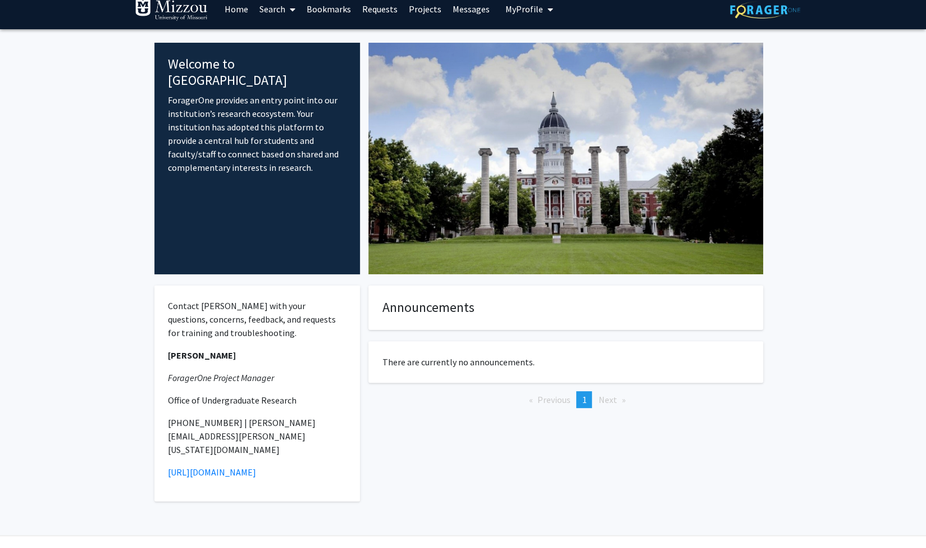
click at [284, 12] on link "Search" at bounding box center [277, 8] width 47 height 39
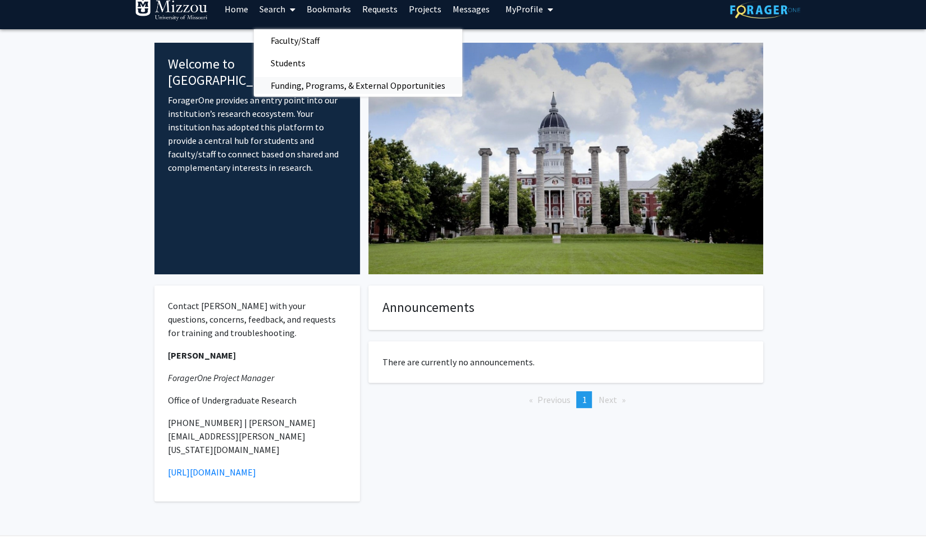
click at [332, 83] on span "Funding, Programs, & External Opportunities" at bounding box center [358, 85] width 208 height 22
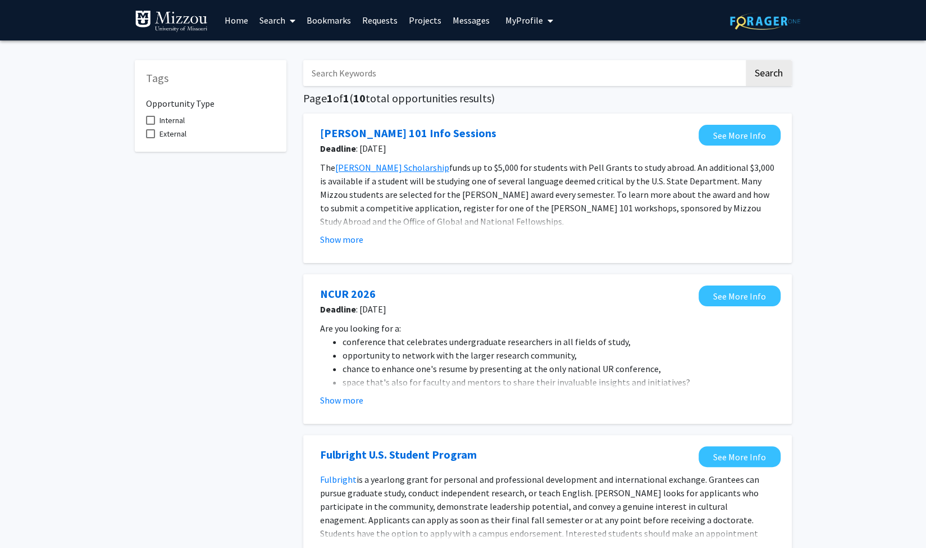
click at [427, 23] on link "Projects" at bounding box center [425, 20] width 44 height 39
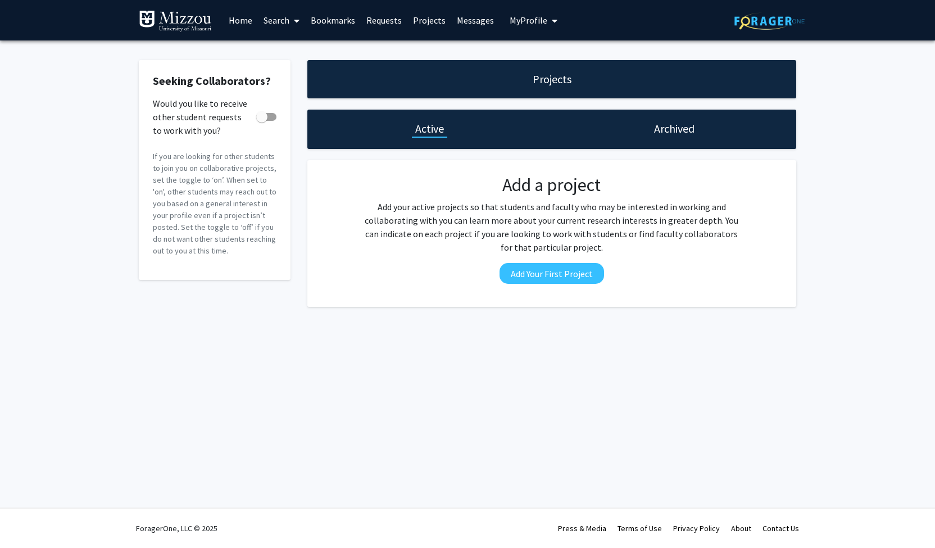
click at [398, 19] on link "Requests" at bounding box center [384, 20] width 47 height 39
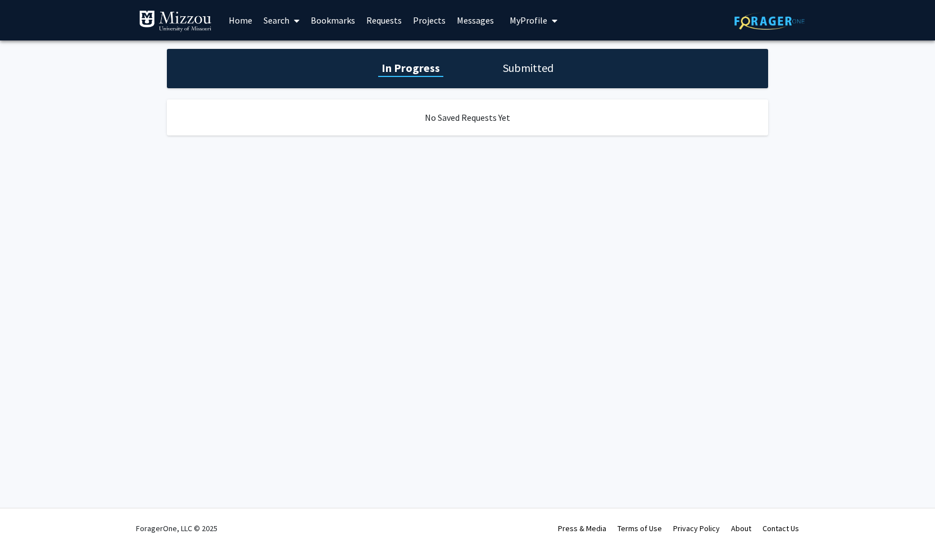
click at [353, 23] on link "Bookmarks" at bounding box center [333, 20] width 56 height 39
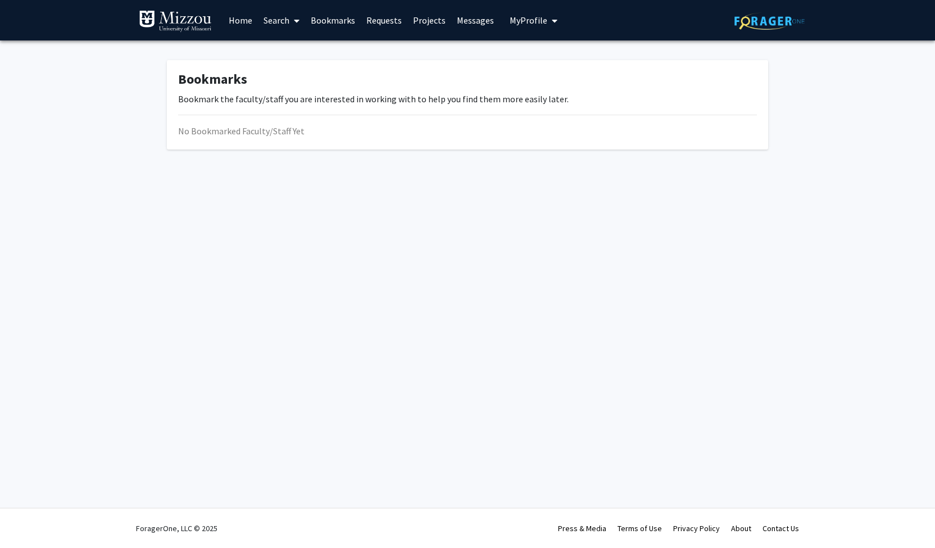
click at [435, 23] on link "Projects" at bounding box center [429, 20] width 44 height 39
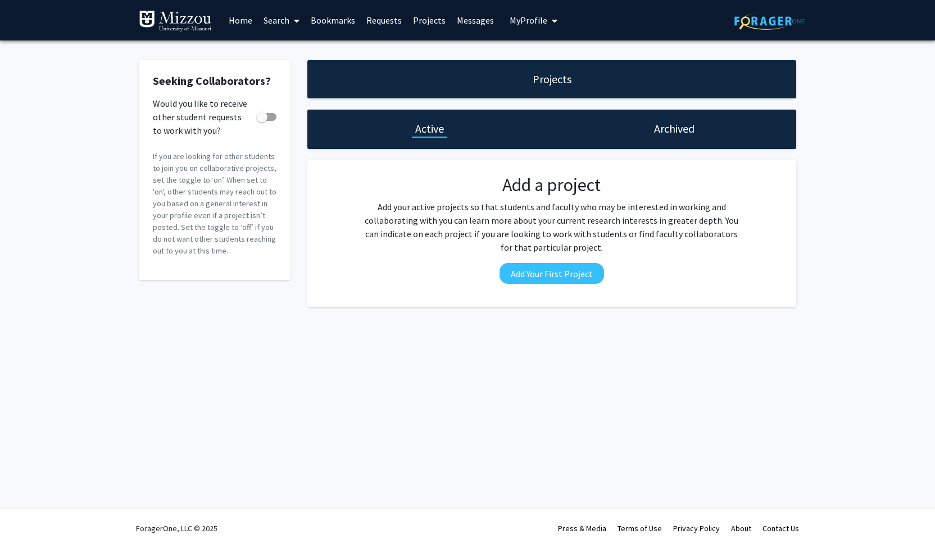
click at [271, 15] on link "Search" at bounding box center [281, 20] width 47 height 39
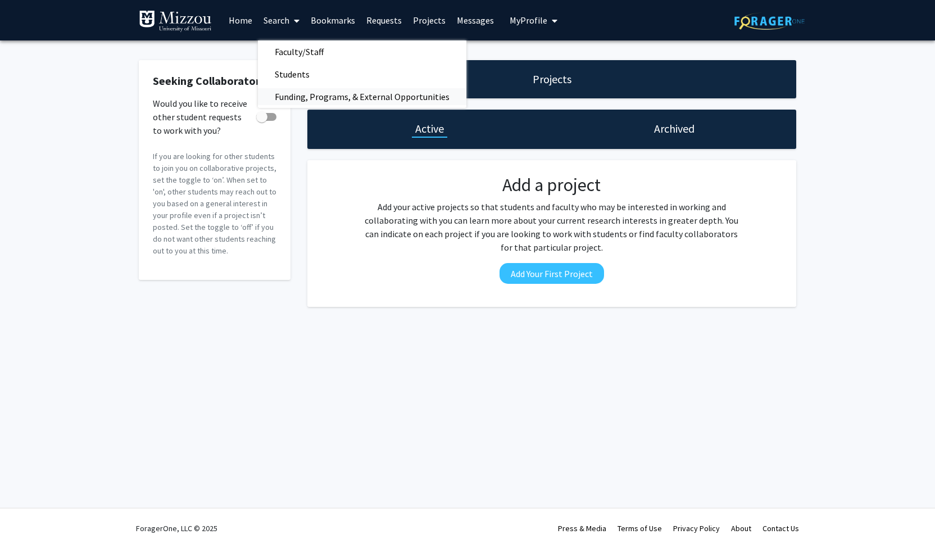
click at [337, 92] on span "Funding, Programs, & External Opportunities" at bounding box center [362, 96] width 208 height 22
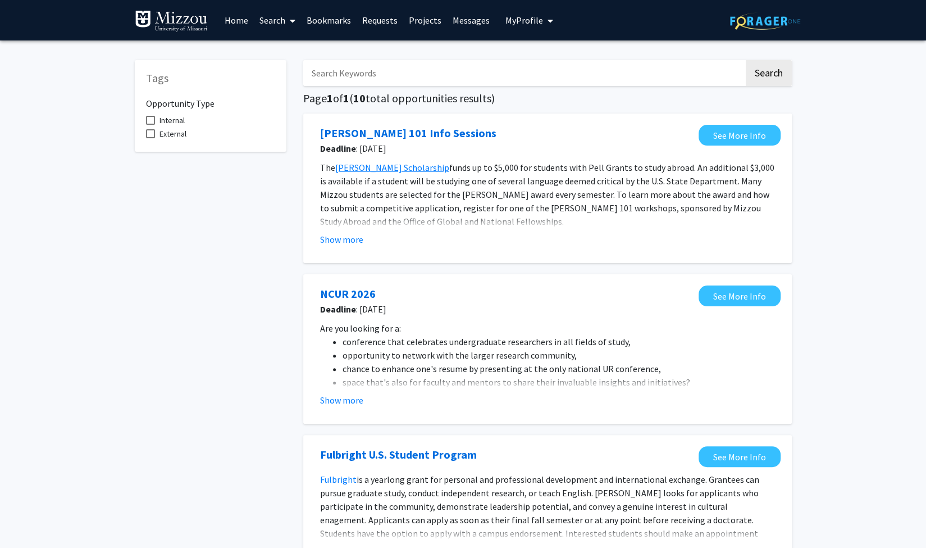
click at [235, 24] on link "Home" at bounding box center [236, 20] width 35 height 39
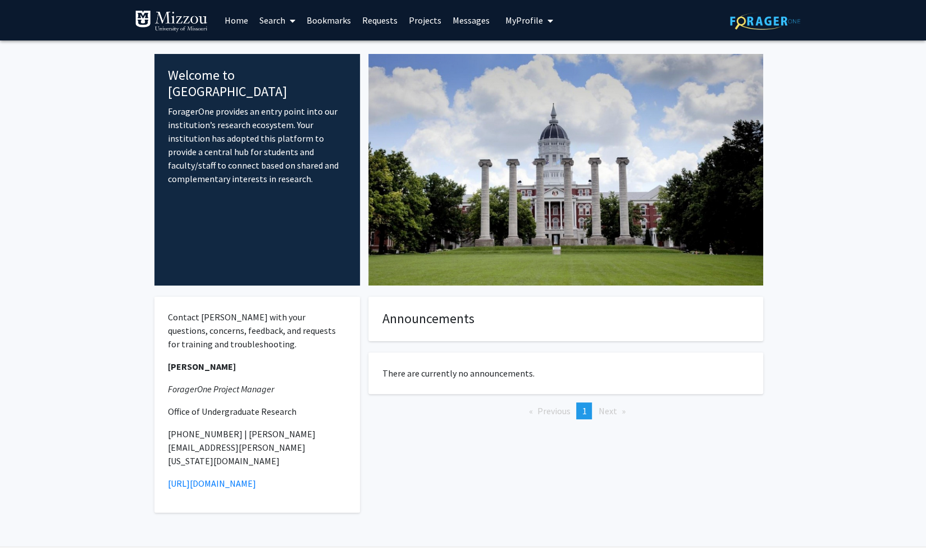
scroll to position [11, 0]
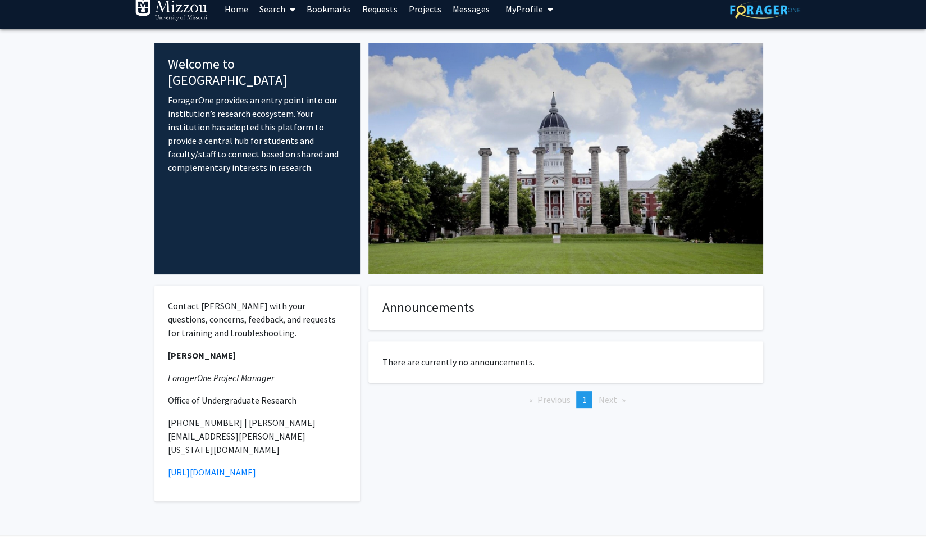
click at [534, 16] on button "My Profile" at bounding box center [529, 9] width 54 height 40
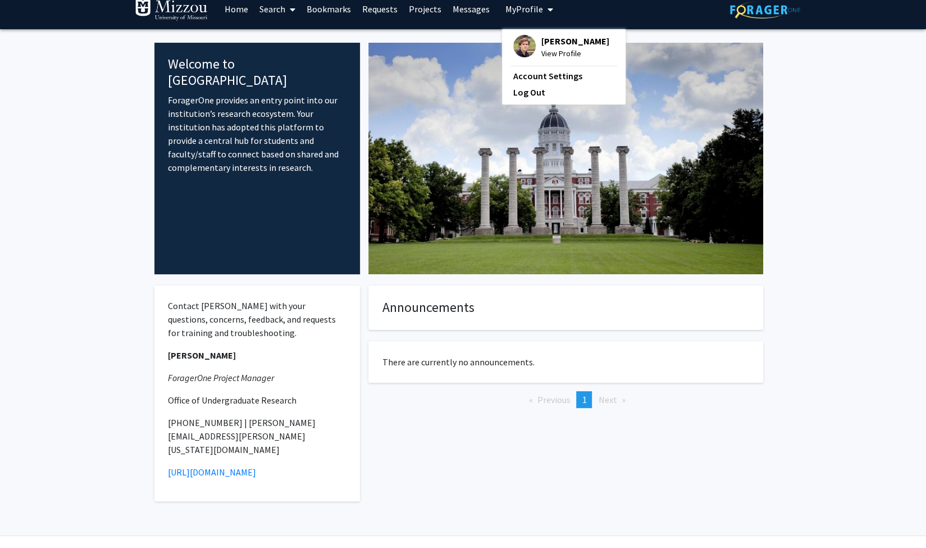
click at [534, 16] on button "My Profile" at bounding box center [529, 9] width 54 height 40
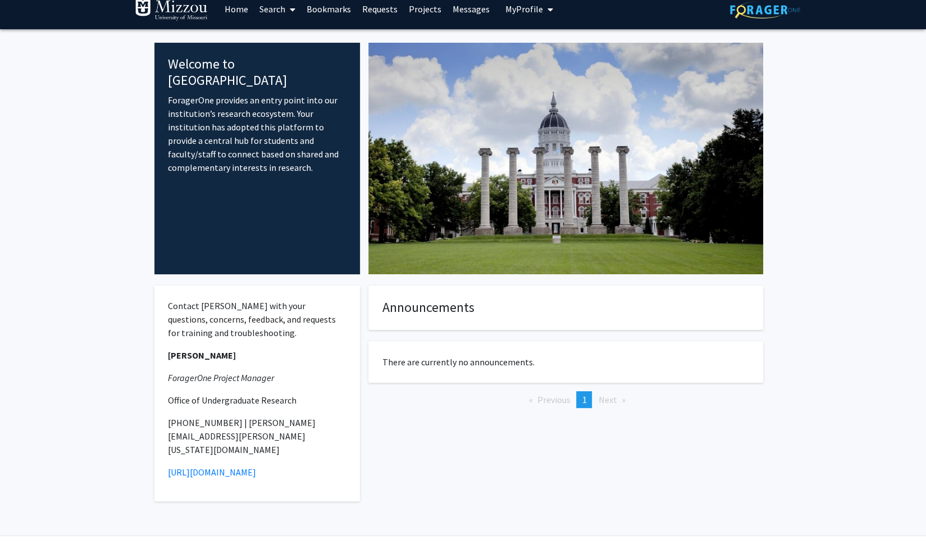
scroll to position [0, 0]
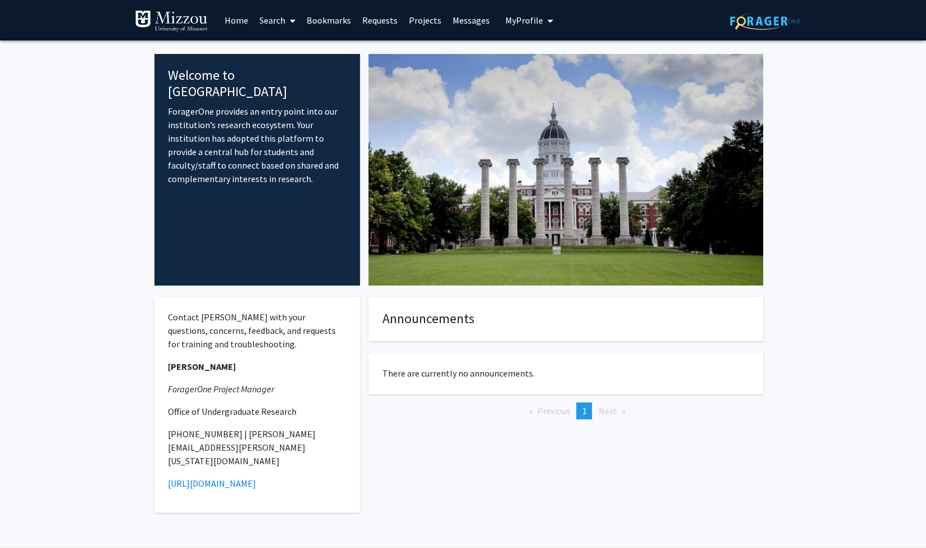
click at [235, 70] on h4 "Welcome to [GEOGRAPHIC_DATA]" at bounding box center [257, 83] width 179 height 33
click at [286, 19] on span at bounding box center [290, 20] width 10 height 39
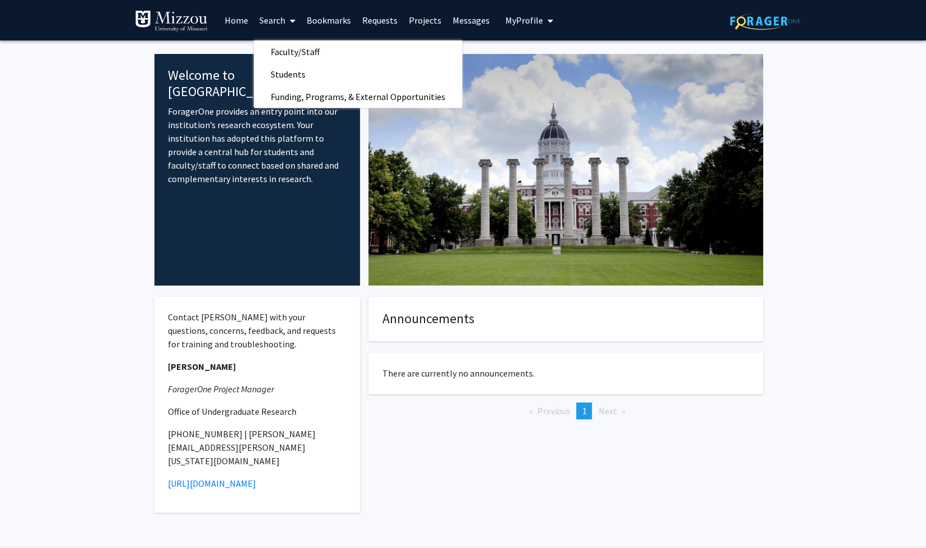
click at [374, 13] on link "Requests" at bounding box center [380, 20] width 47 height 39
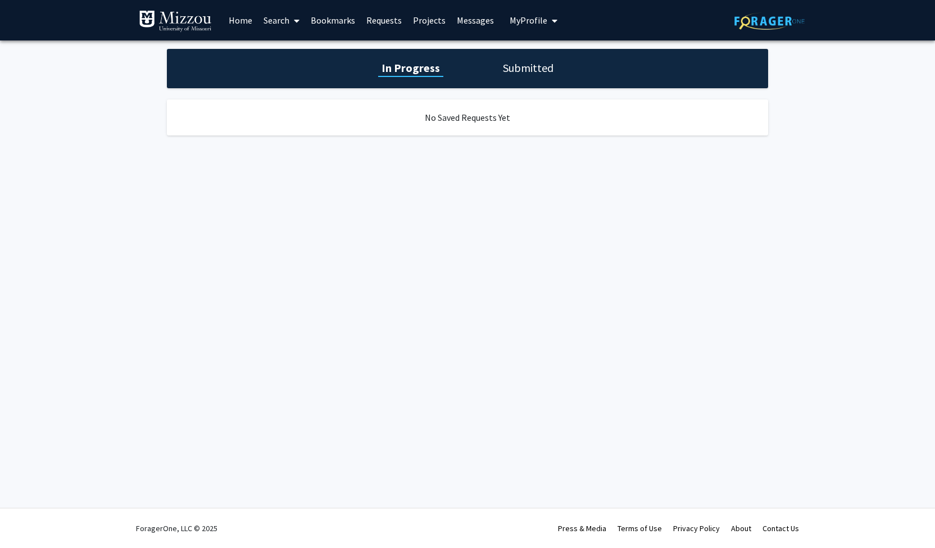
click at [442, 16] on link "Projects" at bounding box center [429, 20] width 44 height 39
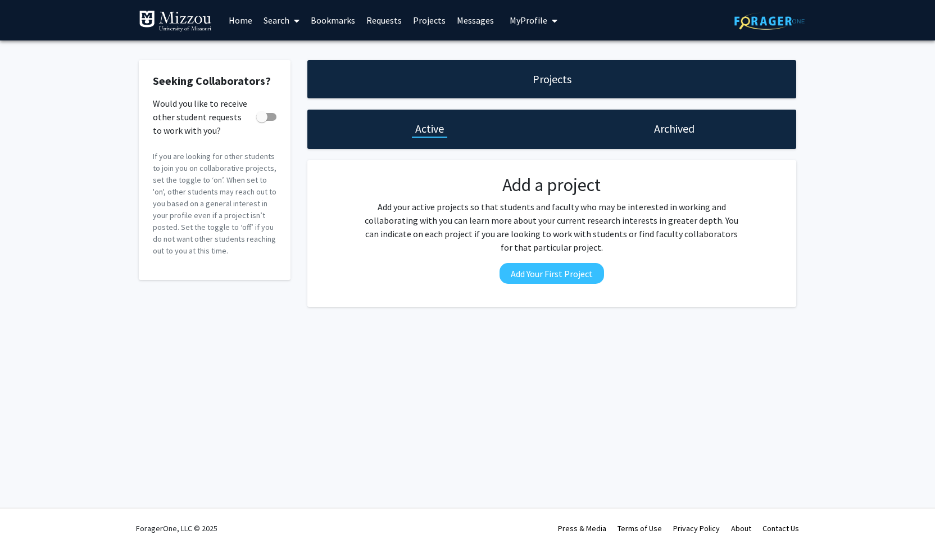
click at [482, 17] on link "Messages" at bounding box center [475, 20] width 48 height 39
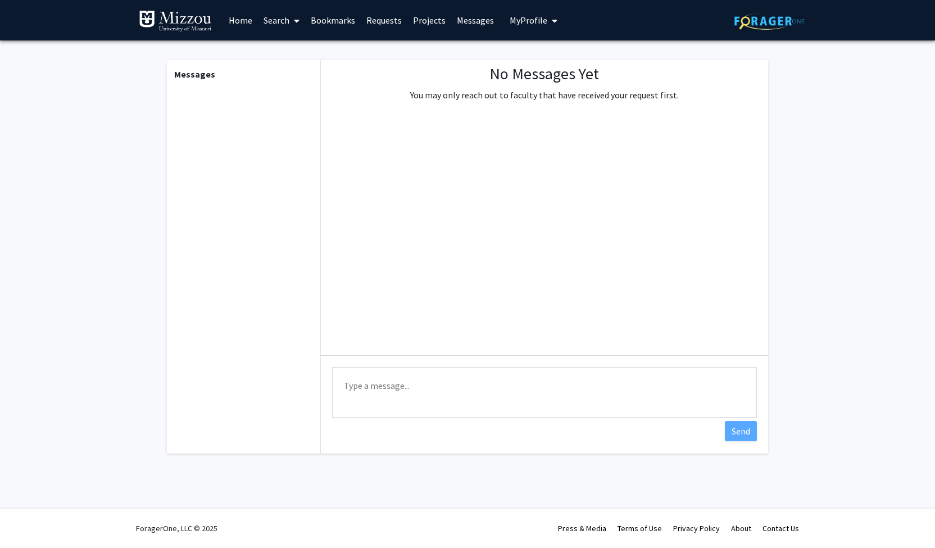
click at [511, 17] on span "My Profile" at bounding box center [529, 20] width 38 height 11
click at [238, 17] on link "Home" at bounding box center [240, 20] width 35 height 39
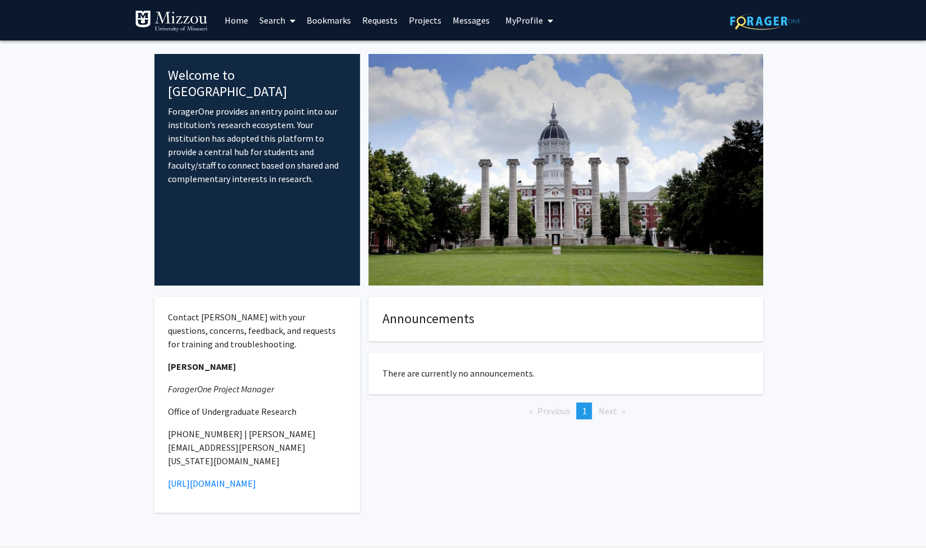
click at [279, 20] on link "Search" at bounding box center [277, 20] width 47 height 39
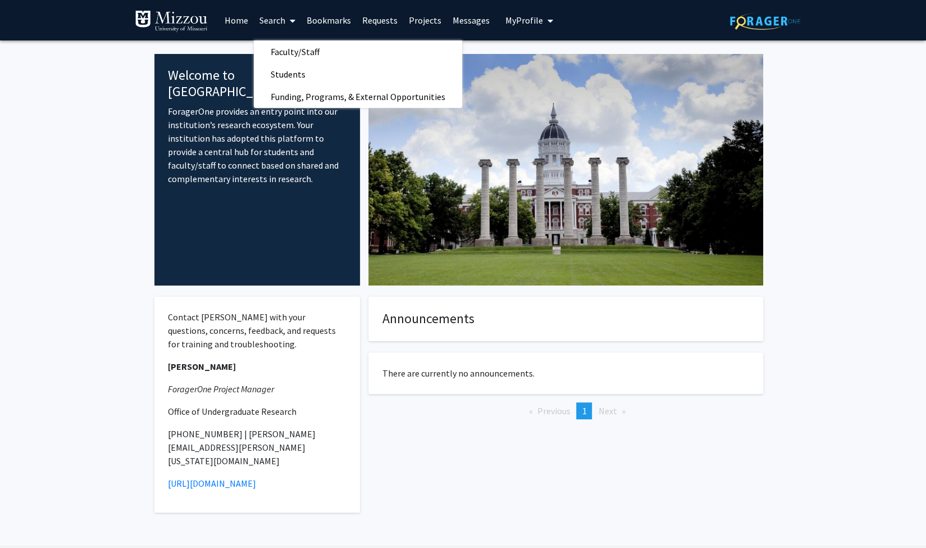
click at [321, 21] on link "Bookmarks" at bounding box center [329, 20] width 56 height 39
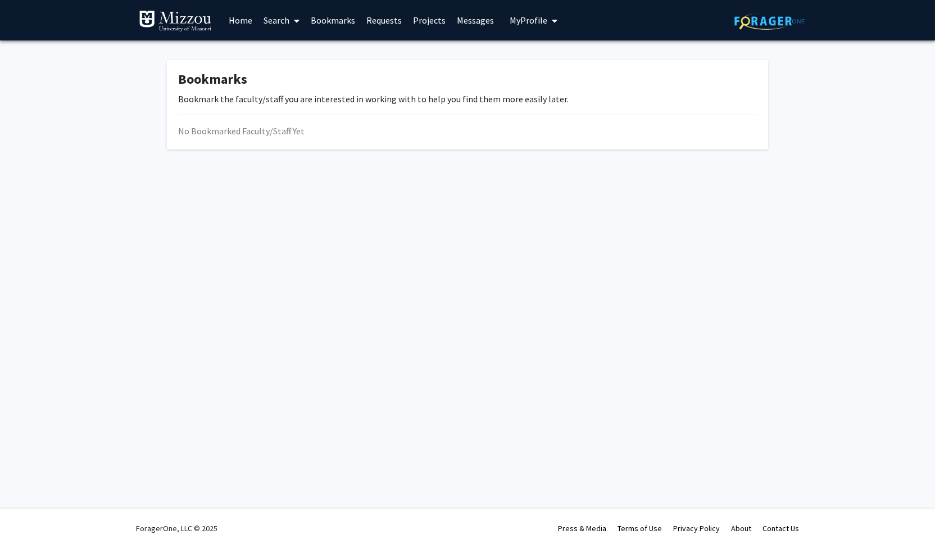
click at [292, 24] on span at bounding box center [294, 20] width 10 height 39
click at [317, 70] on span "Students" at bounding box center [292, 74] width 69 height 22
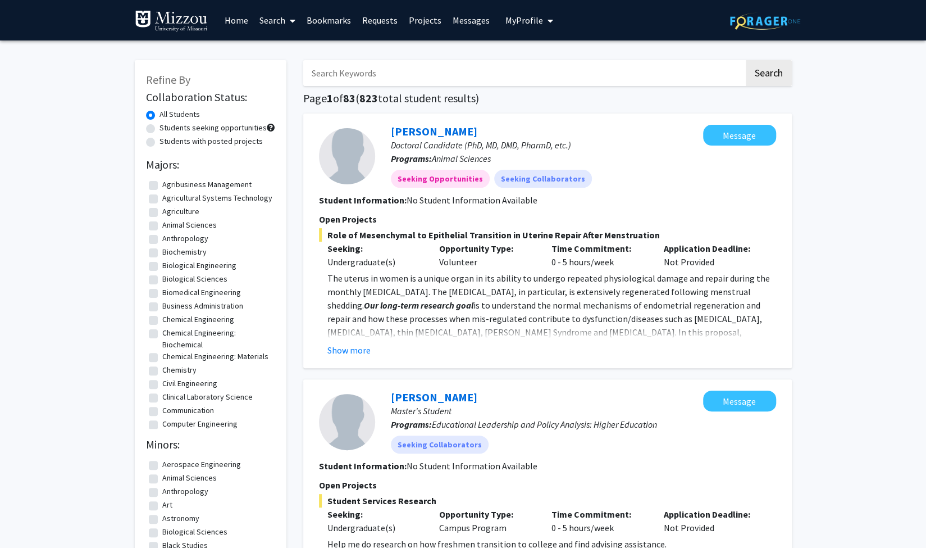
click at [274, 26] on link "Search" at bounding box center [277, 20] width 47 height 39
click at [295, 45] on span "Faculty/Staff" at bounding box center [295, 51] width 83 height 22
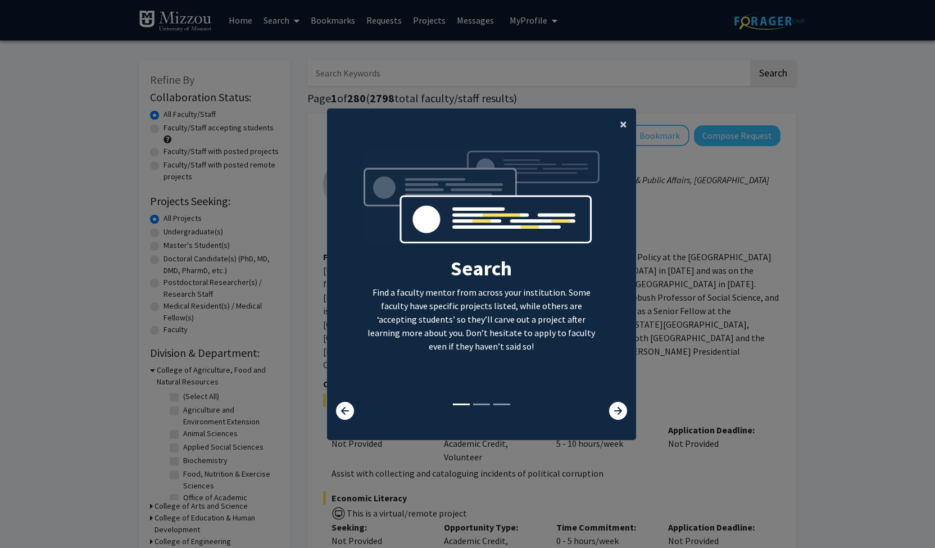
click at [620, 126] on span "×" at bounding box center [623, 123] width 7 height 17
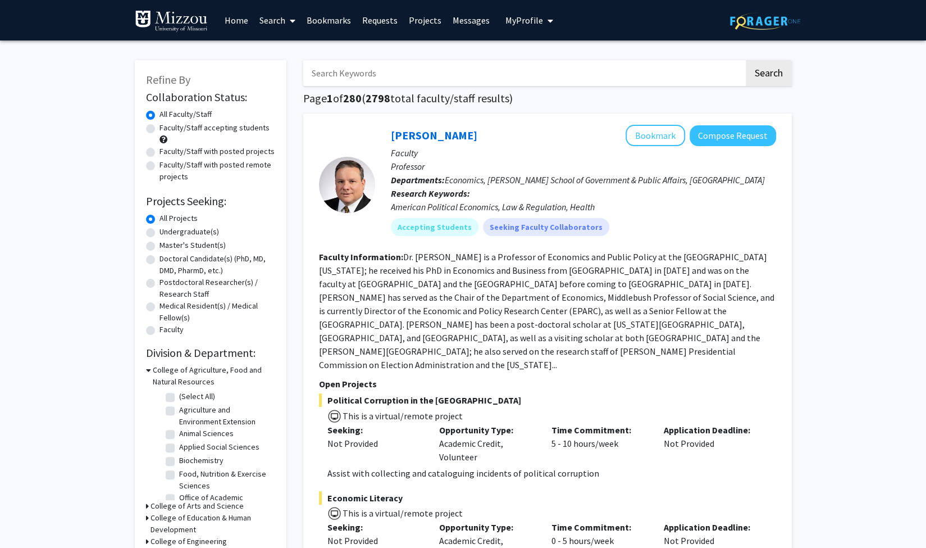
click at [160, 131] on label "Faculty/Staff accepting students" at bounding box center [215, 128] width 110 height 12
click at [160, 129] on input "Faculty/Staff accepting students" at bounding box center [163, 125] width 7 height 7
radio input "true"
click at [210, 230] on label "Undergraduate(s)" at bounding box center [190, 232] width 60 height 12
click at [167, 230] on input "Undergraduate(s)" at bounding box center [163, 229] width 7 height 7
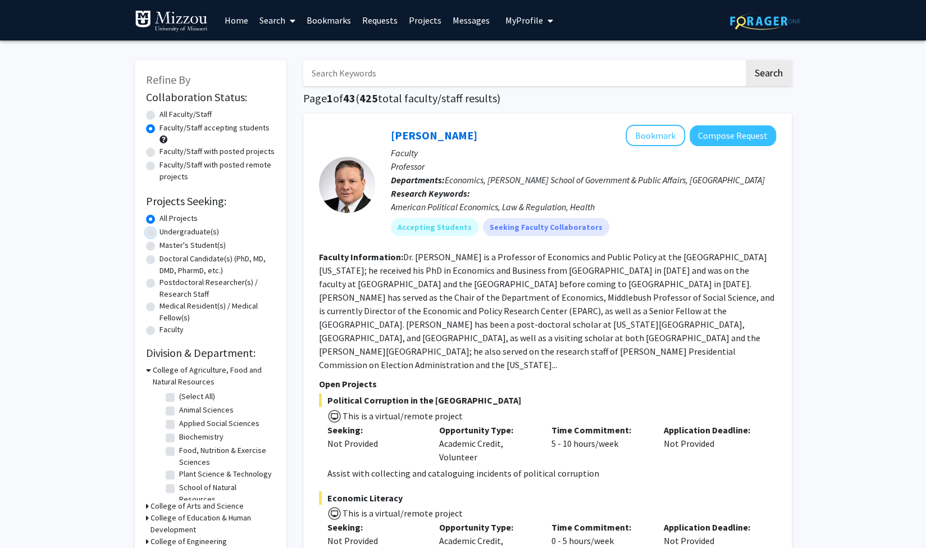
radio input "true"
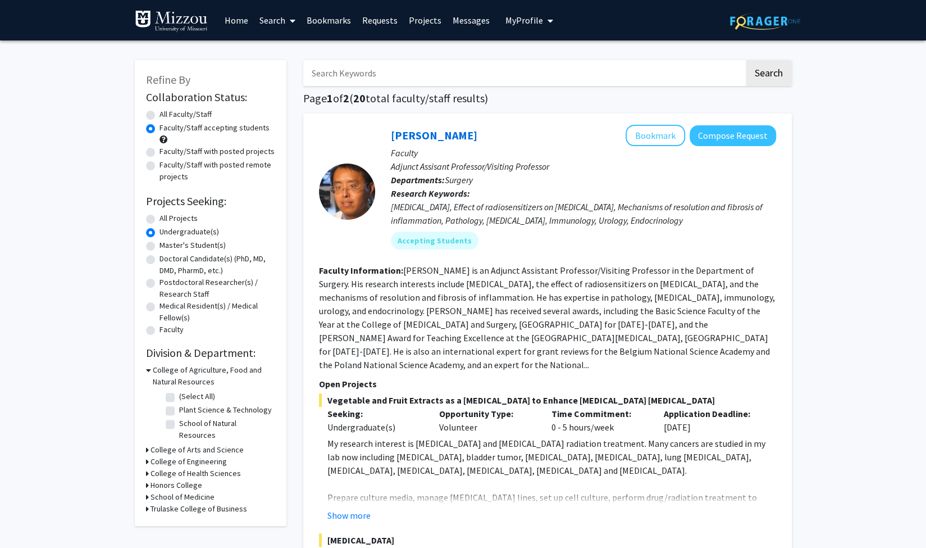
click at [170, 369] on h3 "College of Agriculture, Food and Natural Resources" at bounding box center [214, 376] width 122 height 24
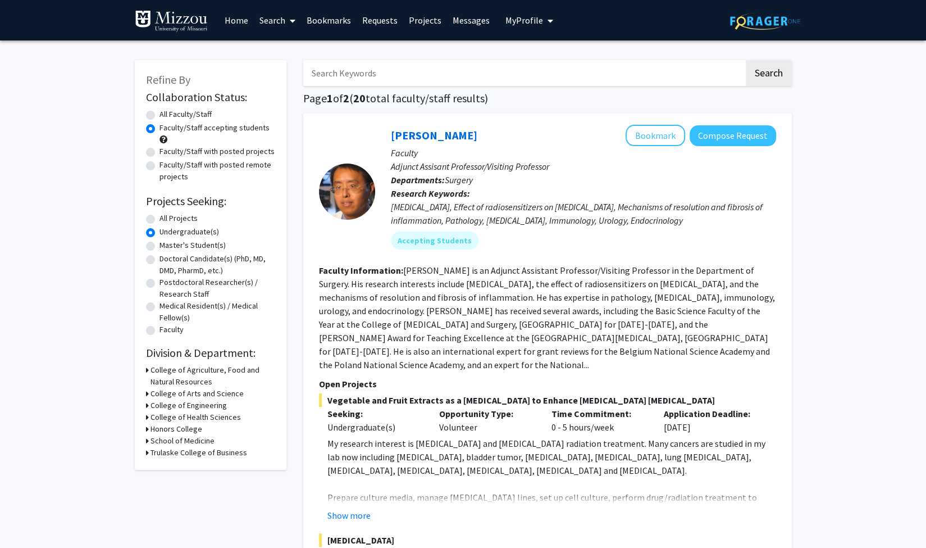
click at [187, 388] on h3 "College of Arts and Science" at bounding box center [197, 394] width 93 height 12
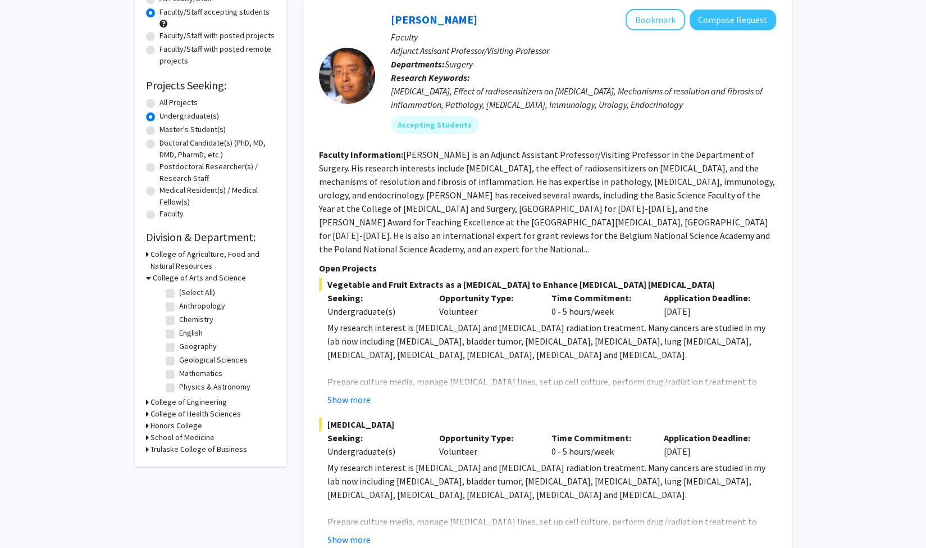
click at [194, 413] on h3 "College of Health Sciences" at bounding box center [196, 414] width 90 height 12
click at [215, 248] on div "Collaboration Status: Collaboration Status All Faculty/Staff Collaboration Stat…" at bounding box center [210, 236] width 129 height 529
click at [215, 252] on h3 "College of Agriculture, Food and Natural Resources" at bounding box center [213, 260] width 125 height 24
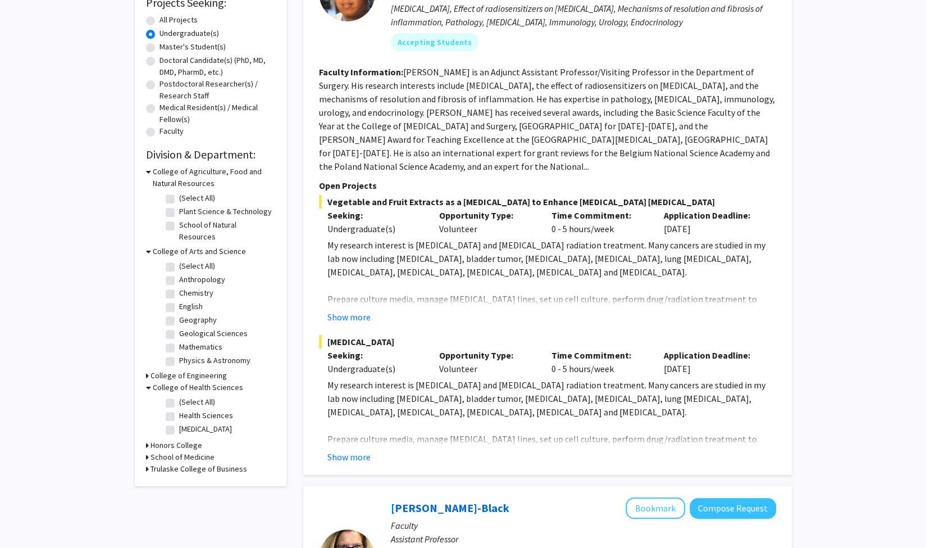
scroll to position [199, 0]
click at [190, 438] on h3 "Honors College" at bounding box center [177, 444] width 52 height 12
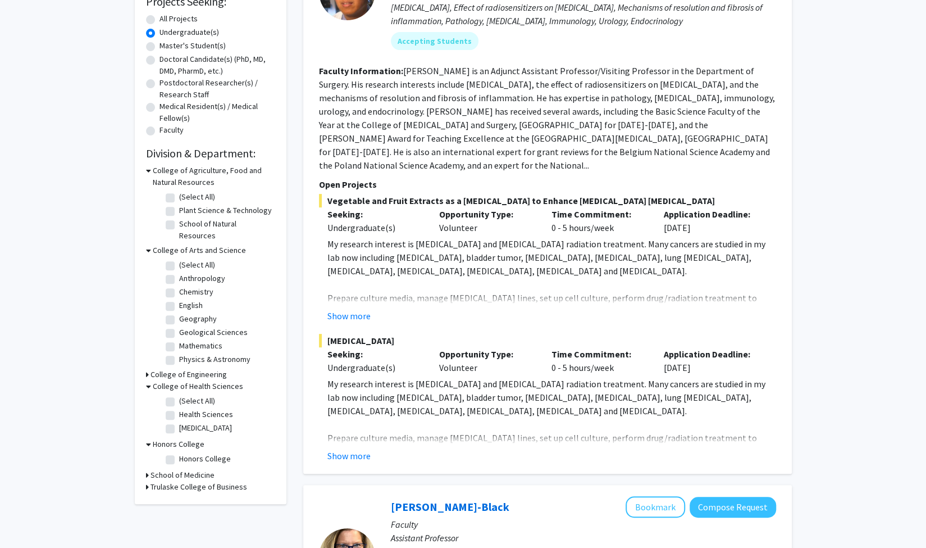
click at [183, 469] on h3 "School of Medicine" at bounding box center [183, 475] width 64 height 12
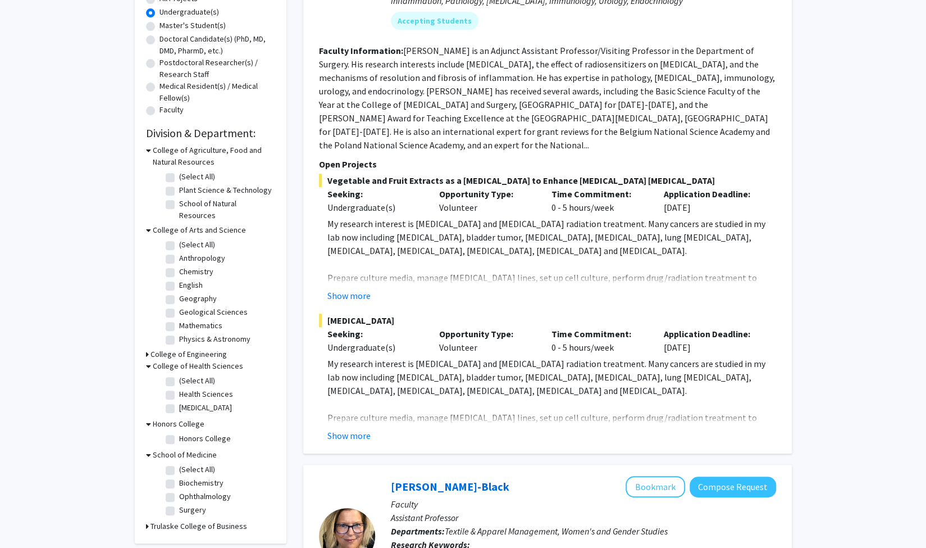
scroll to position [221, 0]
click at [213, 489] on label "Ophthalmology" at bounding box center [205, 495] width 52 height 12
click at [187, 489] on input "Ophthalmology" at bounding box center [182, 492] width 7 height 7
checkbox input "true"
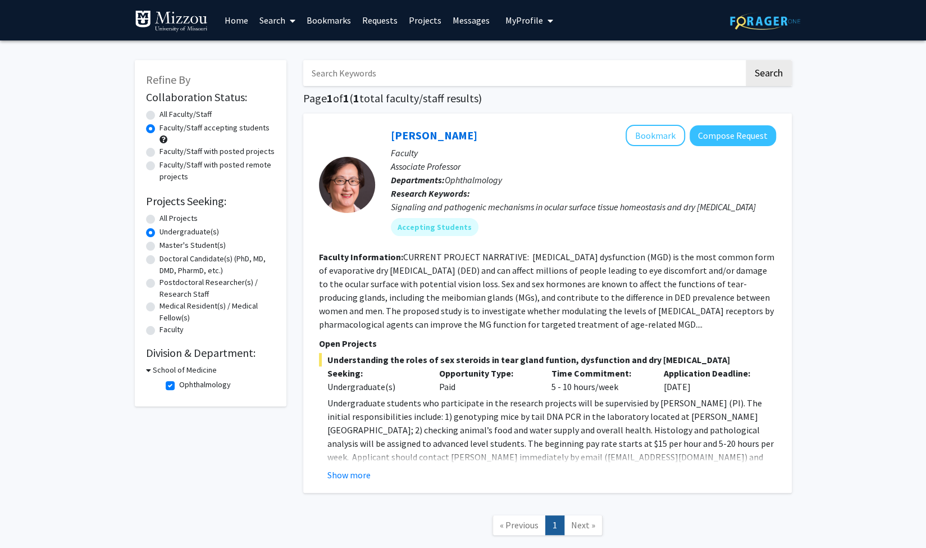
scroll to position [65, 0]
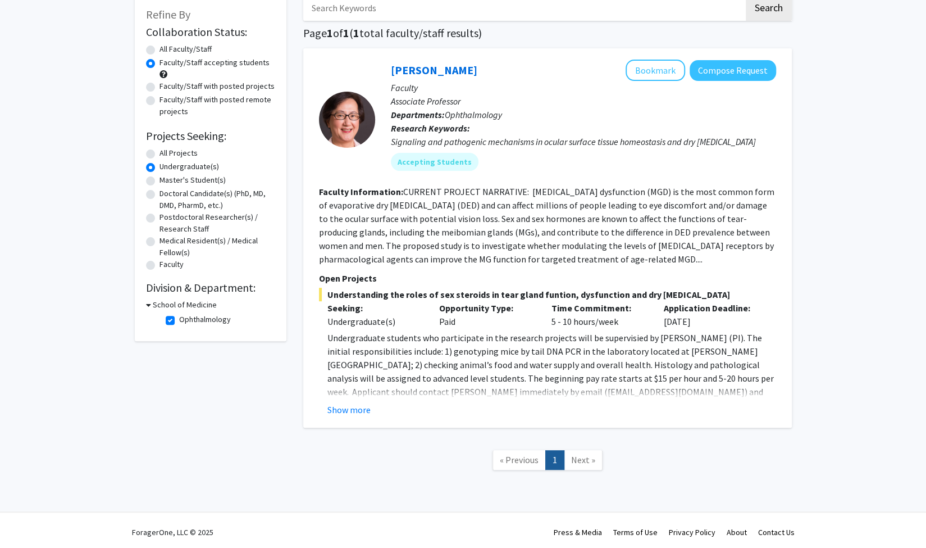
click at [351, 395] on p "Undergraduate students who participate in the research projects will be supervi…" at bounding box center [552, 378] width 449 height 94
click at [353, 411] on button "Show more" at bounding box center [349, 409] width 43 height 13
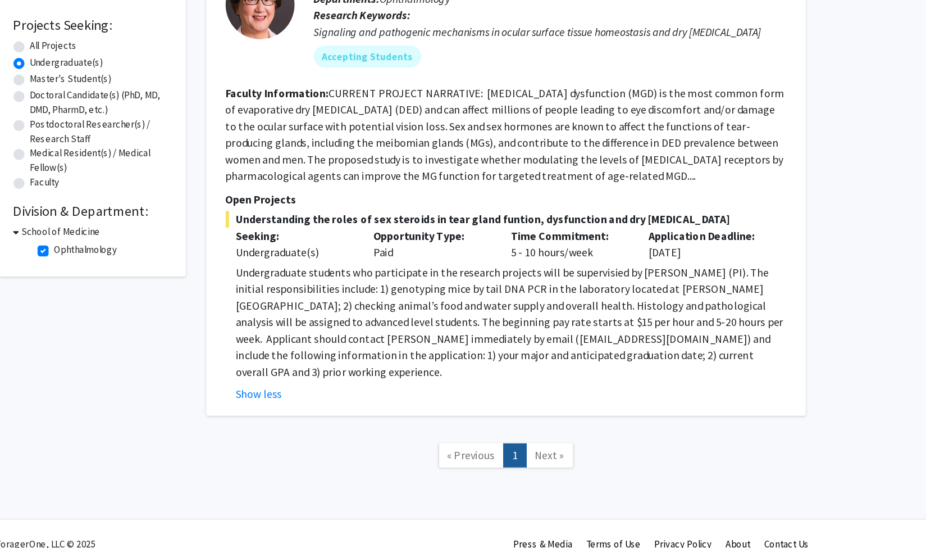
scroll to position [80, 0]
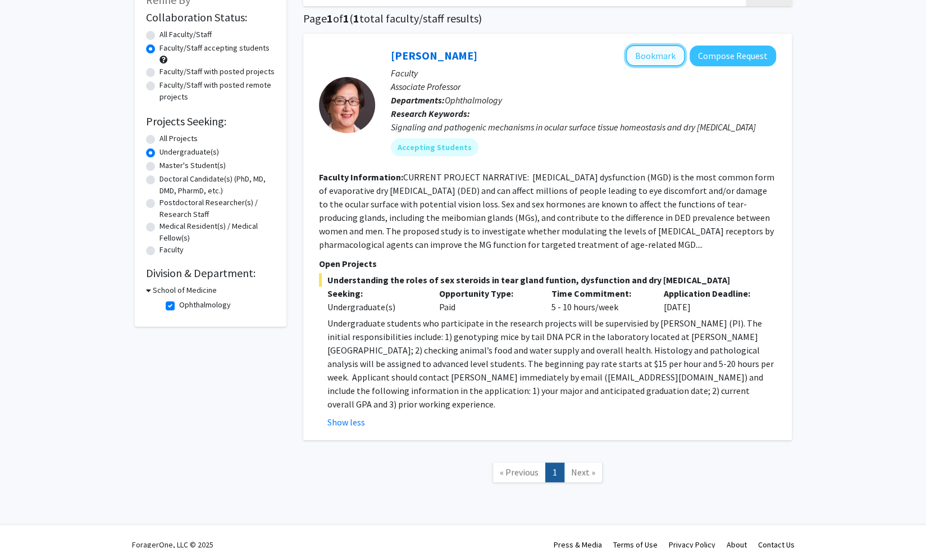
click at [664, 64] on button "Bookmark" at bounding box center [656, 55] width 60 height 21
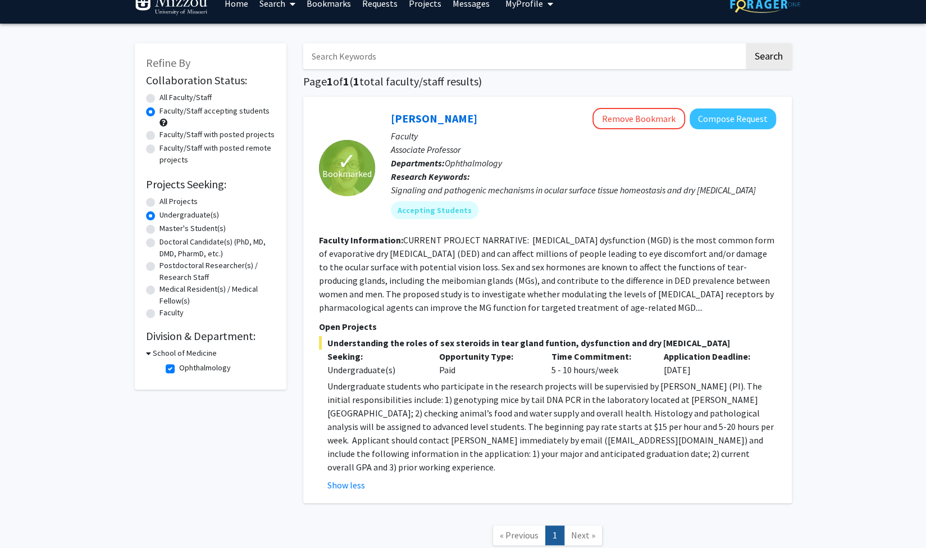
scroll to position [0, 0]
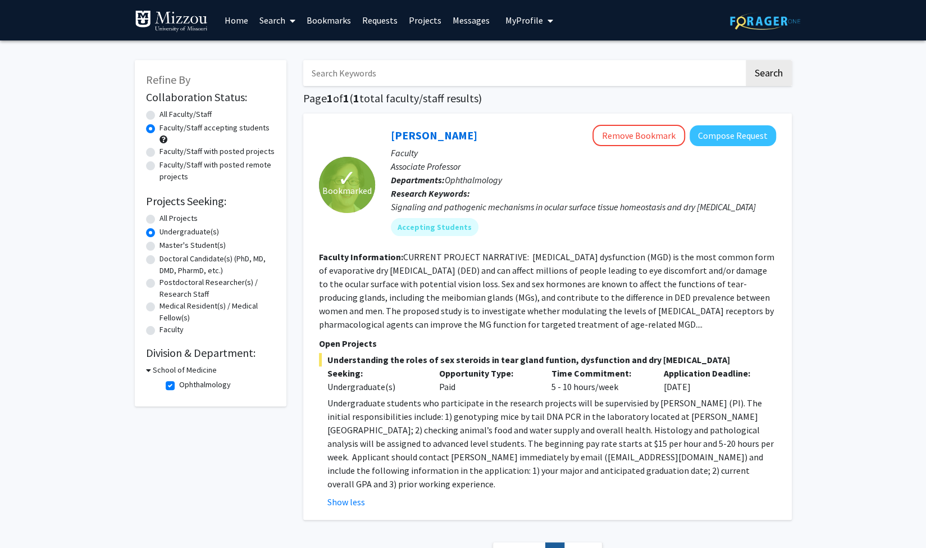
click at [333, 25] on link "Bookmarks" at bounding box center [329, 20] width 56 height 39
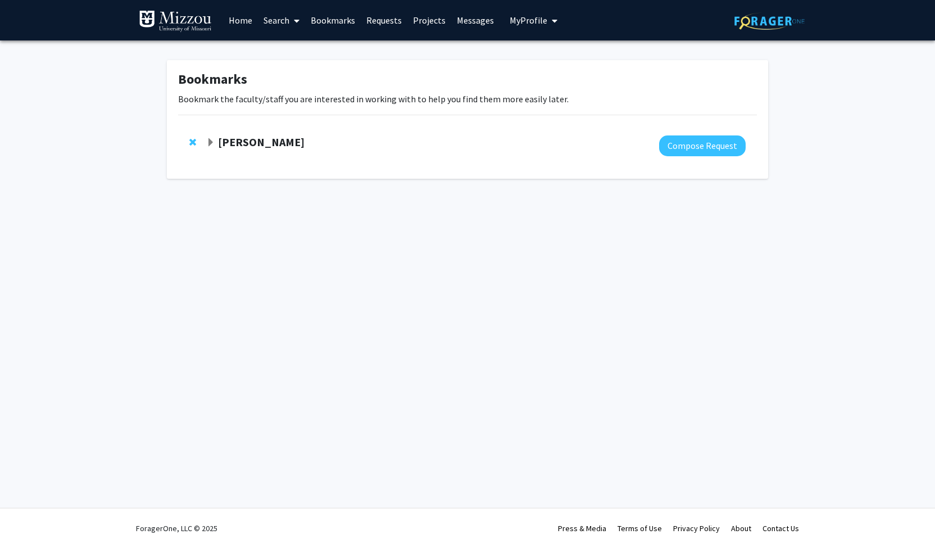
click at [272, 17] on link "Search" at bounding box center [281, 20] width 47 height 39
click at [309, 57] on span "Faculty/Staff" at bounding box center [299, 51] width 83 height 22
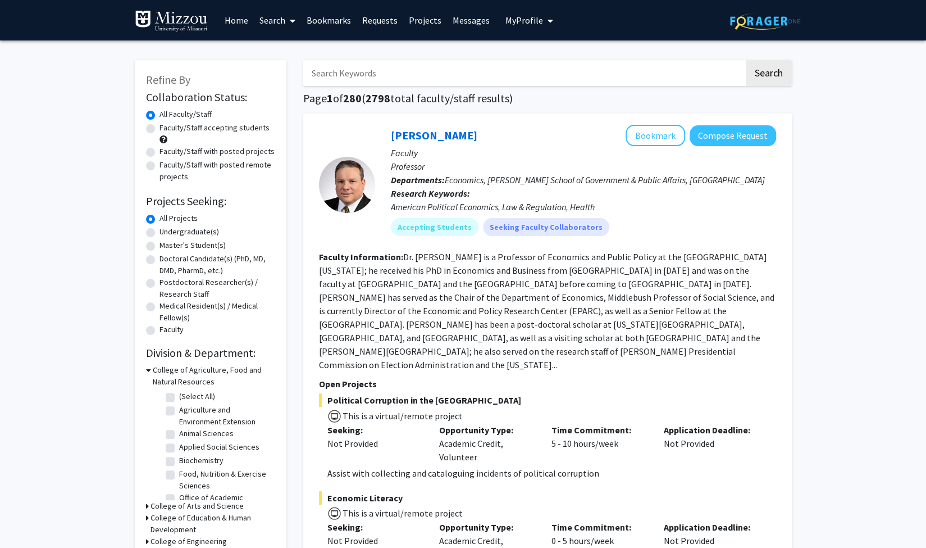
click at [192, 135] on div "Faculty/Staff accepting students" at bounding box center [210, 134] width 129 height 24
click at [193, 129] on label "Faculty/Staff accepting students" at bounding box center [215, 128] width 110 height 12
click at [167, 129] on input "Faculty/Staff accepting students" at bounding box center [163, 125] width 7 height 7
radio input "true"
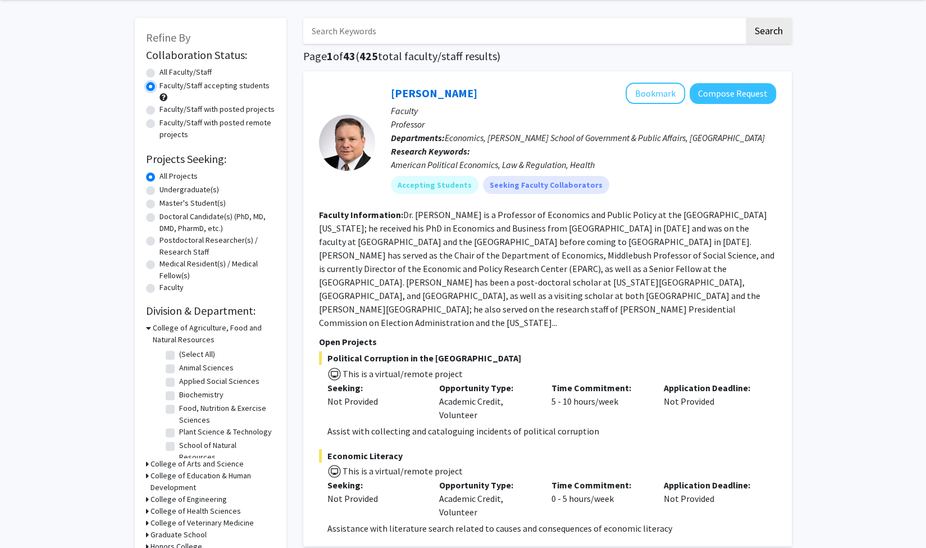
scroll to position [43, 0]
click at [202, 188] on label "Undergraduate(s)" at bounding box center [190, 189] width 60 height 12
click at [167, 188] on input "Undergraduate(s)" at bounding box center [163, 186] width 7 height 7
radio input "true"
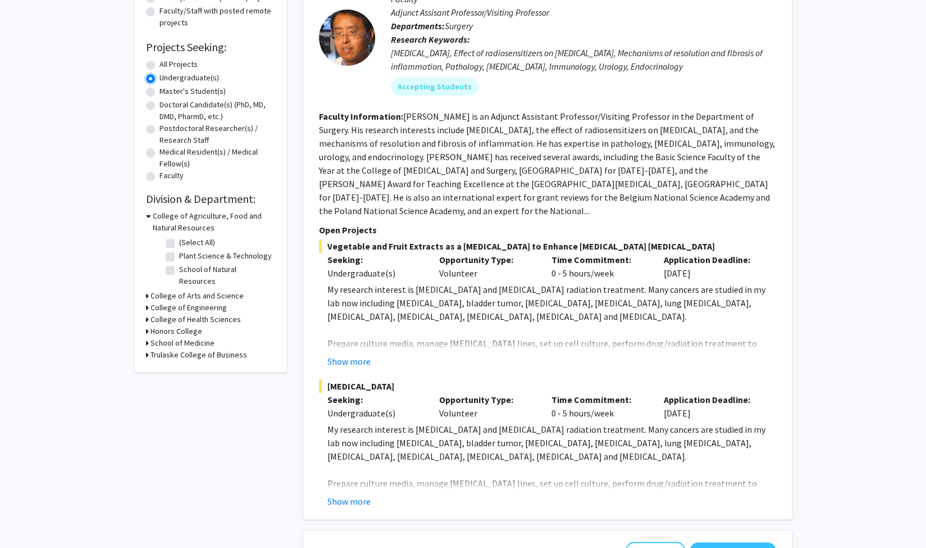
scroll to position [155, 0]
click at [199, 336] on h3 "School of Medicine" at bounding box center [183, 342] width 64 height 12
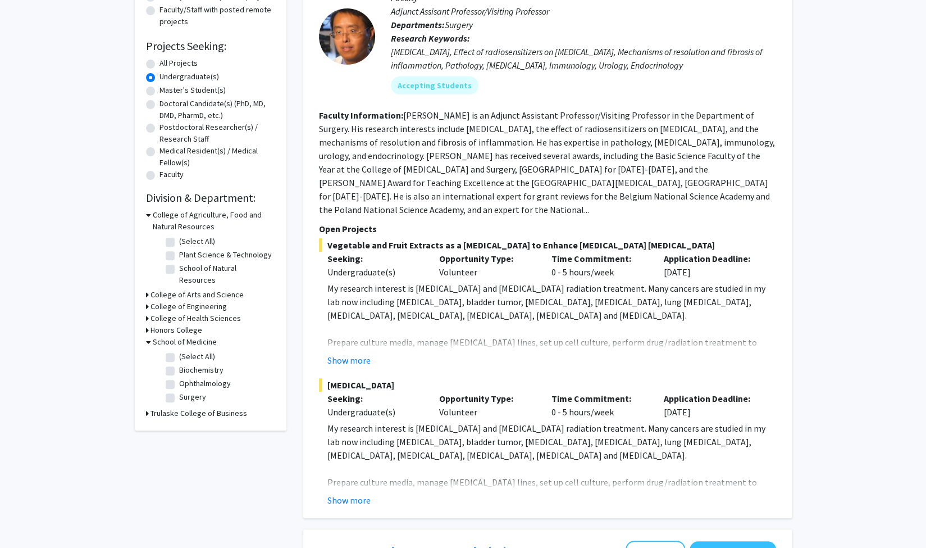
click at [194, 391] on label "Surgery" at bounding box center [192, 397] width 27 height 12
click at [187, 391] on input "Surgery" at bounding box center [182, 394] width 7 height 7
checkbox input "true"
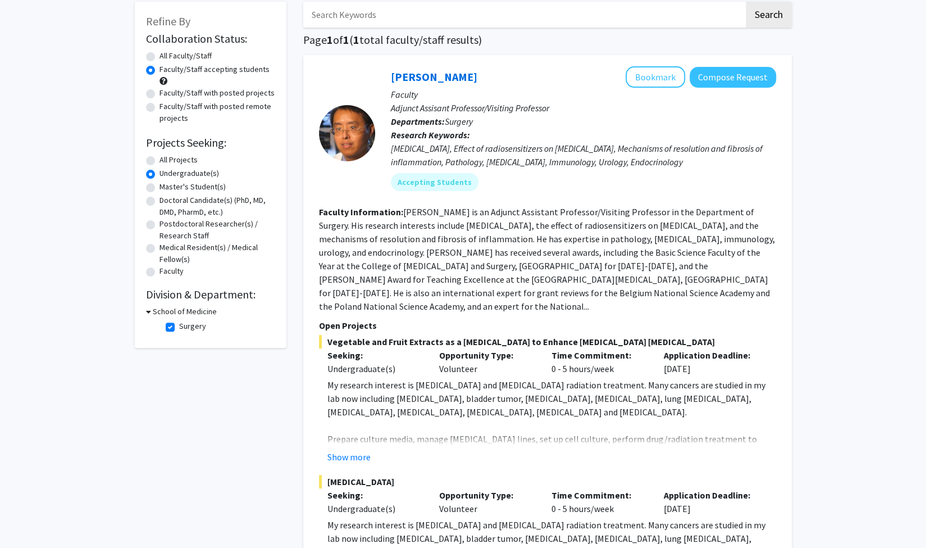
scroll to position [52, 0]
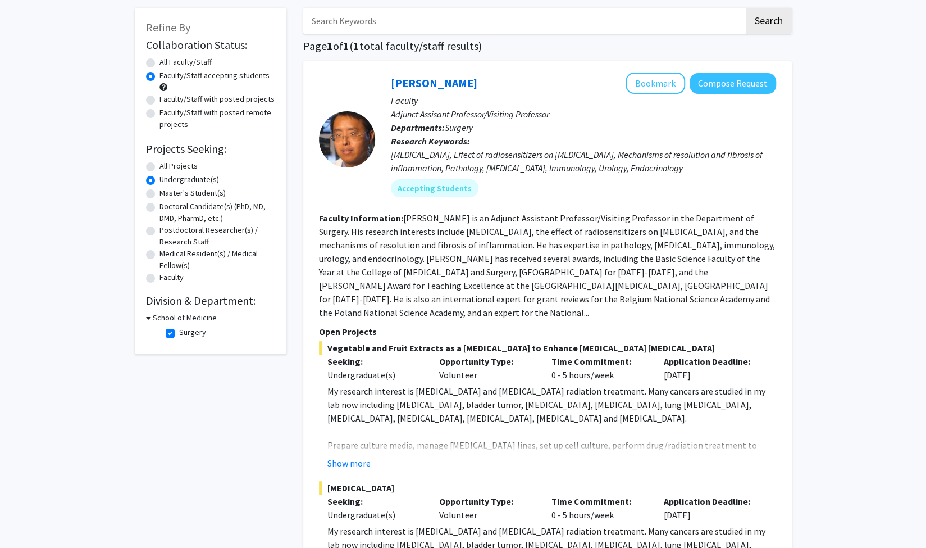
click at [151, 316] on div "School of Medicine" at bounding box center [210, 318] width 129 height 12
click at [149, 321] on icon at bounding box center [148, 318] width 5 height 12
click at [153, 308] on div "Collaboration Status: Collaboration Status All Faculty/Staff Collaboration Stat…" at bounding box center [210, 180] width 129 height 288
click at [155, 314] on h3 "School of Medicine" at bounding box center [183, 318] width 64 height 12
click at [174, 332] on fg-checkbox "Surgery Surgery" at bounding box center [219, 332] width 107 height 13
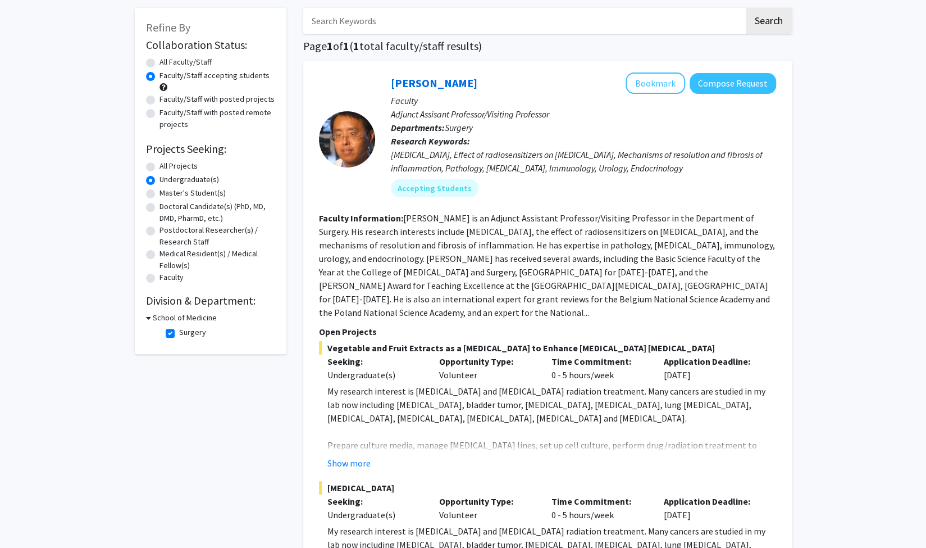
click at [174, 332] on fg-checkbox "Surgery Surgery" at bounding box center [219, 332] width 107 height 13
click at [179, 332] on label "Surgery" at bounding box center [192, 332] width 27 height 12
click at [179, 332] on input "Surgery" at bounding box center [182, 329] width 7 height 7
checkbox input "false"
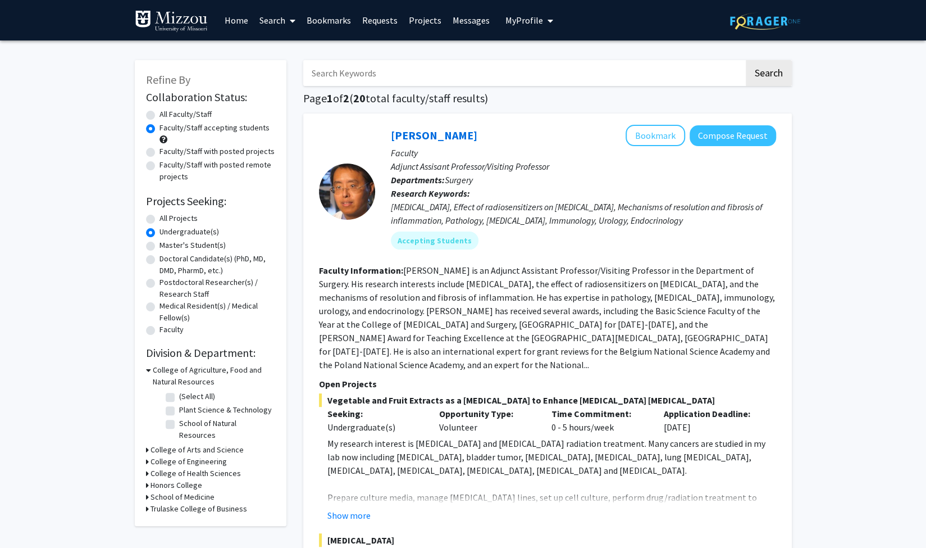
click at [313, 20] on link "Bookmarks" at bounding box center [329, 20] width 56 height 39
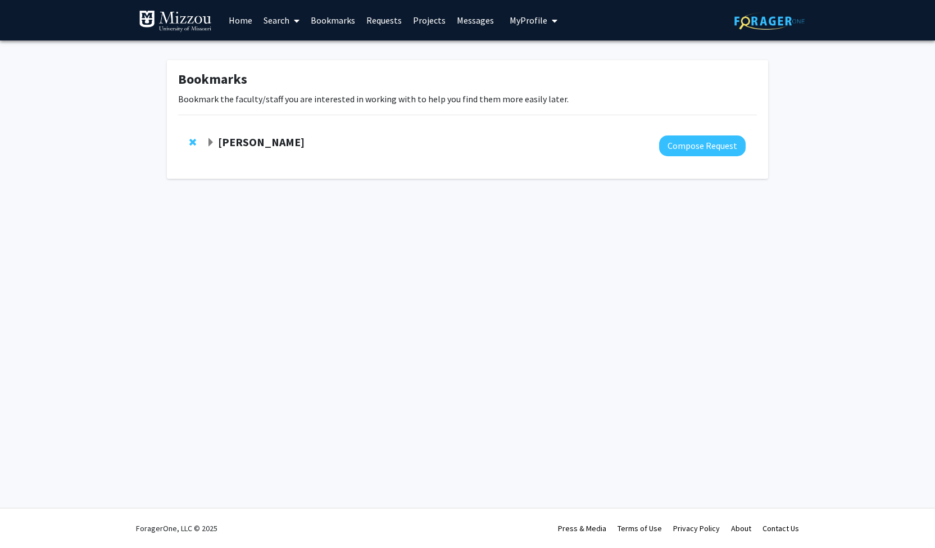
click at [284, 17] on link "Search" at bounding box center [281, 20] width 47 height 39
click at [470, 338] on div "Skip navigation Home Search Faculty/Staff Students Funding, Programs, & Externa…" at bounding box center [467, 274] width 935 height 548
click at [390, 24] on link "Requests" at bounding box center [384, 20] width 47 height 39
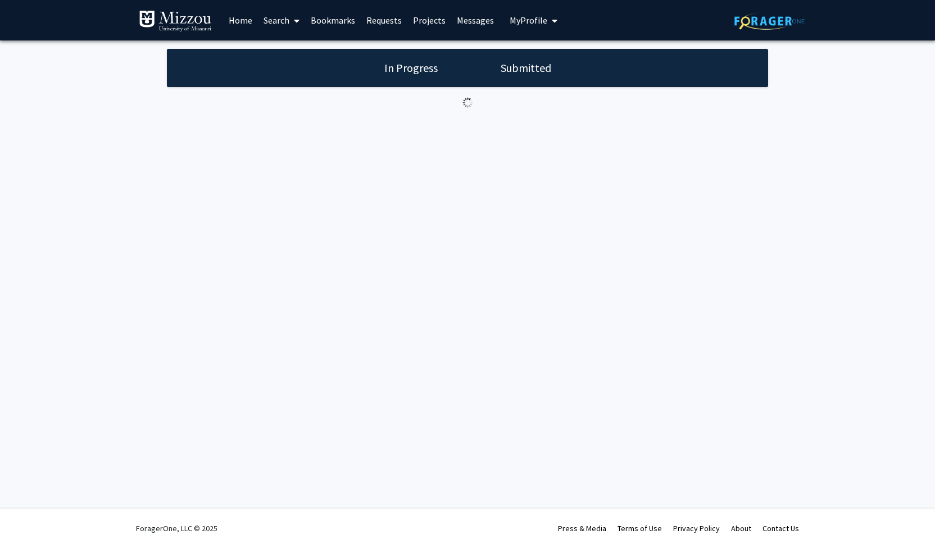
click at [267, 17] on link "Search" at bounding box center [281, 20] width 47 height 39
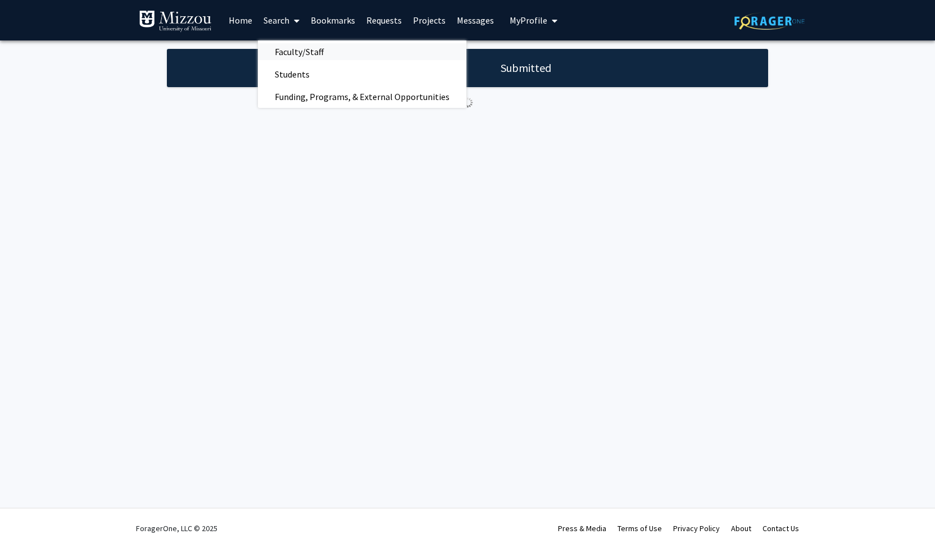
click at [309, 49] on span "Faculty/Staff" at bounding box center [299, 51] width 83 height 22
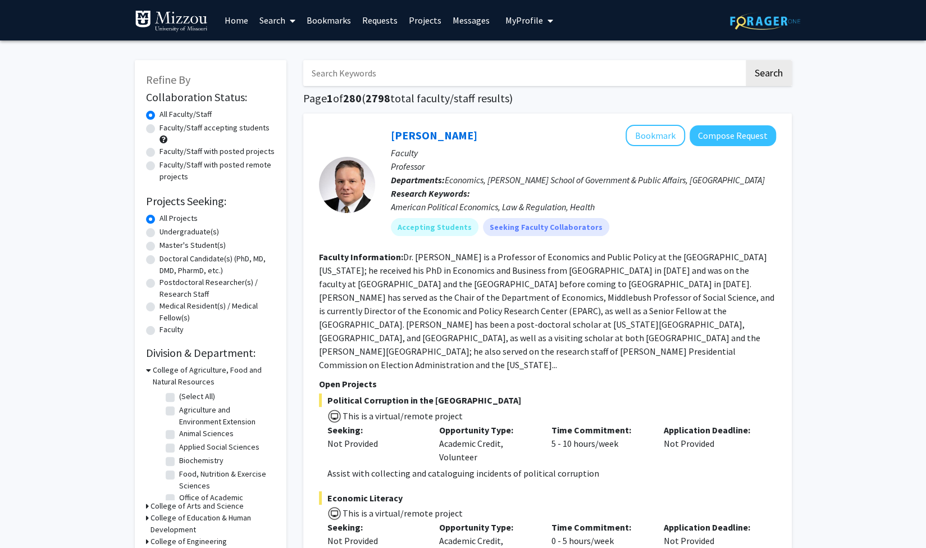
click at [185, 132] on label "Faculty/Staff accepting students" at bounding box center [215, 128] width 110 height 12
click at [167, 129] on input "Faculty/Staff accepting students" at bounding box center [163, 125] width 7 height 7
radio input "true"
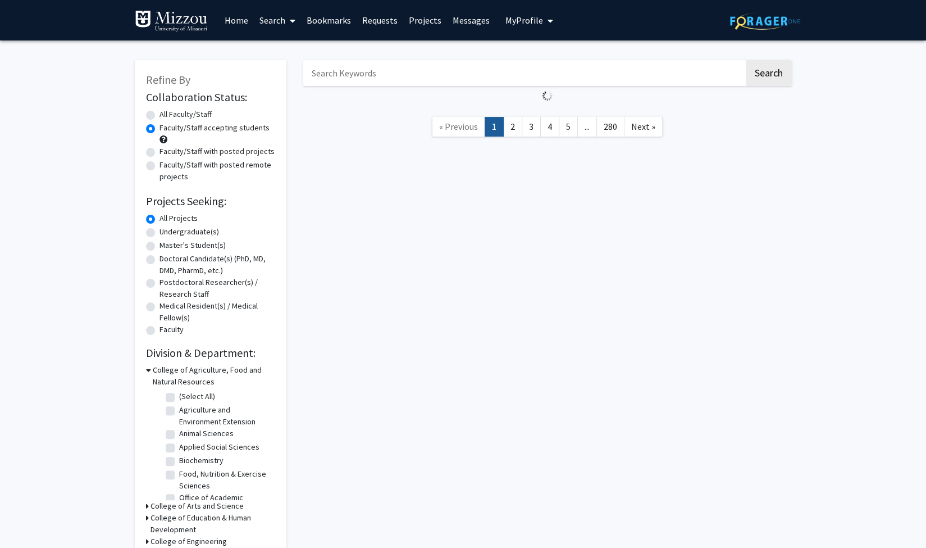
click at [200, 231] on label "Undergraduate(s)" at bounding box center [190, 232] width 60 height 12
click at [167, 231] on input "Undergraduate(s)" at bounding box center [163, 229] width 7 height 7
radio input "true"
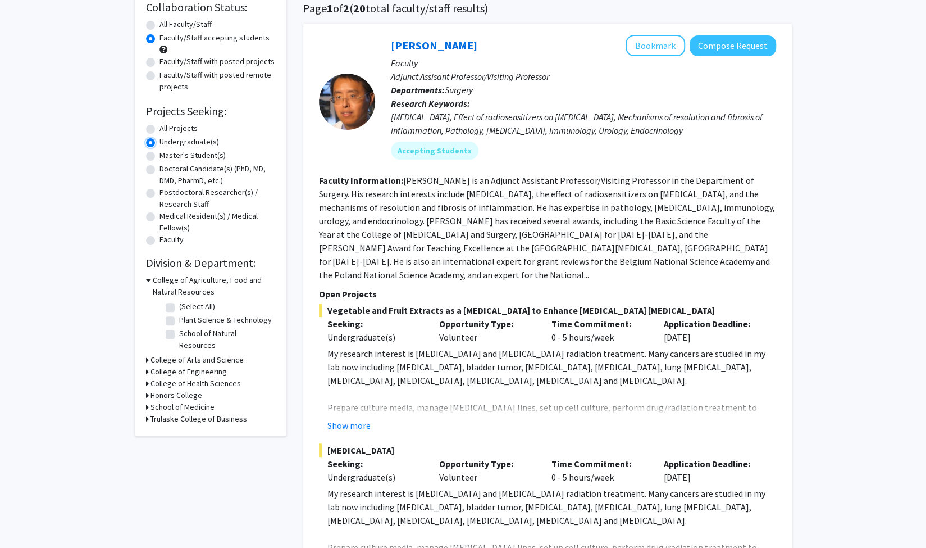
scroll to position [91, 0]
click at [194, 353] on h3 "College of Arts and Science" at bounding box center [197, 359] width 93 height 12
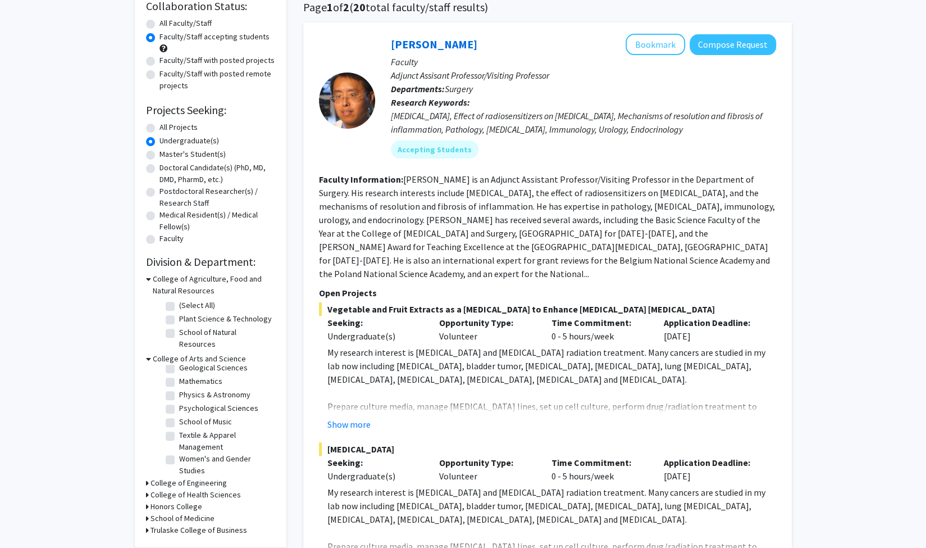
scroll to position [75, 0]
click at [217, 400] on label "Psychological Sciences" at bounding box center [218, 406] width 79 height 12
click at [187, 400] on input "Psychological Sciences" at bounding box center [182, 403] width 7 height 7
checkbox input "true"
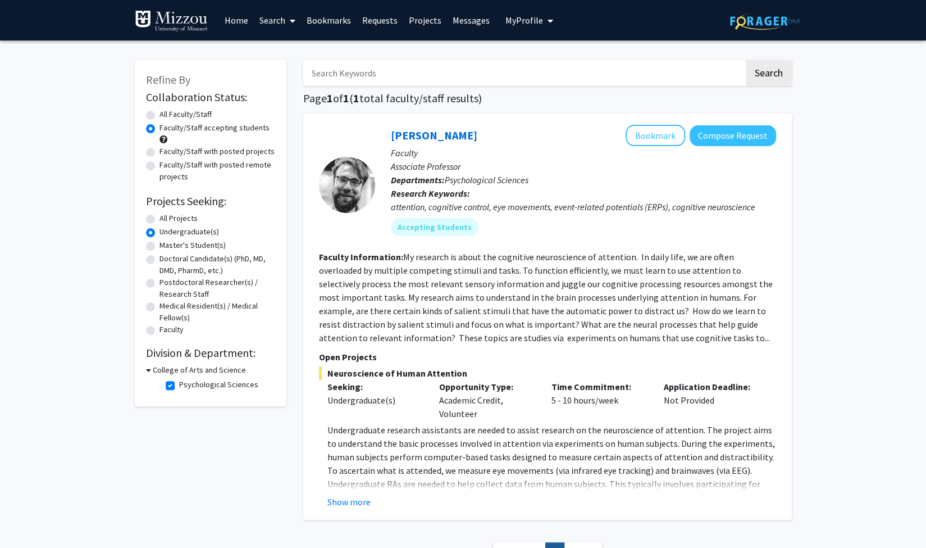
scroll to position [96, 0]
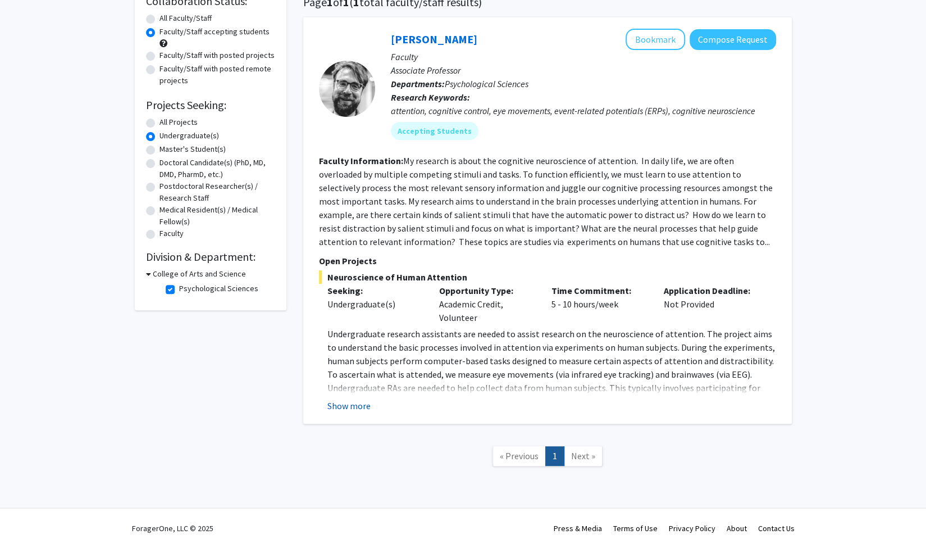
click at [360, 400] on button "Show more" at bounding box center [349, 405] width 43 height 13
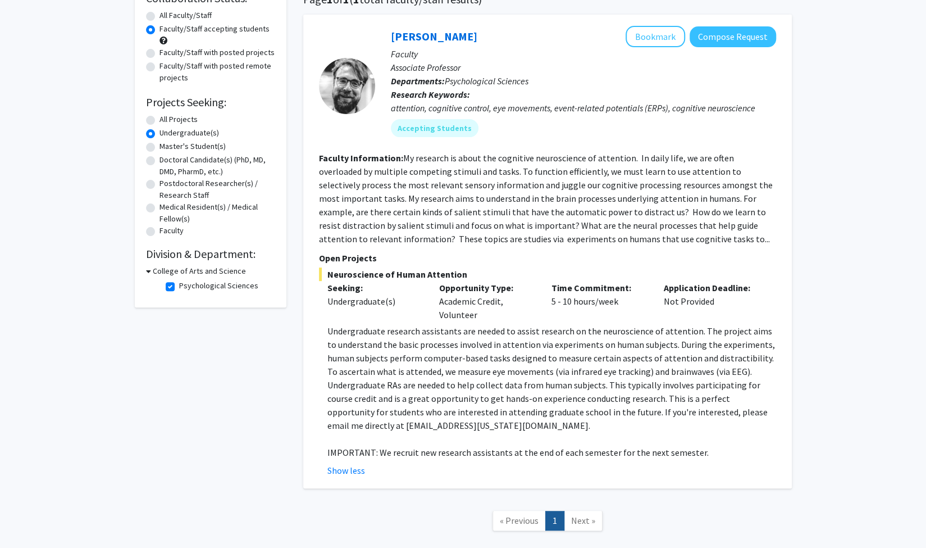
scroll to position [98, 0]
click at [192, 269] on h3 "College of Arts and Science" at bounding box center [199, 272] width 93 height 12
click at [193, 274] on h3 "College of Arts and Science" at bounding box center [197, 272] width 93 height 12
click at [175, 285] on fg-checkbox "Psychological Sciences Psychological Sciences" at bounding box center [219, 286] width 107 height 13
click at [179, 287] on label "Psychological Sciences" at bounding box center [218, 286] width 79 height 12
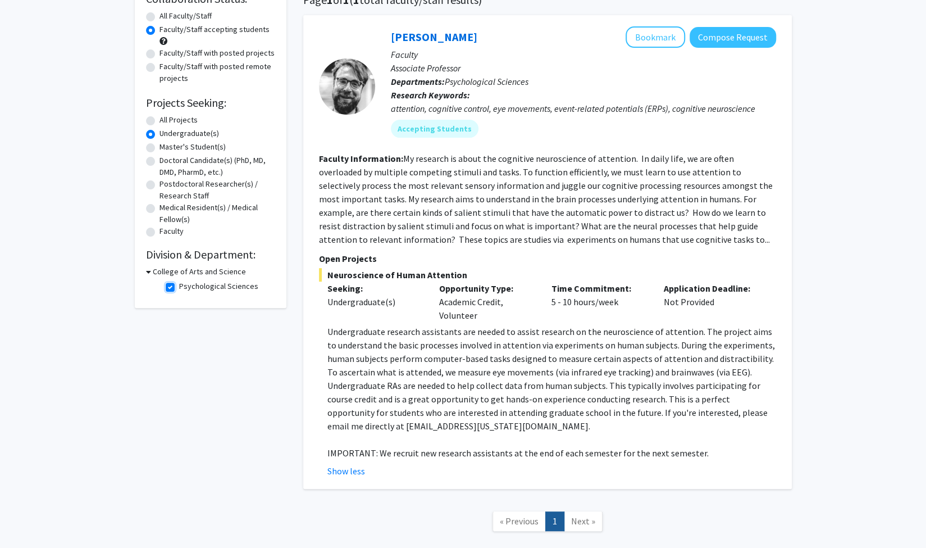
click at [179, 287] on input "Psychological Sciences" at bounding box center [182, 283] width 7 height 7
checkbox input "false"
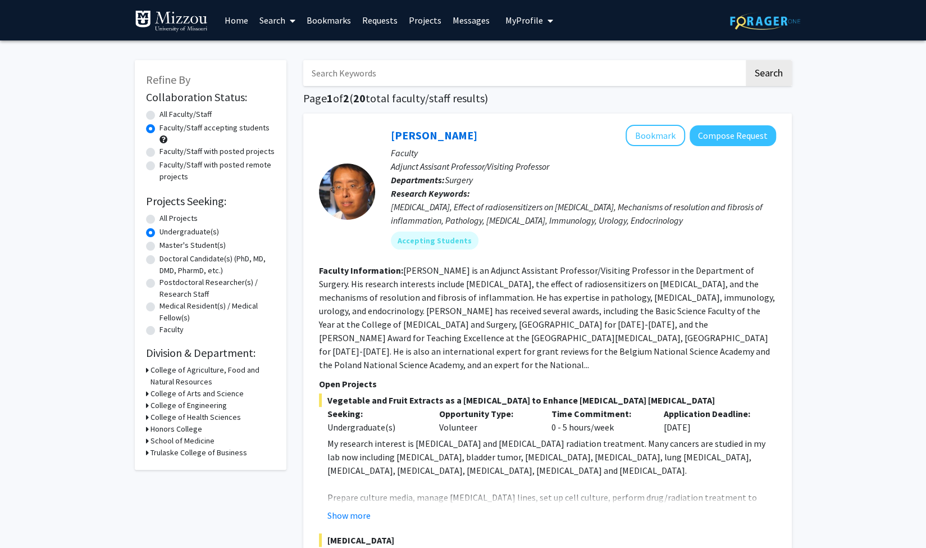
click at [146, 369] on icon at bounding box center [147, 370] width 3 height 12
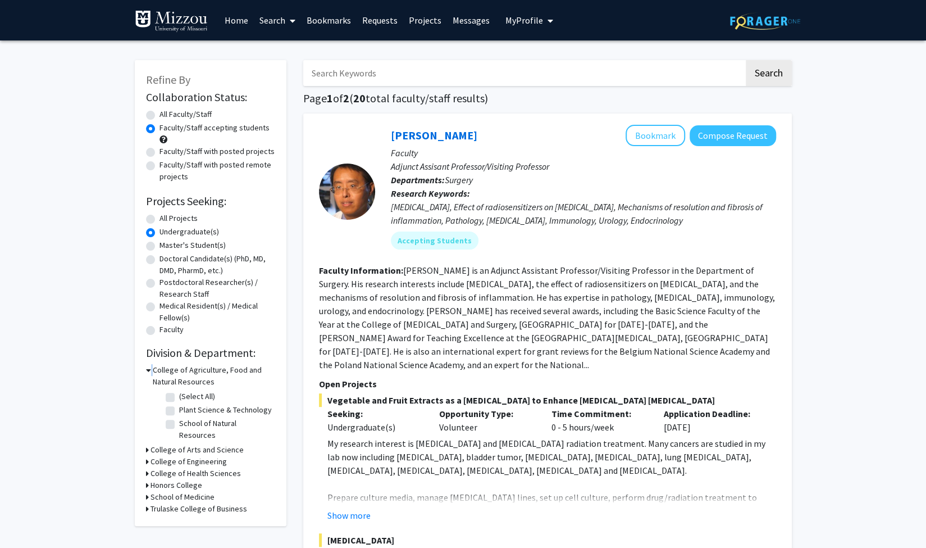
click at [146, 369] on icon at bounding box center [148, 370] width 5 height 12
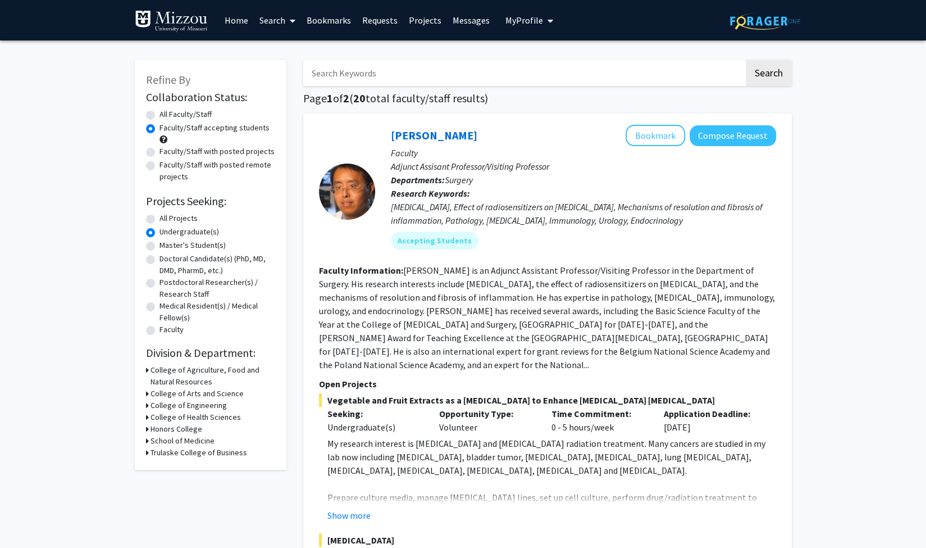
click at [199, 389] on h3 "College of Arts and Science" at bounding box center [197, 394] width 93 height 12
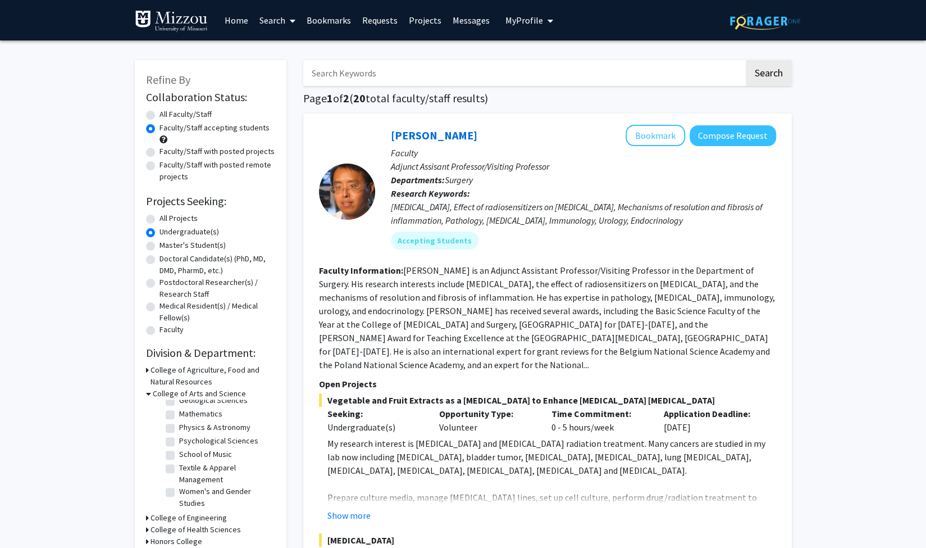
scroll to position [72, 0]
click at [201, 452] on label "School of Music" at bounding box center [205, 458] width 53 height 12
click at [187, 452] on input "School of Music" at bounding box center [182, 455] width 7 height 7
checkbox input "true"
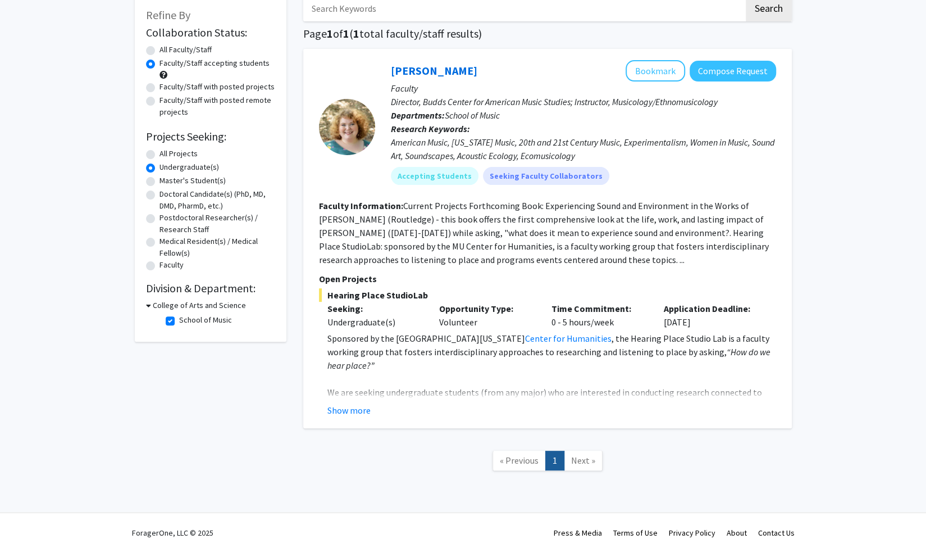
scroll to position [65, 0]
click at [353, 406] on button "Show more" at bounding box center [349, 409] width 43 height 13
